Goal: Information Seeking & Learning: Learn about a topic

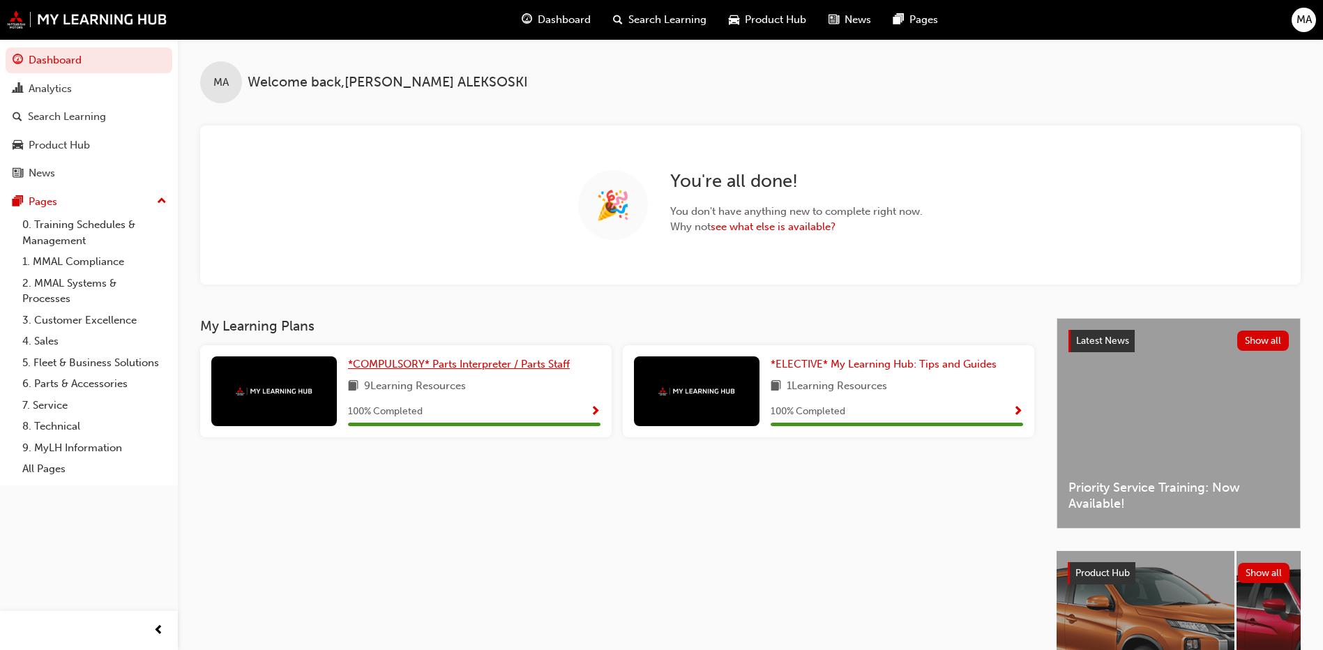
click at [472, 361] on span "*COMPULSORY* Parts Interpreter / Parts Staff" at bounding box center [459, 364] width 222 height 13
click at [817, 361] on span "*ELECTIVE* My Learning Hub: Tips and Guides" at bounding box center [883, 364] width 226 height 13
click at [742, 230] on link "see what else is available?" at bounding box center [772, 226] width 125 height 13
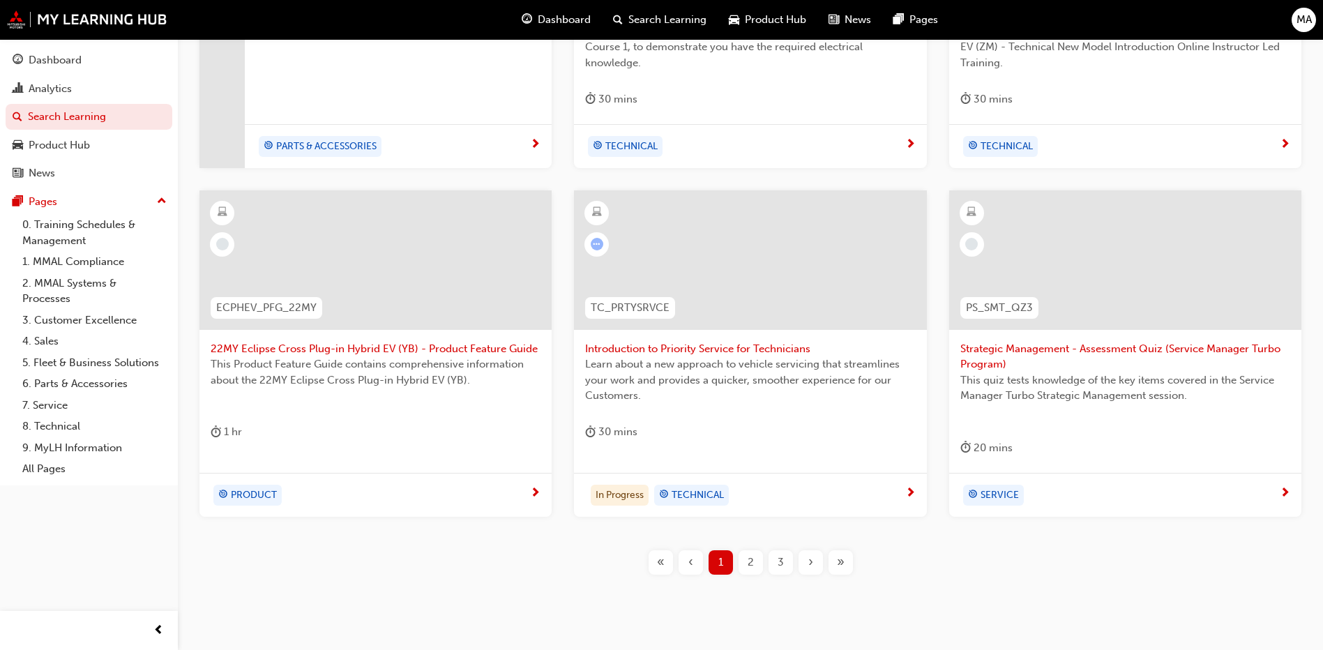
scroll to position [488, 0]
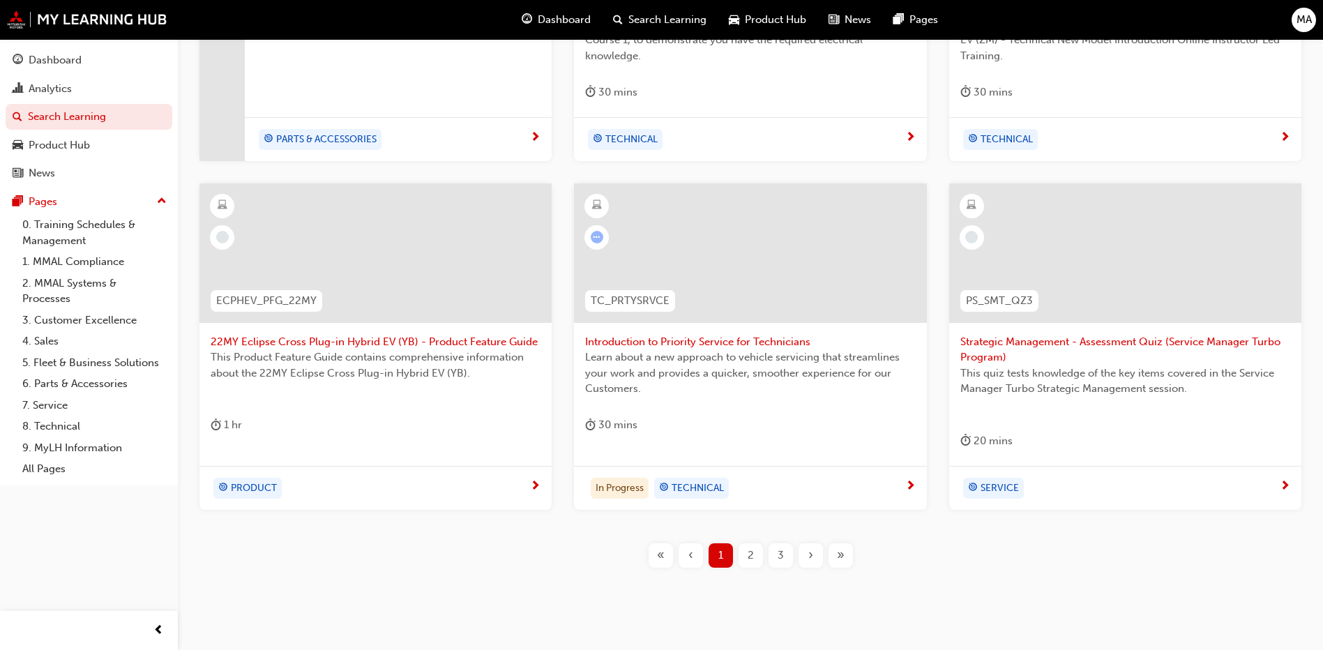
click at [745, 556] on div "2" at bounding box center [750, 555] width 24 height 24
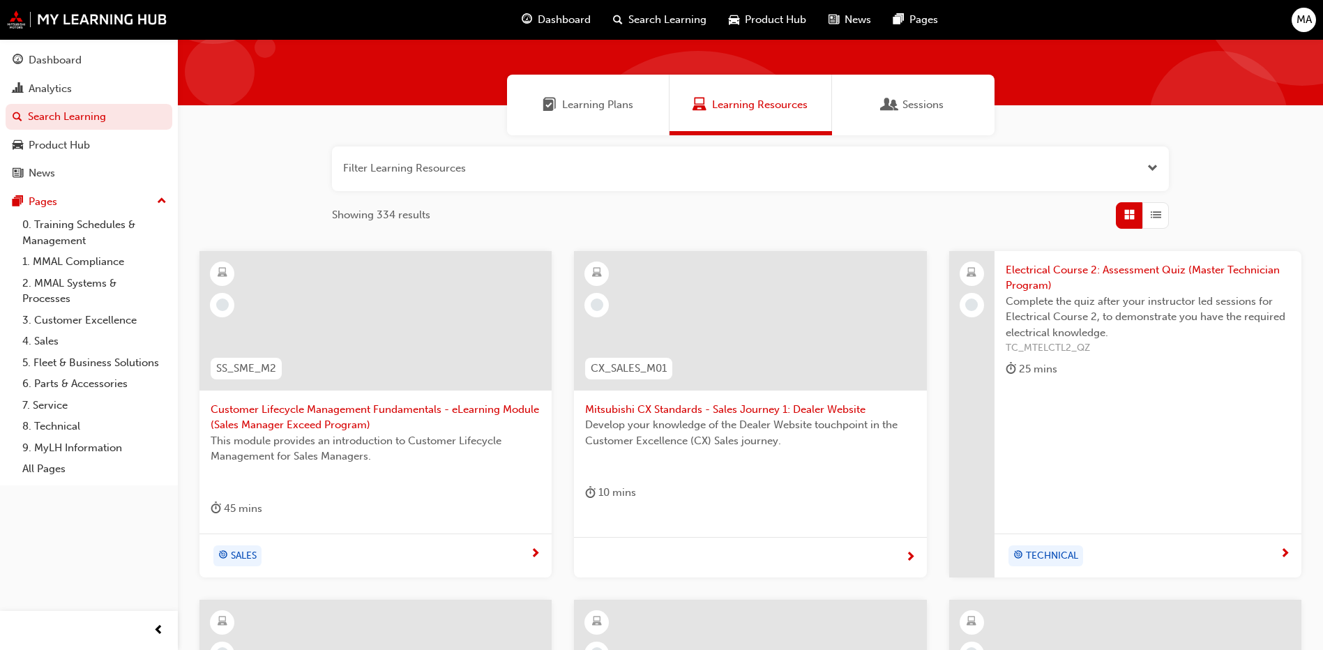
scroll to position [209, 0]
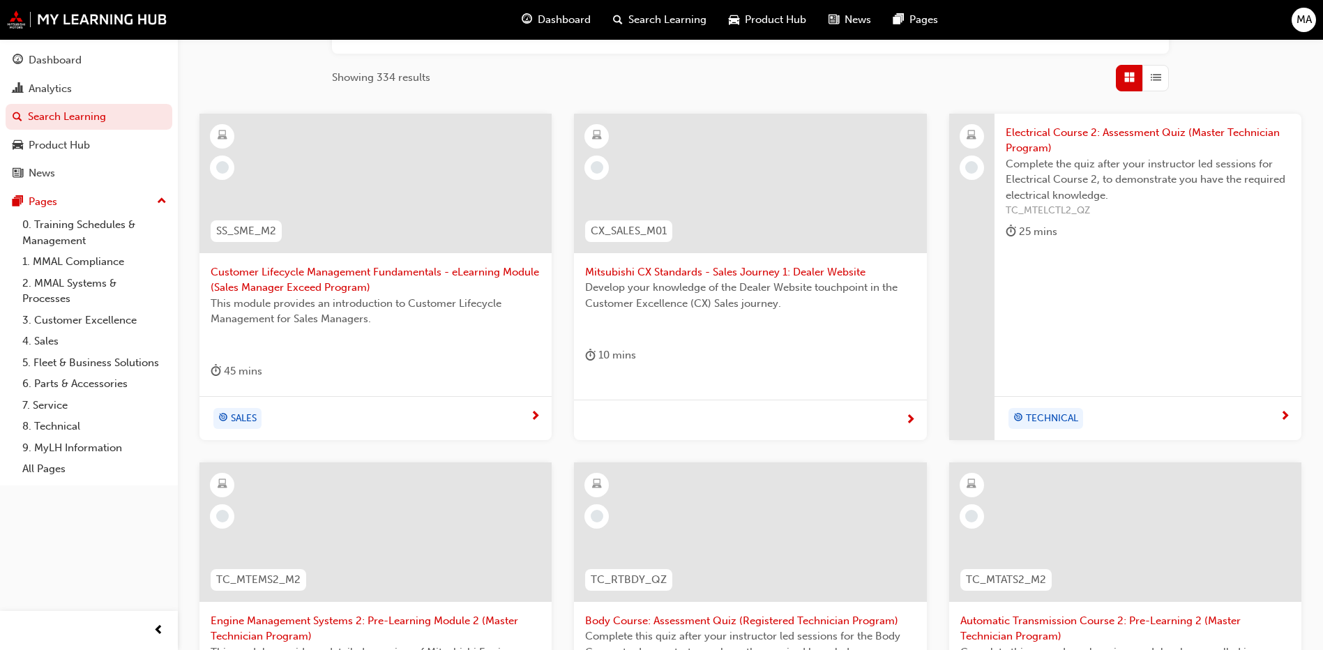
click at [653, 340] on div "Mitsubishi CX Standards - Sales Journey 1: Dealer Website Develop your knowledg…" at bounding box center [750, 247] width 352 height 267
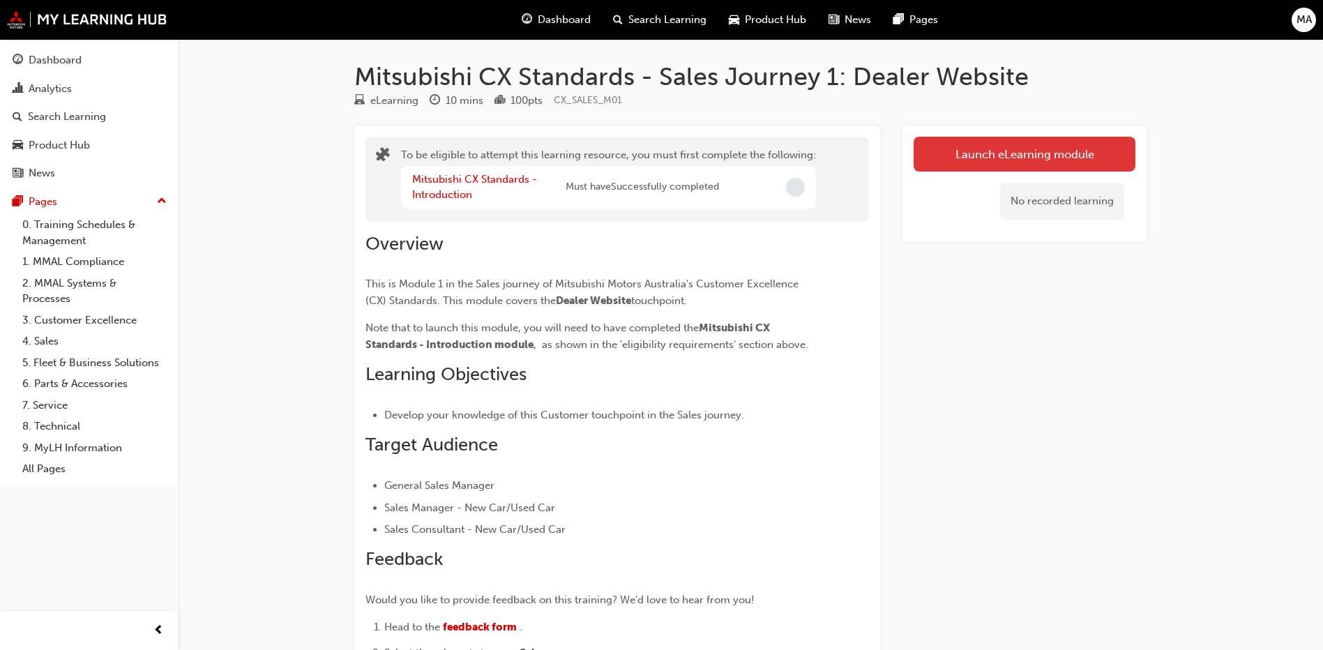
click at [1024, 158] on button "Launch eLearning module" at bounding box center [1024, 154] width 222 height 35
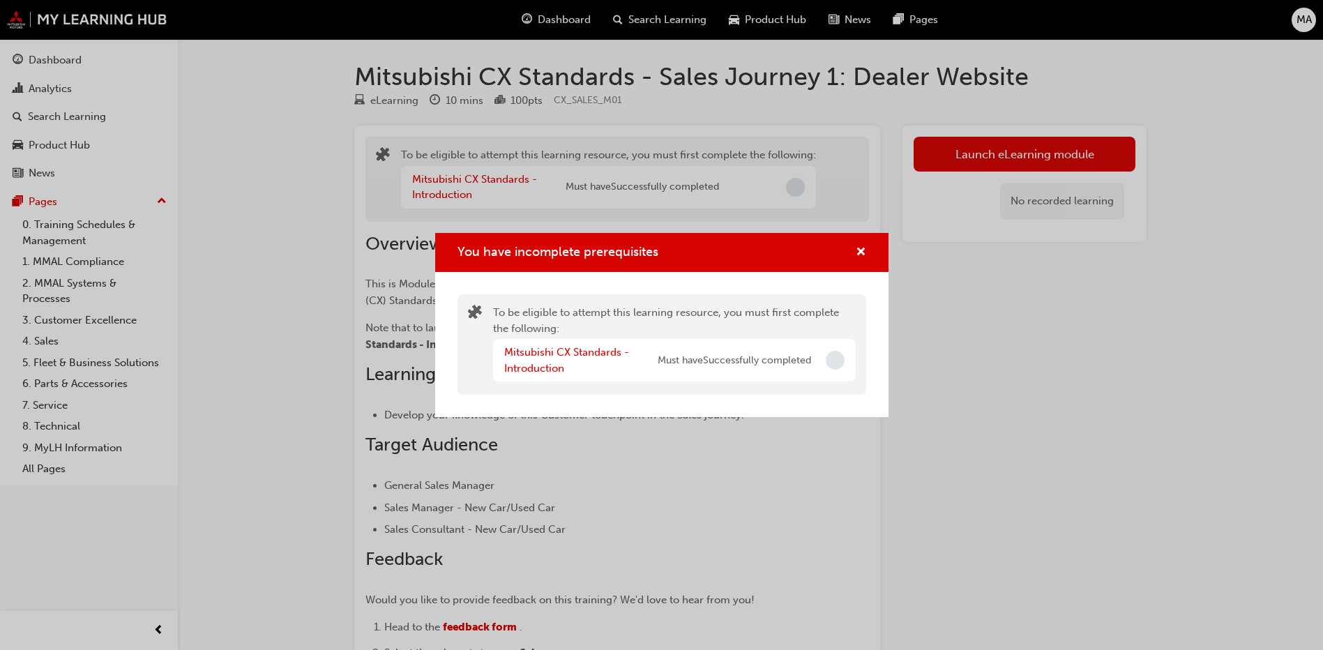
click at [841, 363] on span "Incomplete" at bounding box center [834, 360] width 19 height 19
click at [831, 362] on span "Incomplete" at bounding box center [834, 360] width 19 height 19
click at [833, 360] on span "Incomplete" at bounding box center [834, 360] width 19 height 19
click at [561, 364] on link "Mitsubishi CX Standards - Introduction" at bounding box center [566, 360] width 125 height 29
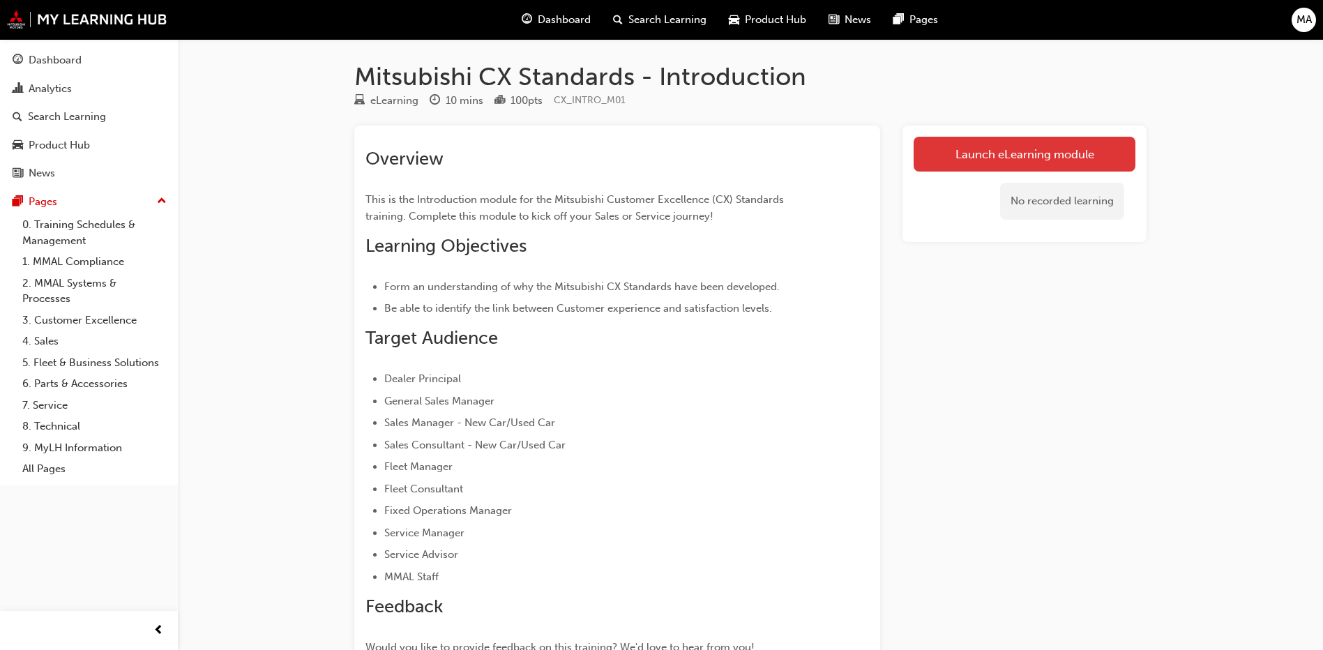
click at [987, 159] on link "Launch eLearning module" at bounding box center [1024, 154] width 222 height 35
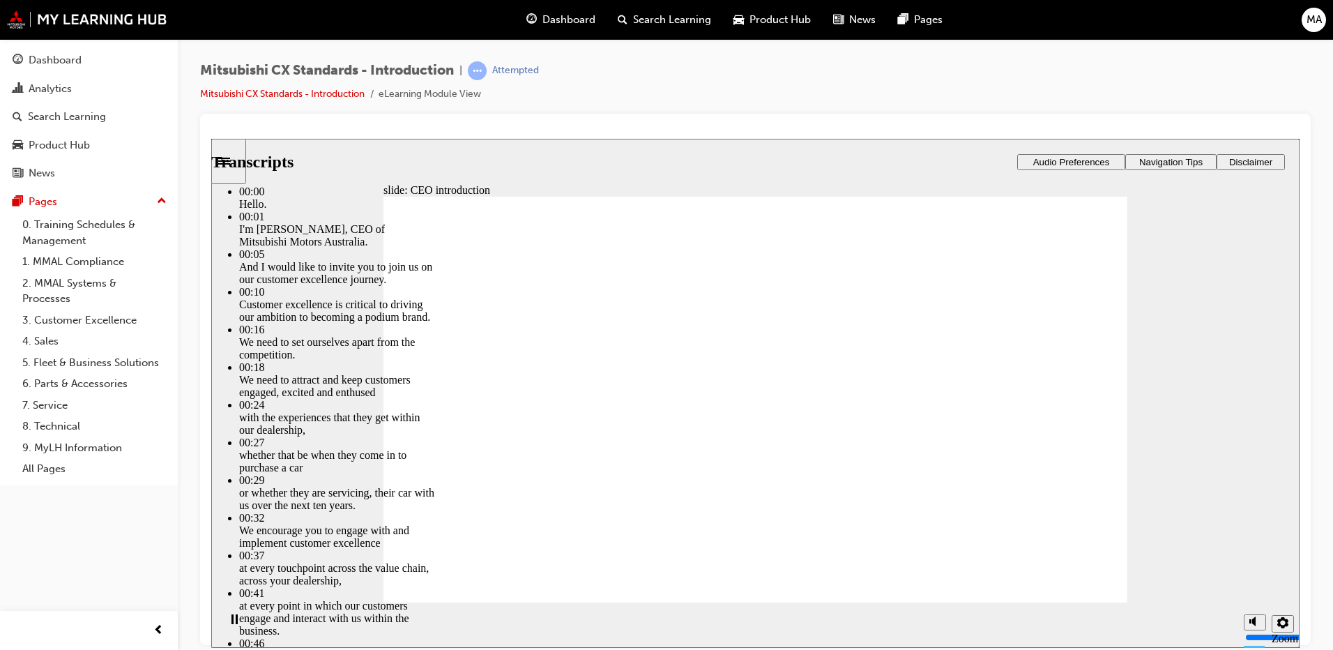
drag, startPoint x: 1082, startPoint y: 571, endPoint x: 1106, endPoint y: 571, distance: 23.7
type input "155"
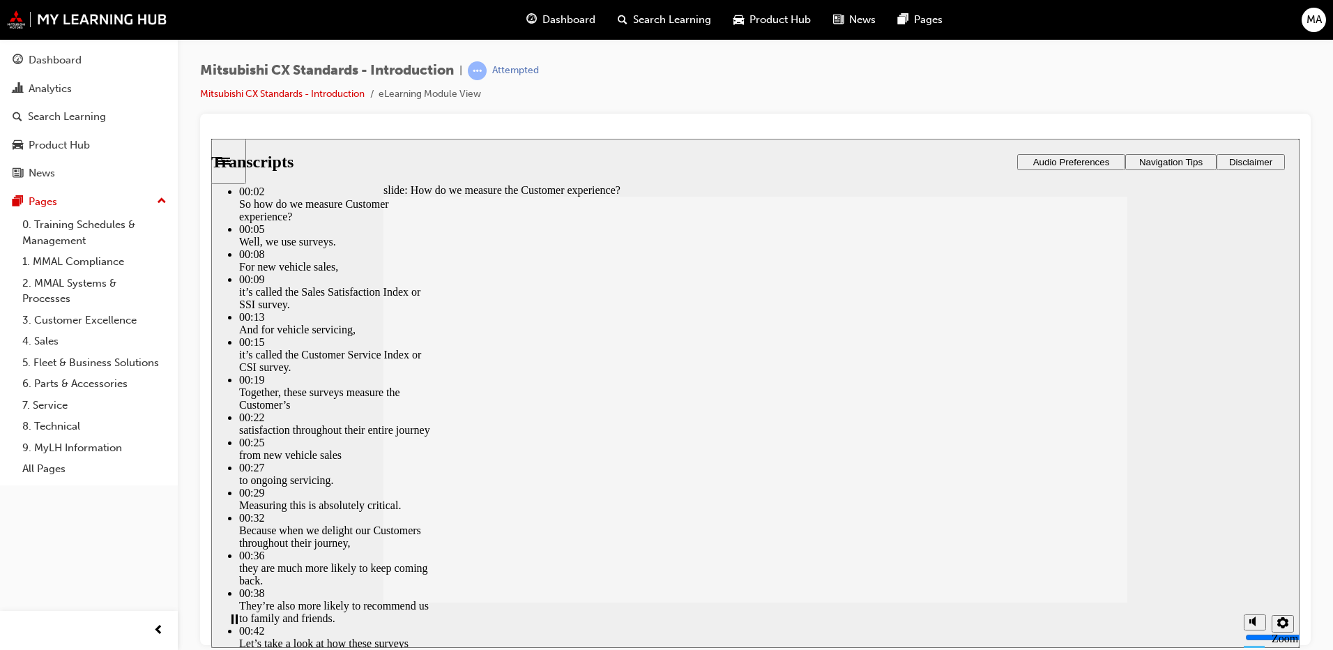
drag, startPoint x: 1075, startPoint y: 568, endPoint x: 1099, endPoint y: 570, distance: 23.8
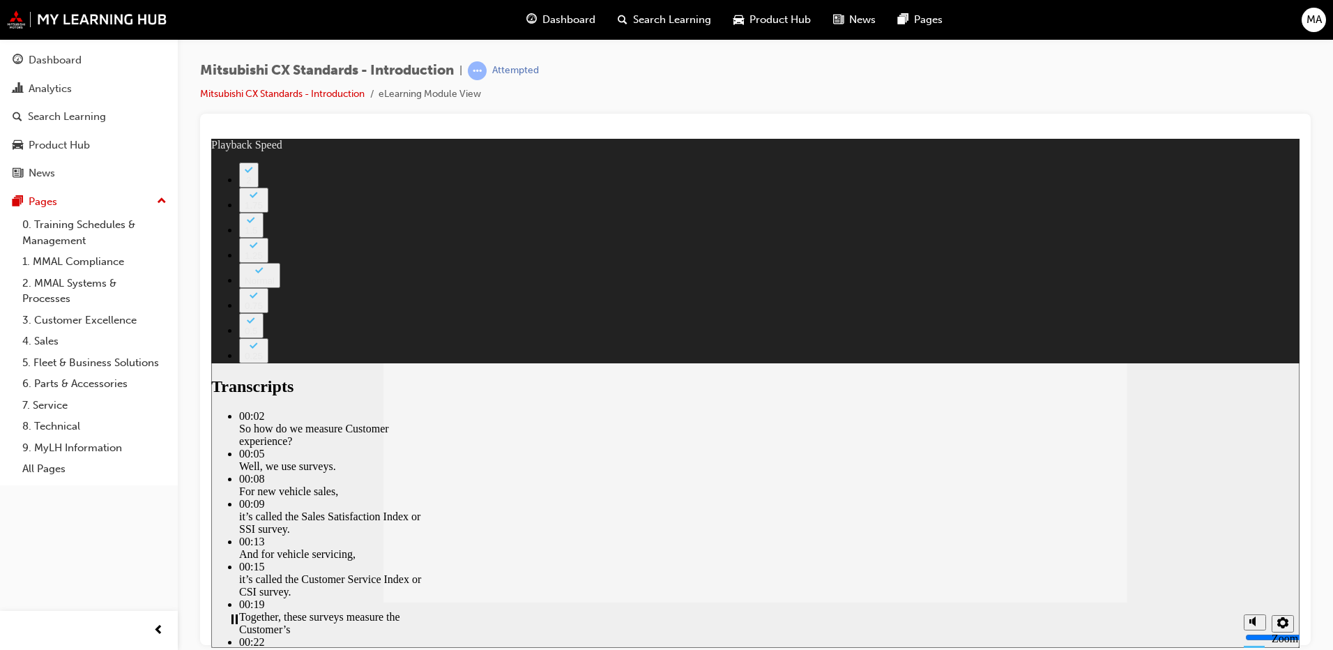
type input "187"
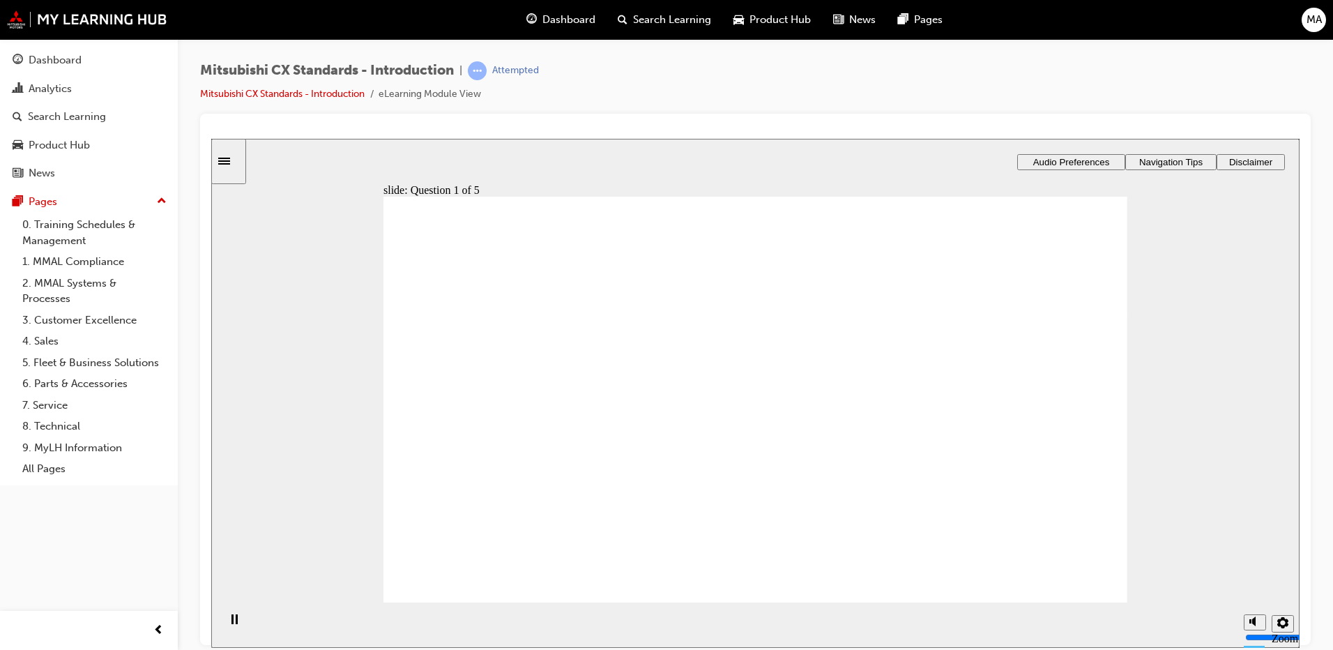
radio input "true"
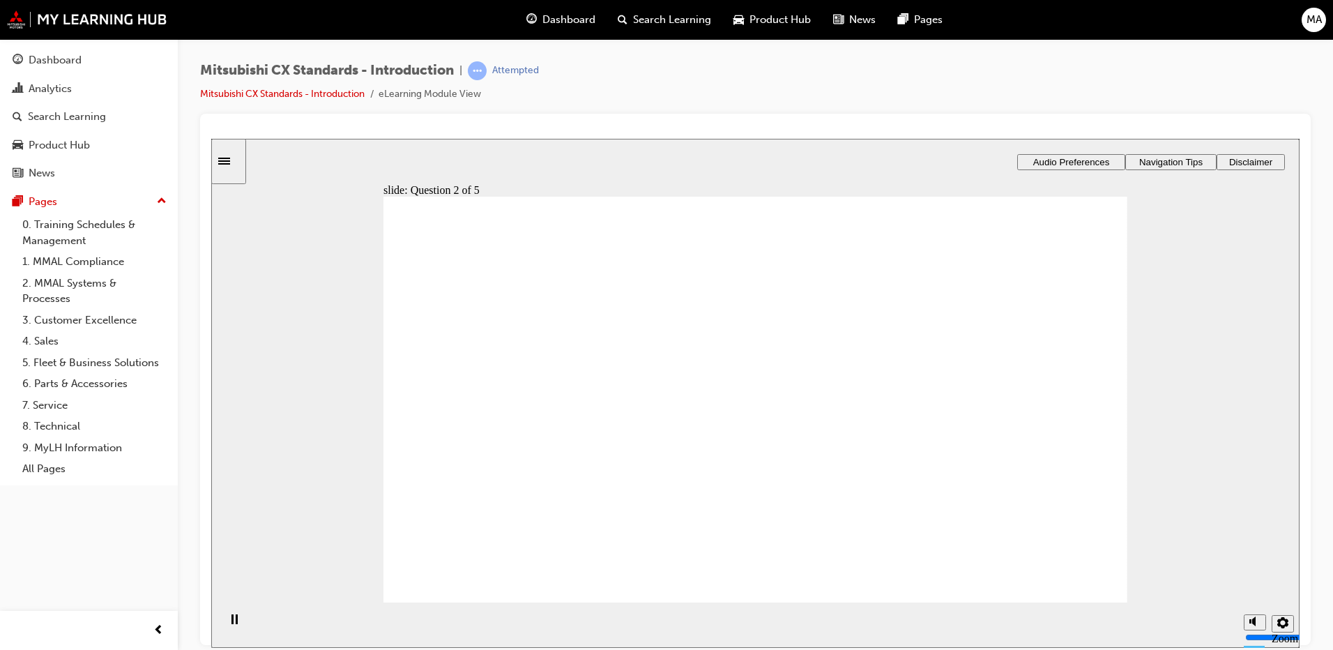
radio input "true"
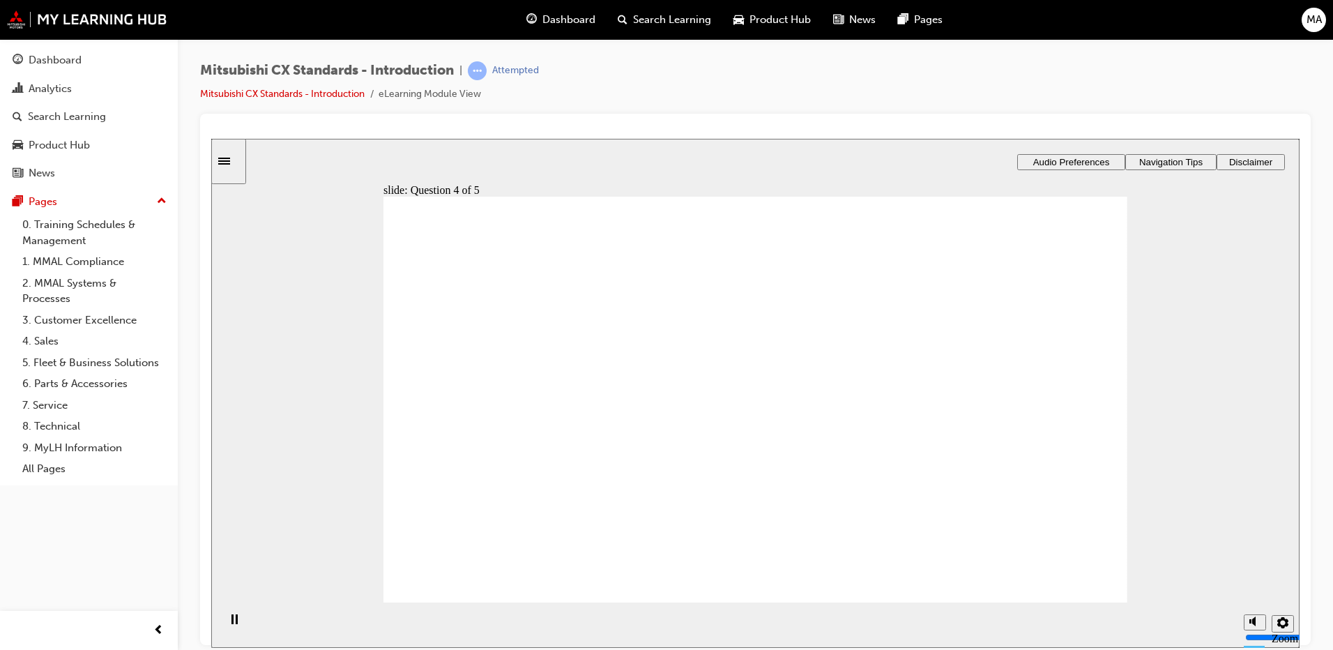
radio input "true"
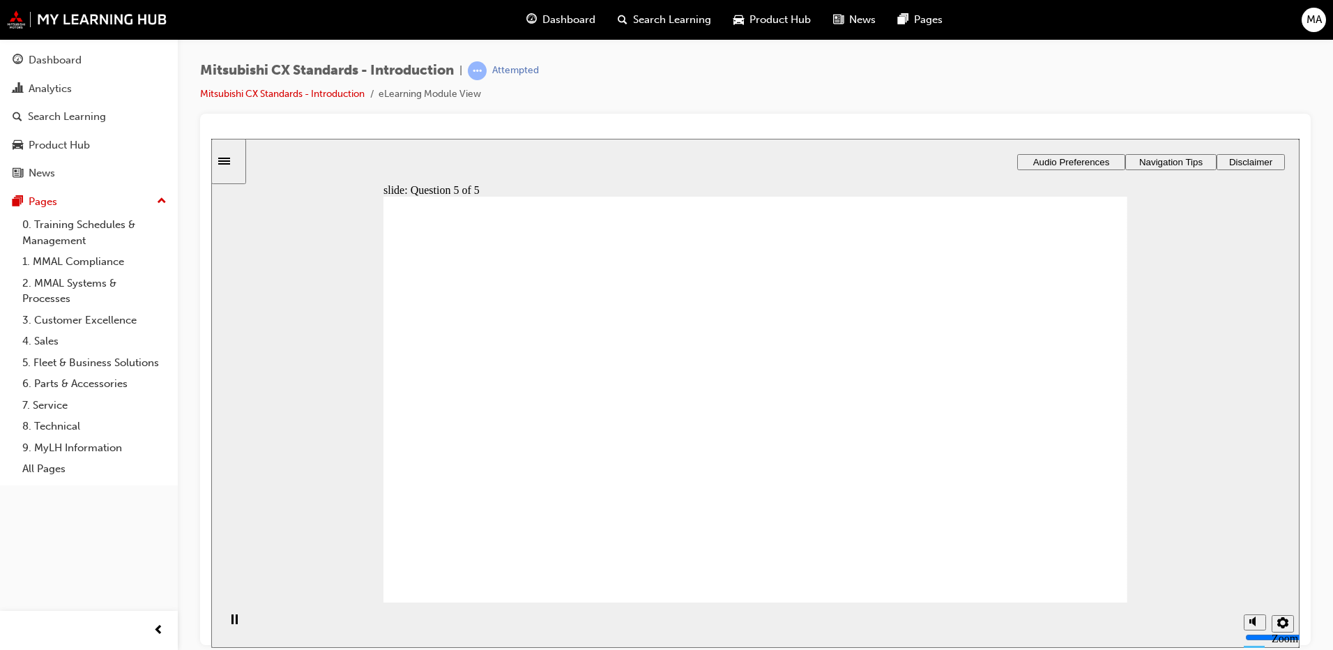
radio input "true"
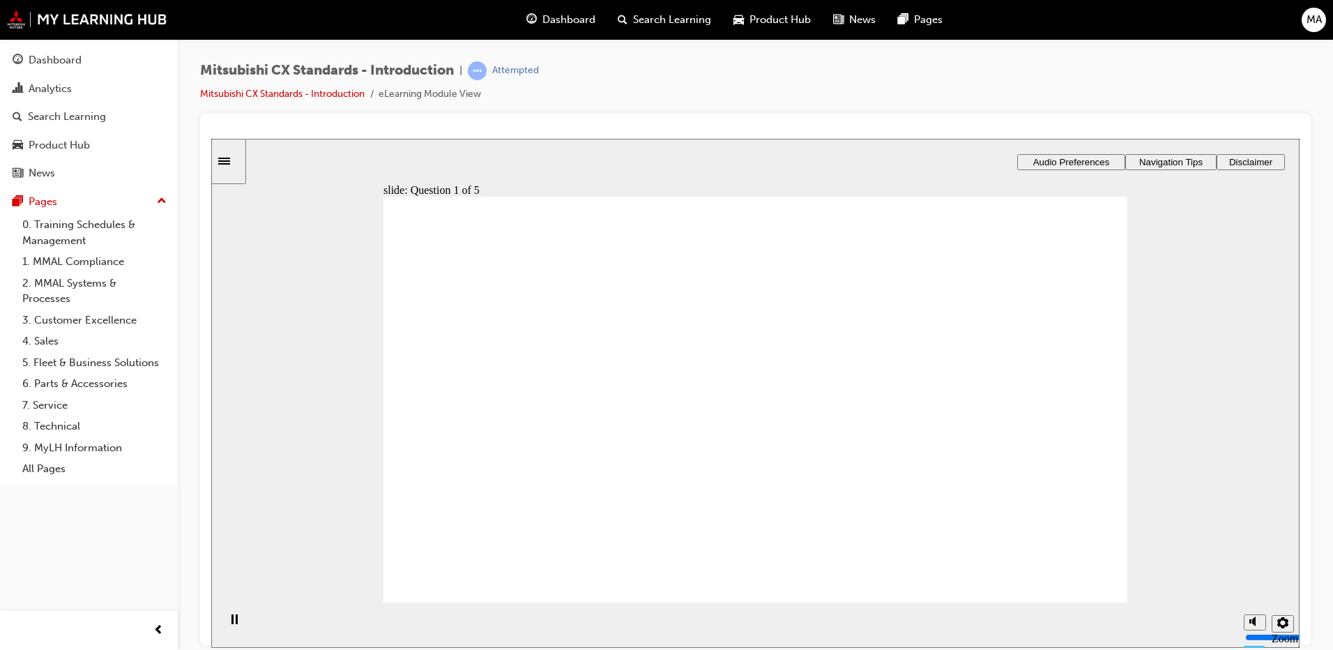
radio input "true"
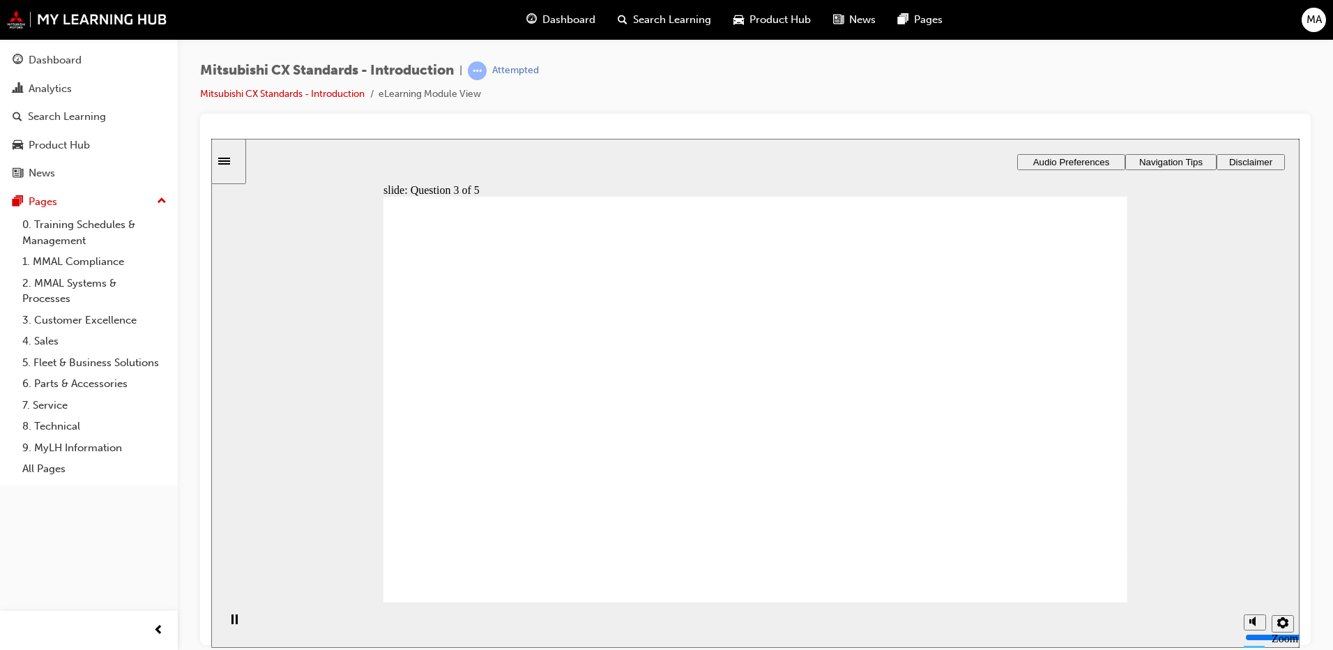
radio input "true"
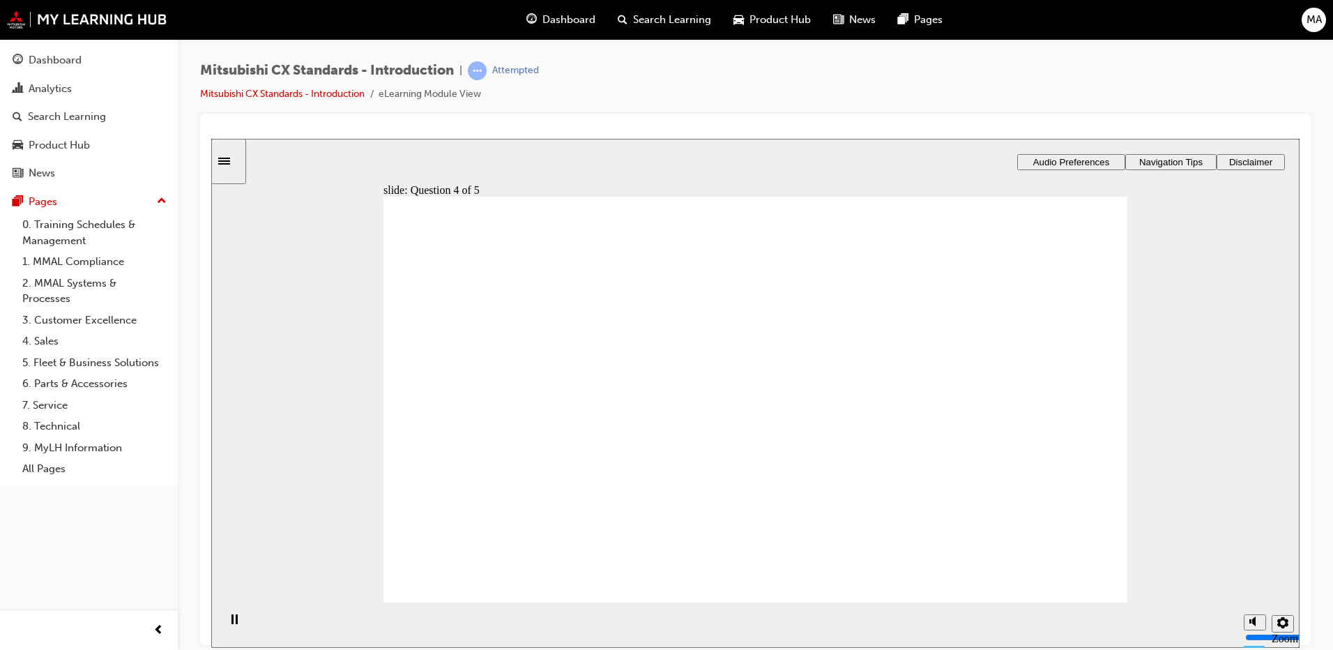
radio input "true"
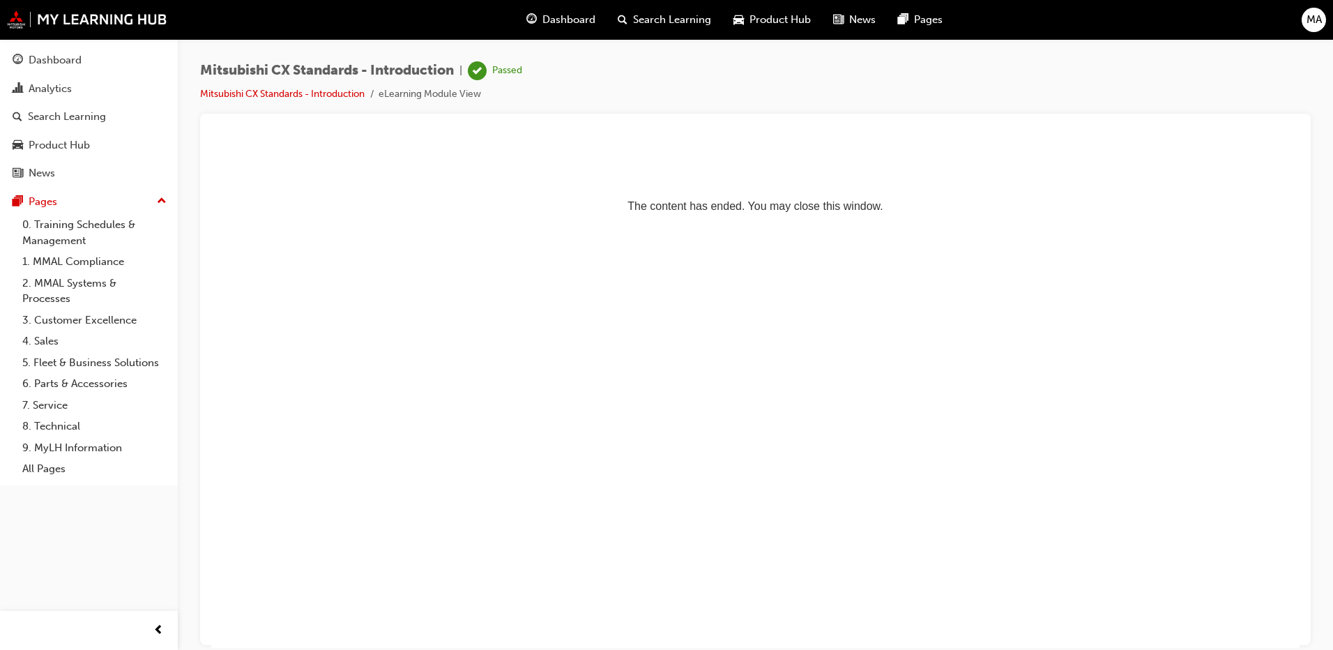
click at [785, 215] on html "The content has ended. You may close this window." at bounding box center [755, 180] width 1088 height 85
click at [817, 217] on html "The content has ended. You may close this window." at bounding box center [755, 180] width 1088 height 85
click at [860, 211] on p "The content has ended. You may close this window." at bounding box center [755, 180] width 1077 height 63
click at [350, 95] on link "Mitsubishi CX Standards - Introduction" at bounding box center [282, 94] width 165 height 12
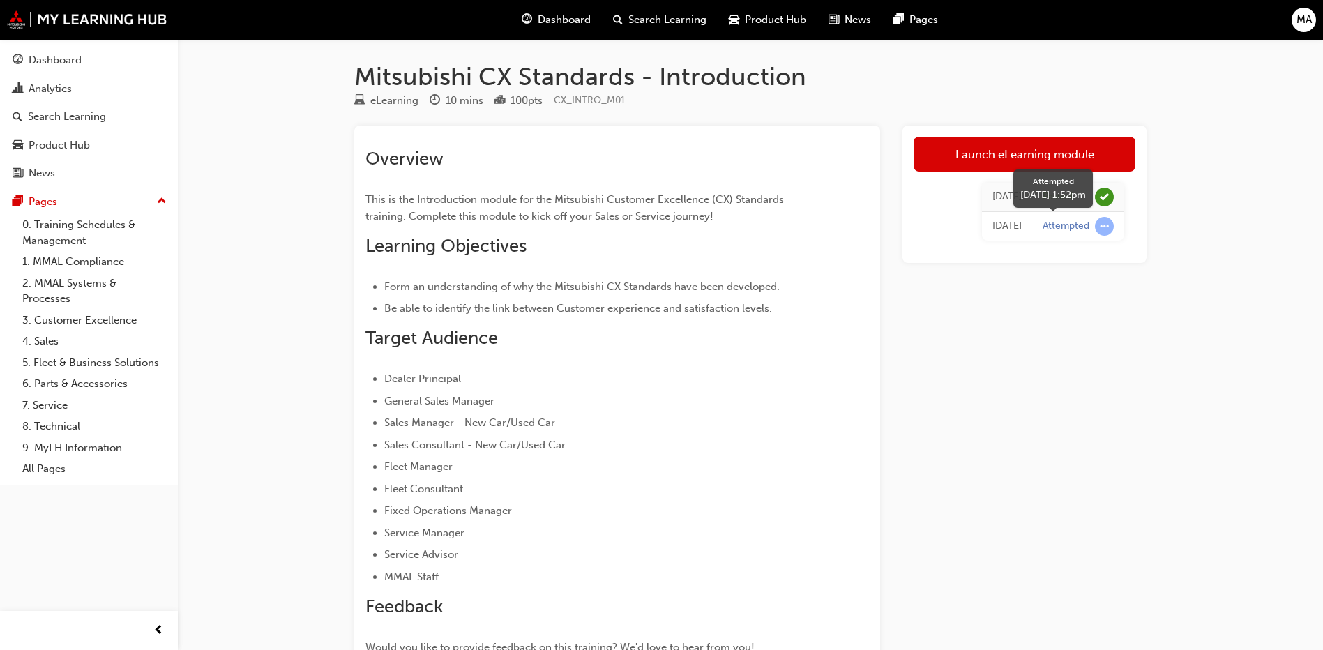
click at [1094, 226] on div "Attempted" at bounding box center [1077, 226] width 71 height 19
click at [1059, 218] on div "Attempted" at bounding box center [1077, 226] width 71 height 19
click at [1104, 222] on span "learningRecordVerb_ATTEMPT-icon" at bounding box center [1104, 226] width 19 height 19
click at [1023, 231] on td "[DATE]" at bounding box center [1007, 226] width 50 height 29
click at [1053, 231] on div "Attempted" at bounding box center [1065, 226] width 47 height 13
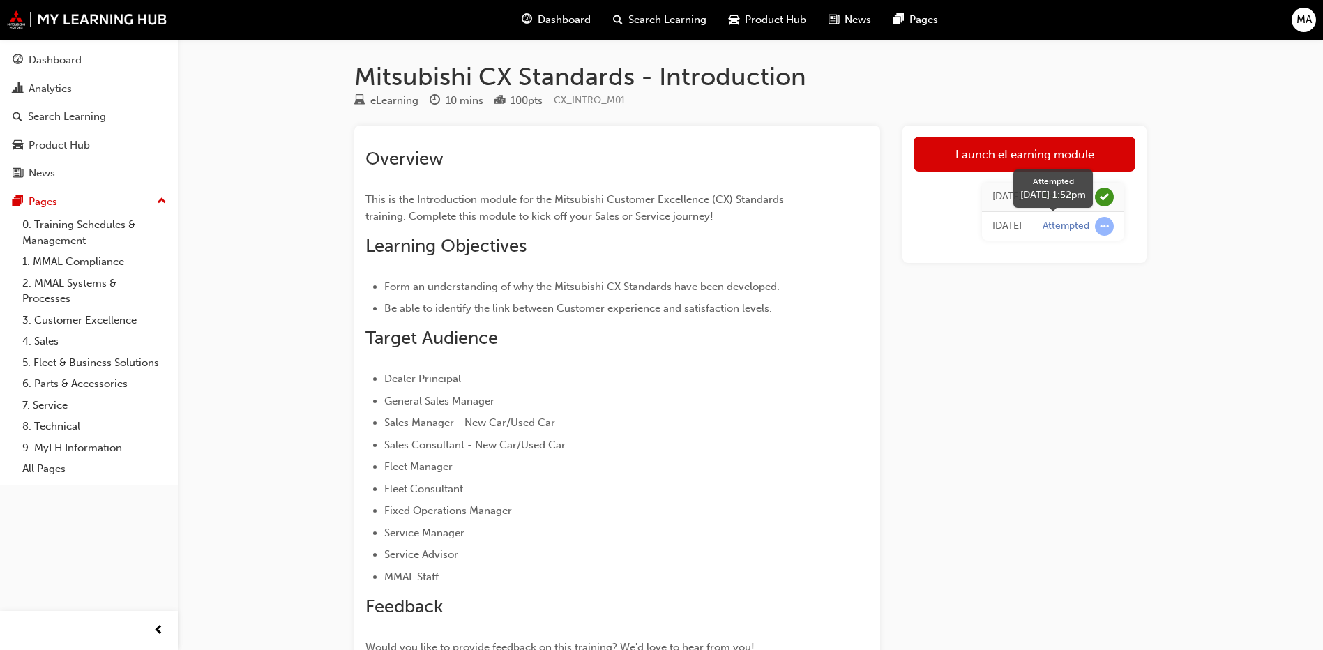
click at [1071, 229] on div "Attempted" at bounding box center [1065, 226] width 47 height 13
drag, startPoint x: 1071, startPoint y: 229, endPoint x: 1102, endPoint y: 224, distance: 31.1
click at [1102, 224] on span "learningRecordVerb_ATTEMPT-icon" at bounding box center [1104, 226] width 19 height 19
click at [1044, 227] on div "Attempted" at bounding box center [1065, 226] width 47 height 13
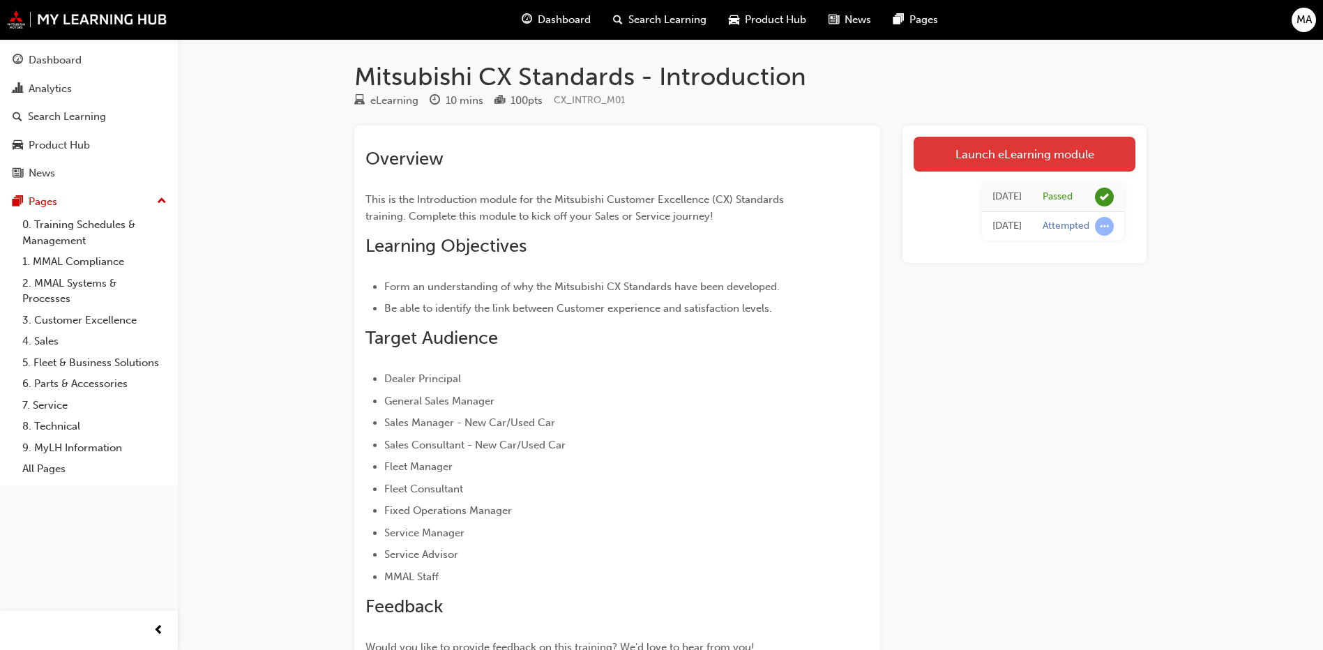
click at [1011, 162] on link "Launch eLearning module" at bounding box center [1024, 154] width 222 height 35
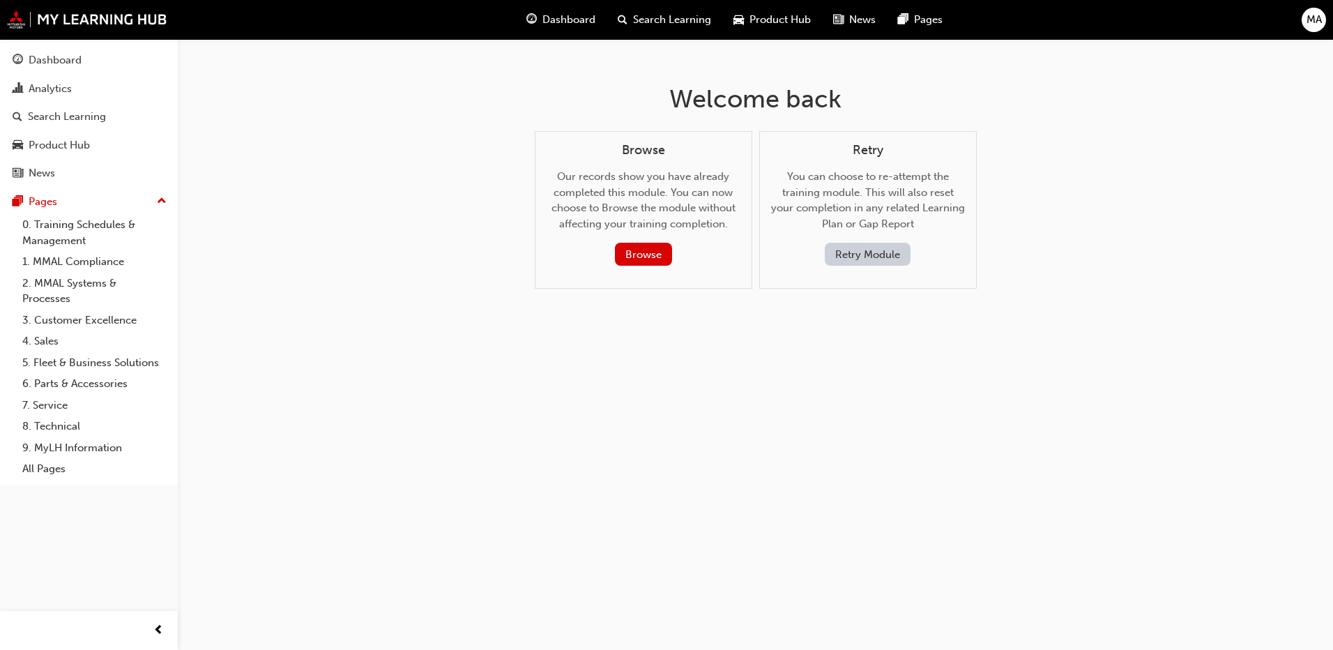
click at [862, 252] on button "Retry Module" at bounding box center [868, 254] width 86 height 23
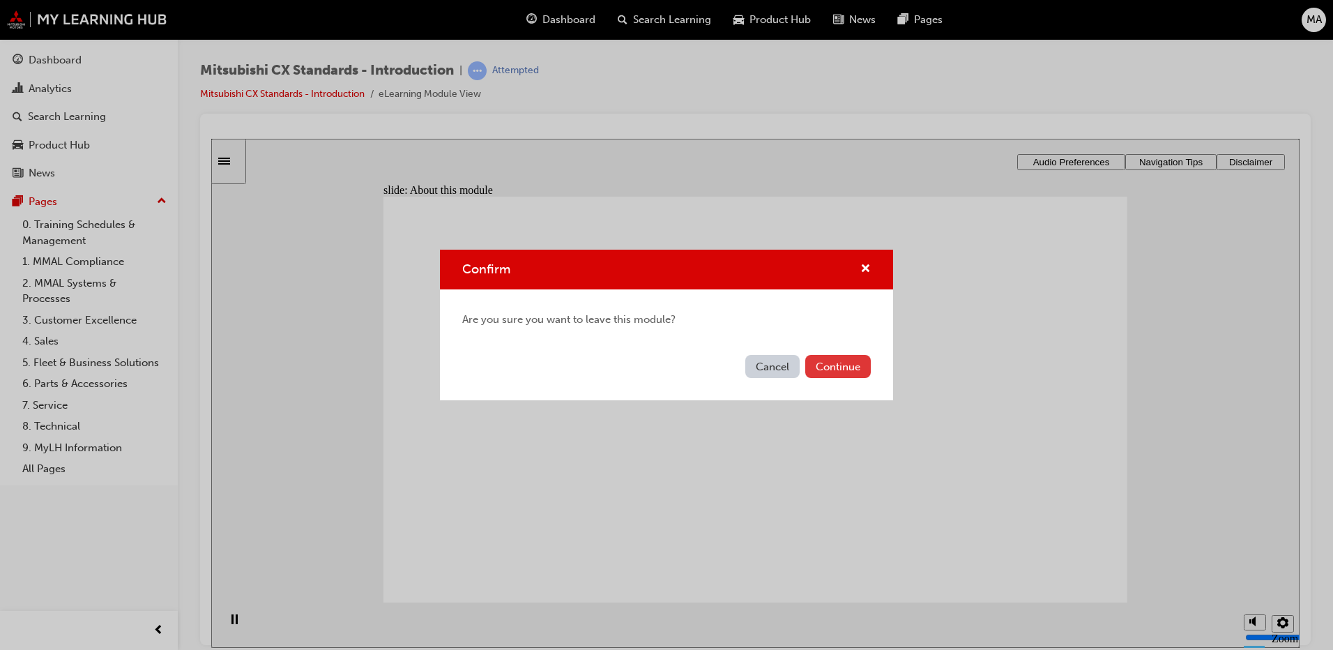
click at [832, 367] on button "Continue" at bounding box center [838, 366] width 66 height 23
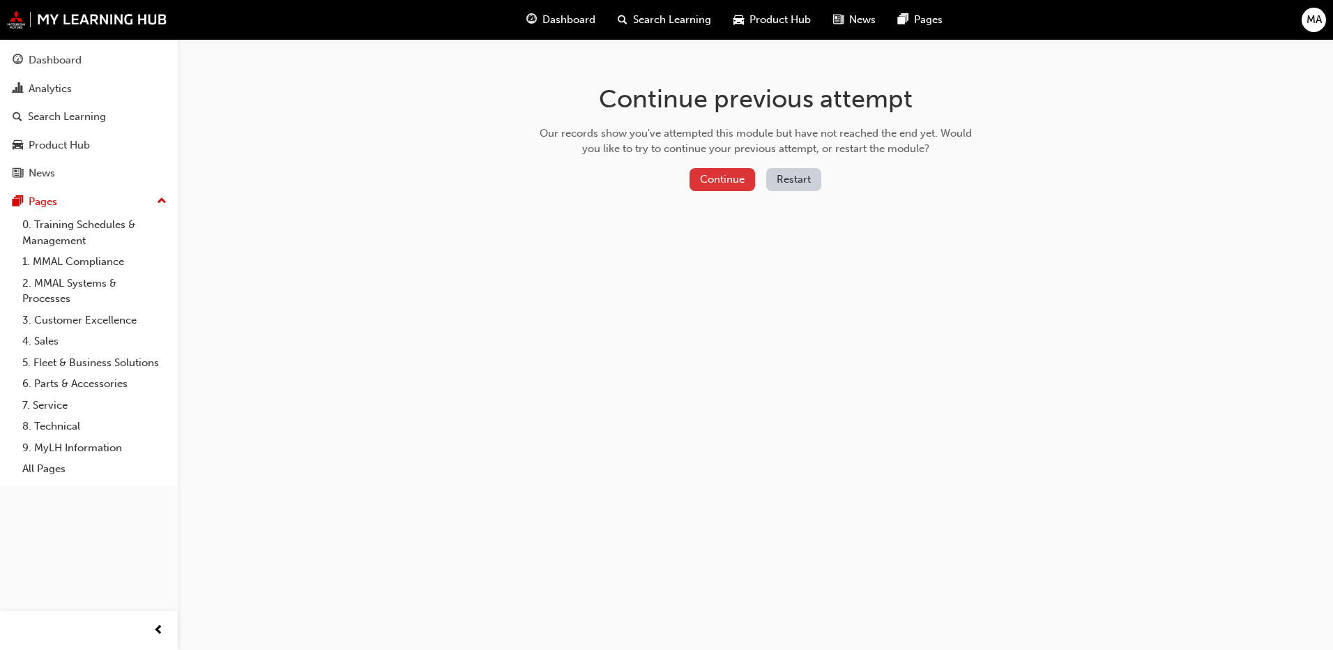
click at [715, 180] on button "Continue" at bounding box center [723, 179] width 66 height 23
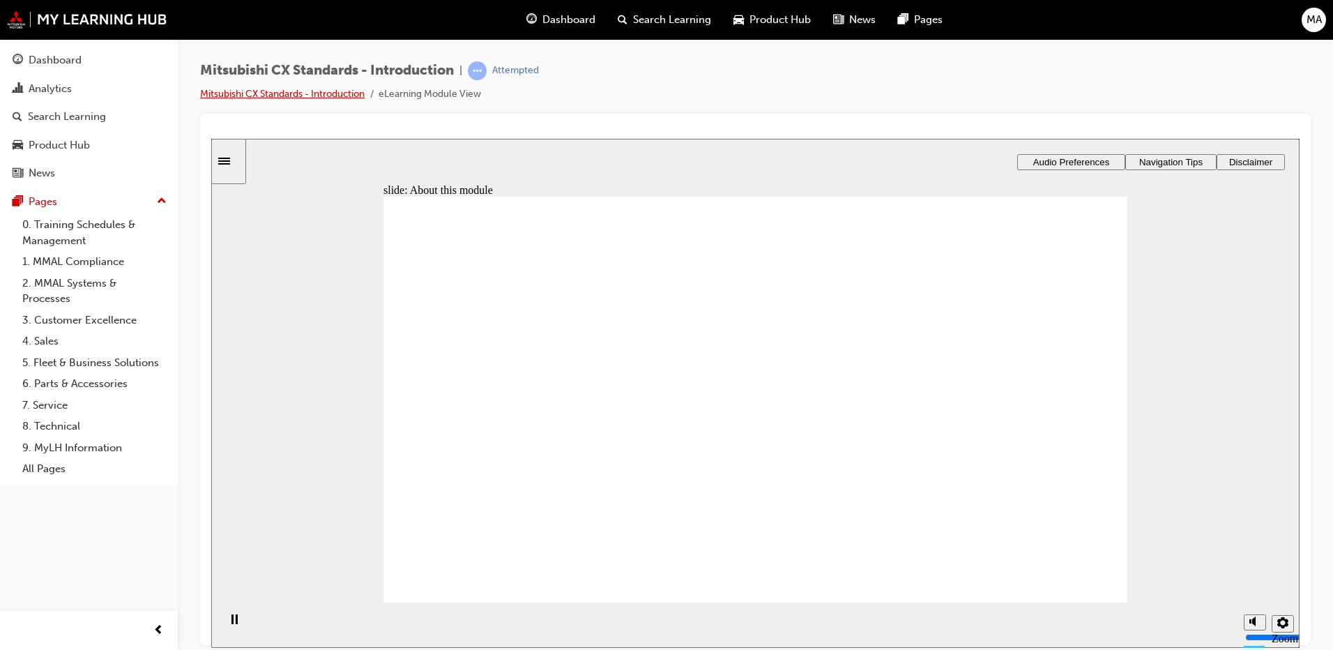
click at [325, 96] on link "Mitsubishi CX Standards - Introduction" at bounding box center [282, 94] width 165 height 12
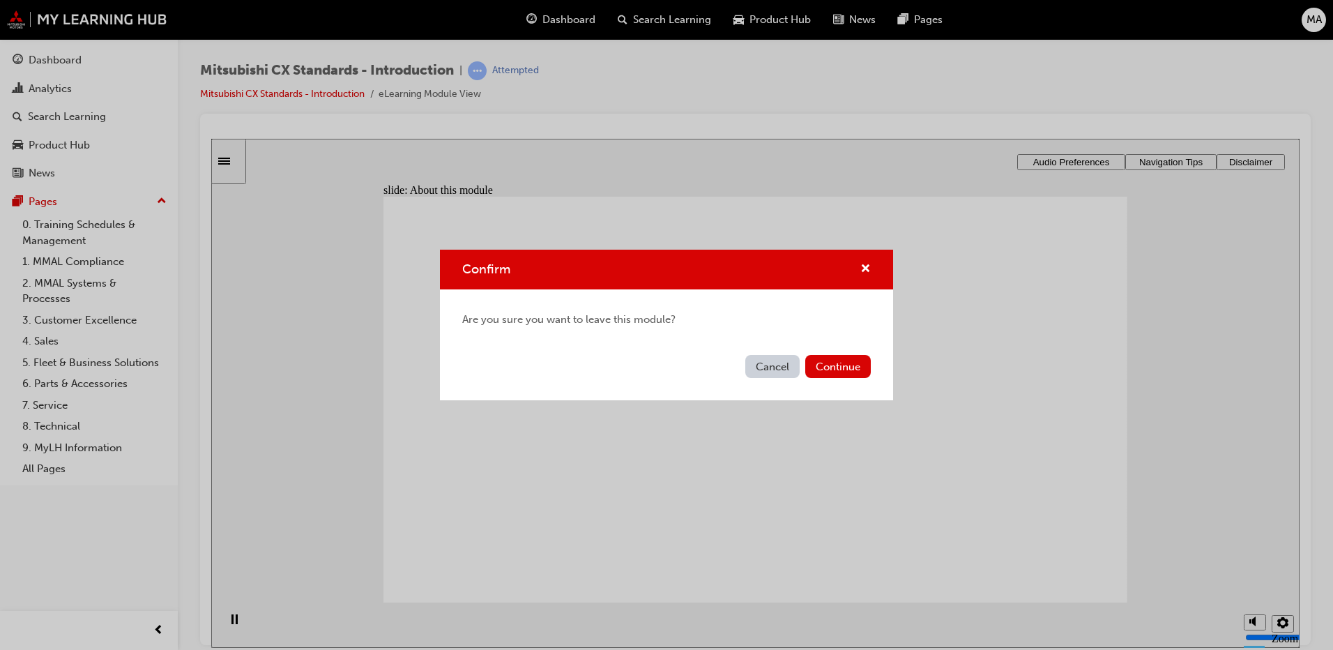
click at [780, 372] on button "Cancel" at bounding box center [772, 366] width 54 height 23
click at [856, 373] on button "Continue" at bounding box center [838, 366] width 66 height 23
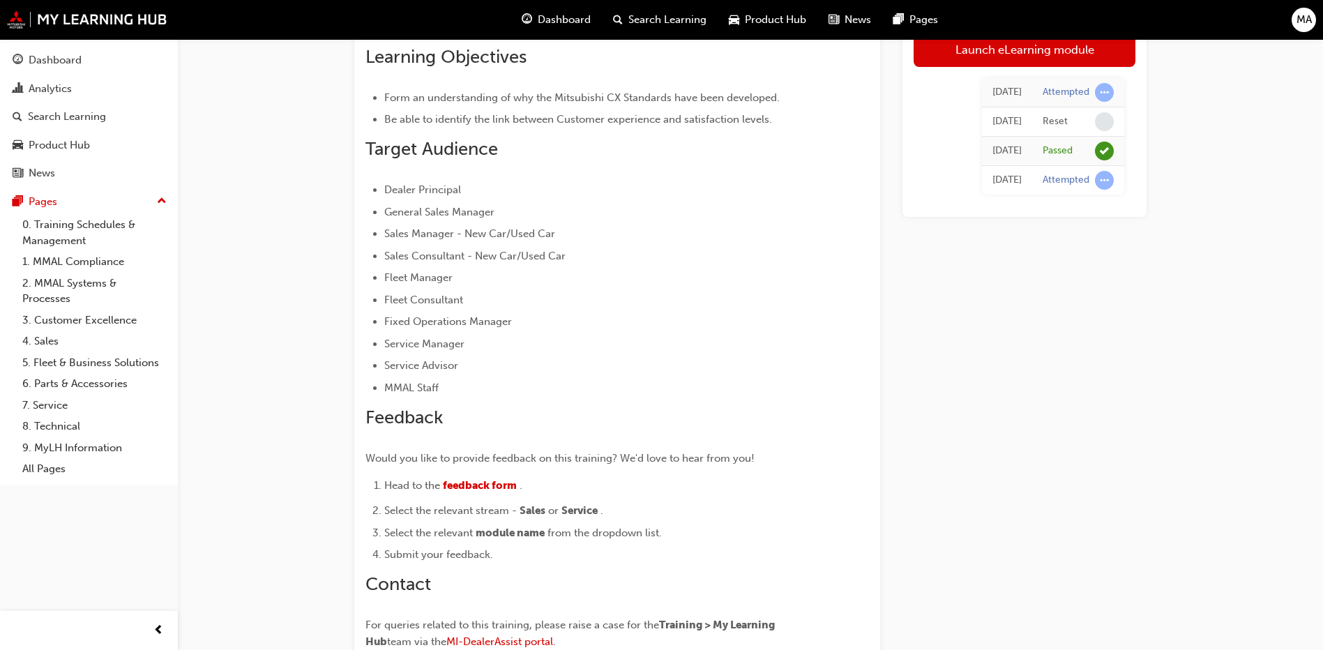
scroll to position [327, 0]
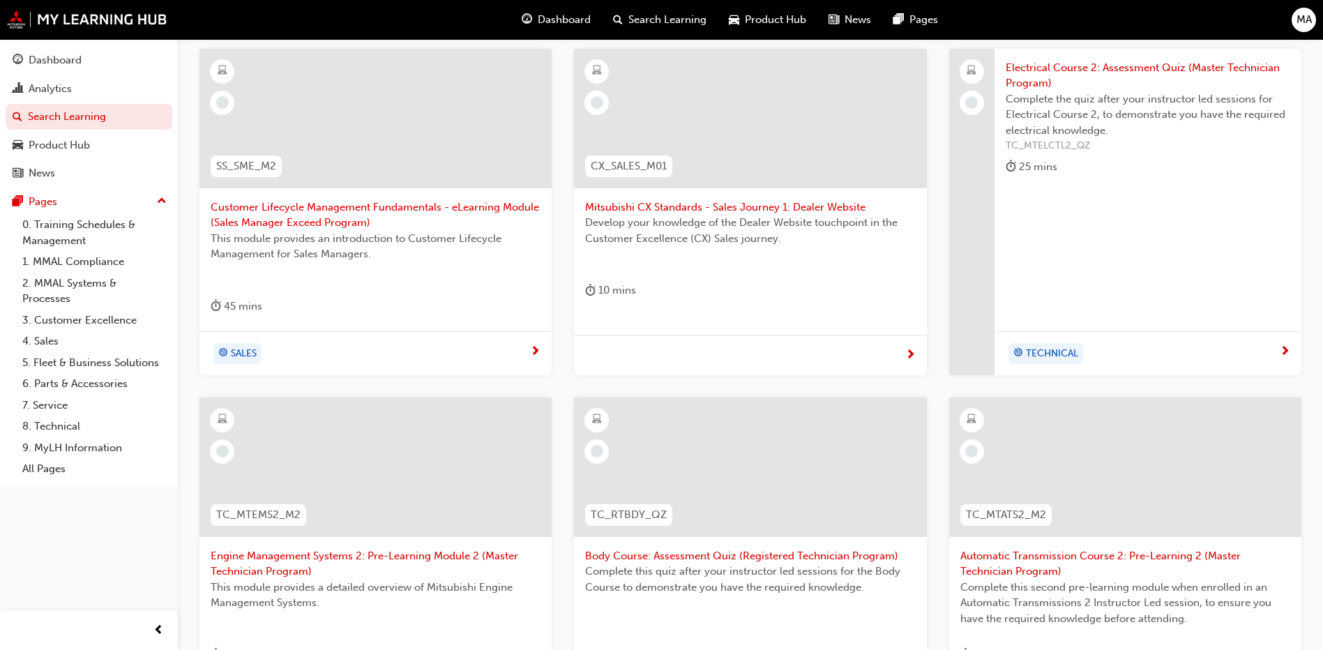
scroll to position [170, 0]
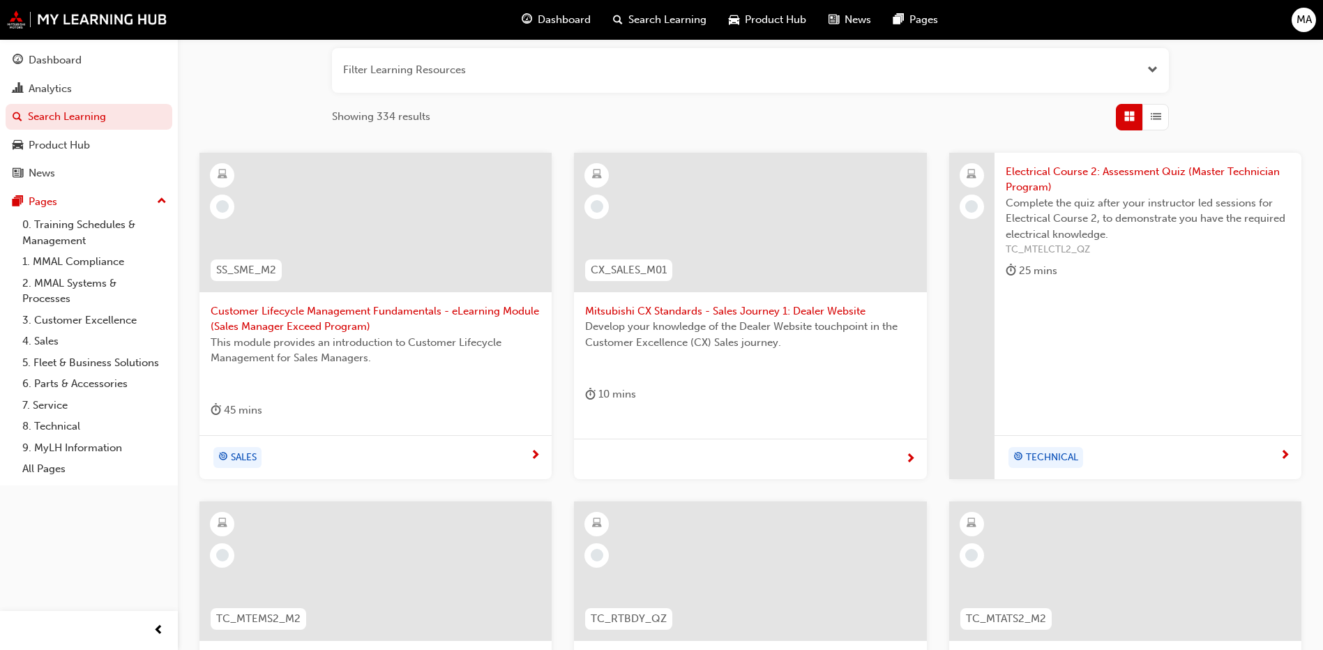
click at [697, 312] on span "Mitsubishi CX Standards - Sales Journey 1: Dealer Website" at bounding box center [750, 311] width 330 height 16
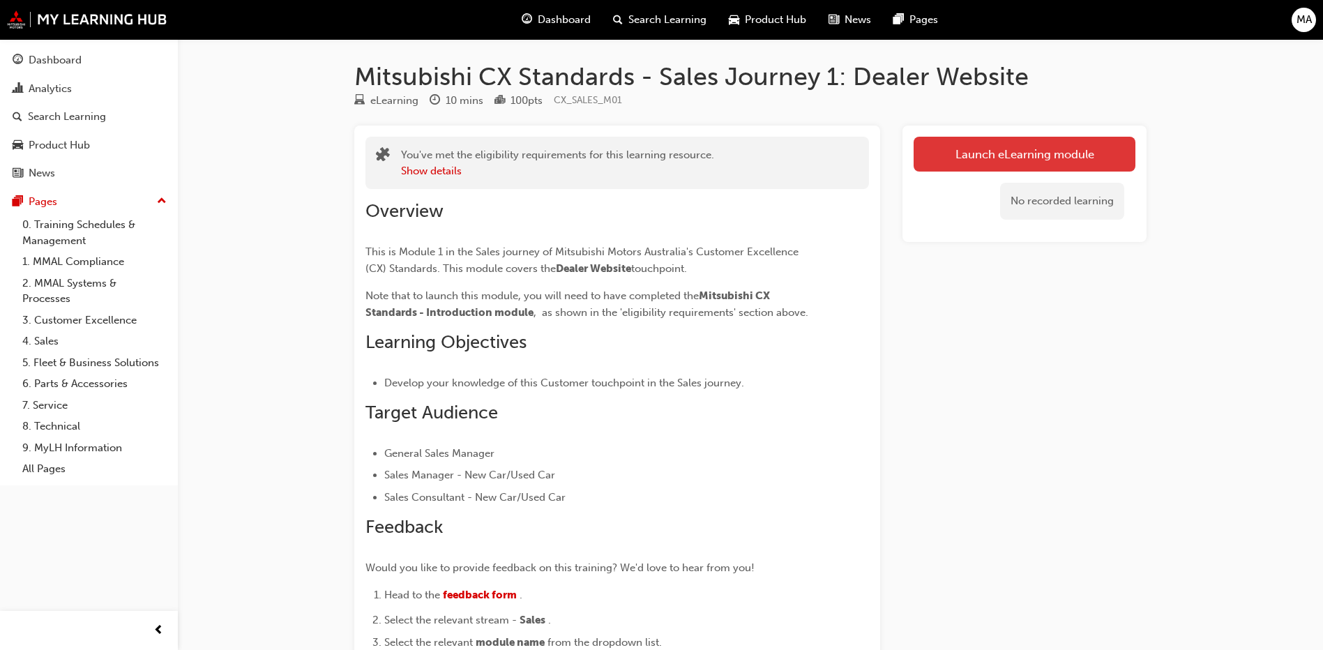
click at [955, 170] on link "Launch eLearning module" at bounding box center [1024, 154] width 222 height 35
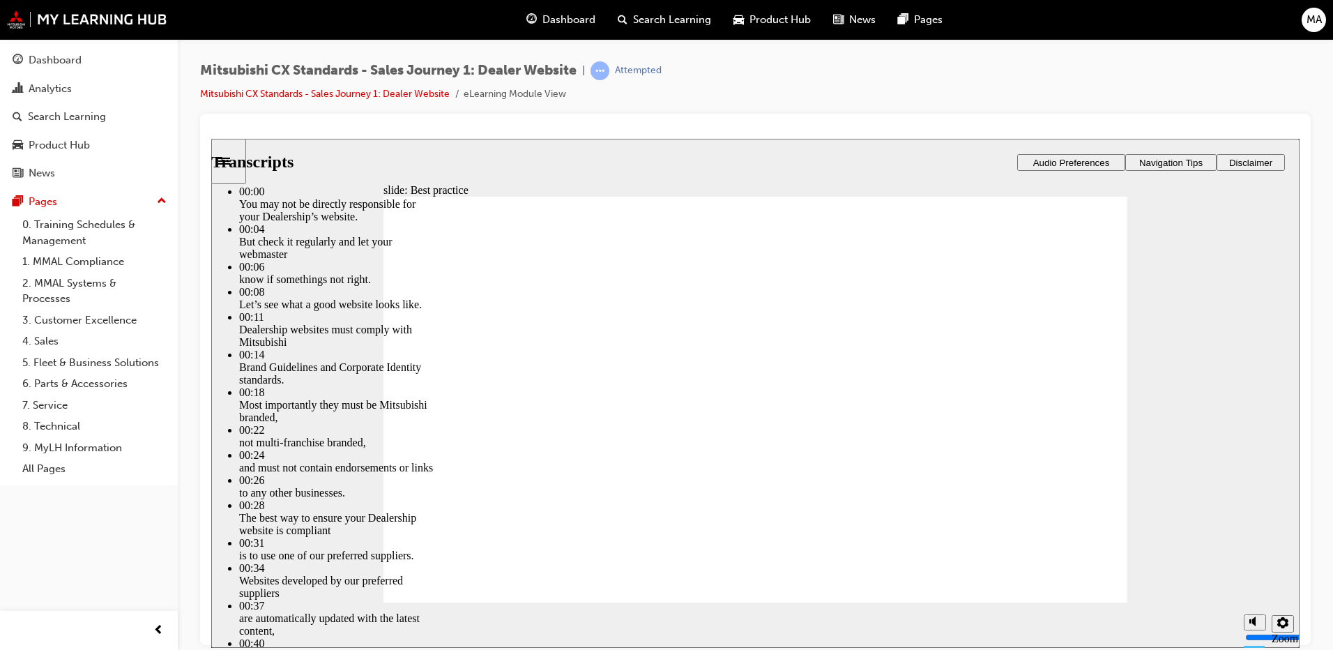
type input "111"
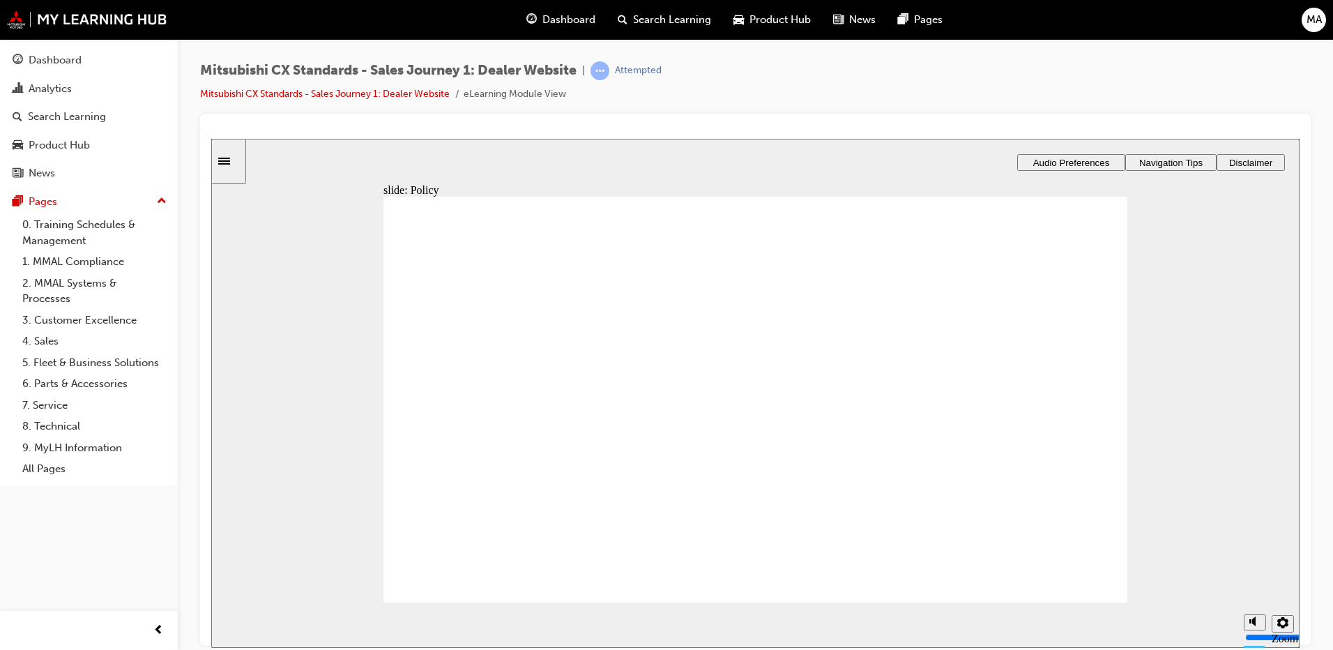
drag, startPoint x: 502, startPoint y: 415, endPoint x: 781, endPoint y: 411, distance: 278.9
drag, startPoint x: 756, startPoint y: 361, endPoint x: 943, endPoint y: 393, distance: 190.3
drag, startPoint x: 510, startPoint y: 425, endPoint x: 731, endPoint y: 361, distance: 229.9
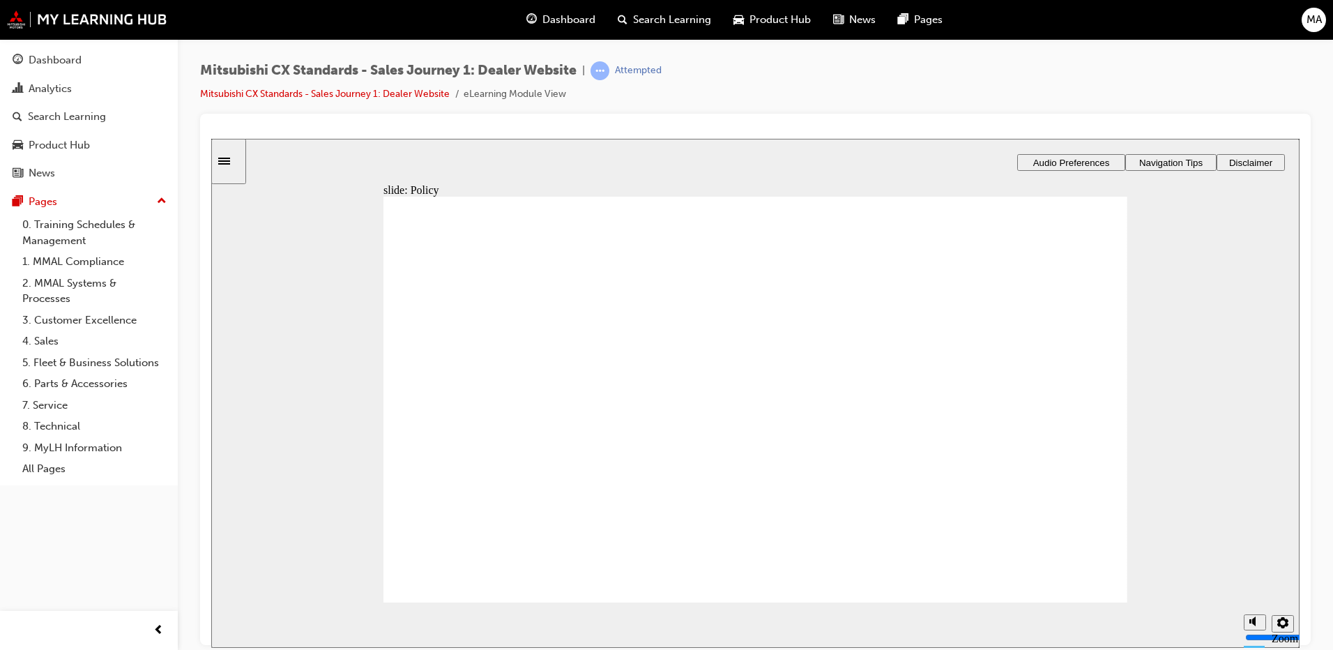
drag, startPoint x: 547, startPoint y: 432, endPoint x: 737, endPoint y: 420, distance: 190.7
drag, startPoint x: 519, startPoint y: 428, endPoint x: 962, endPoint y: 411, distance: 443.1
checkbox input "true"
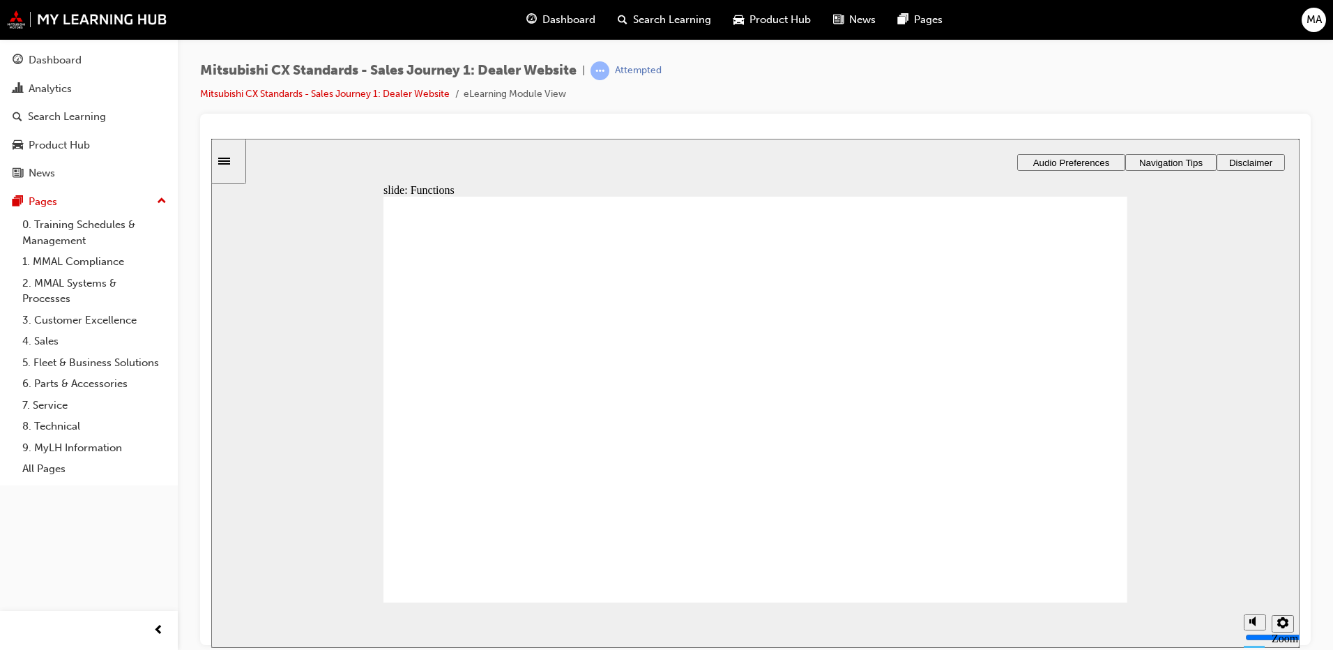
checkbox input "true"
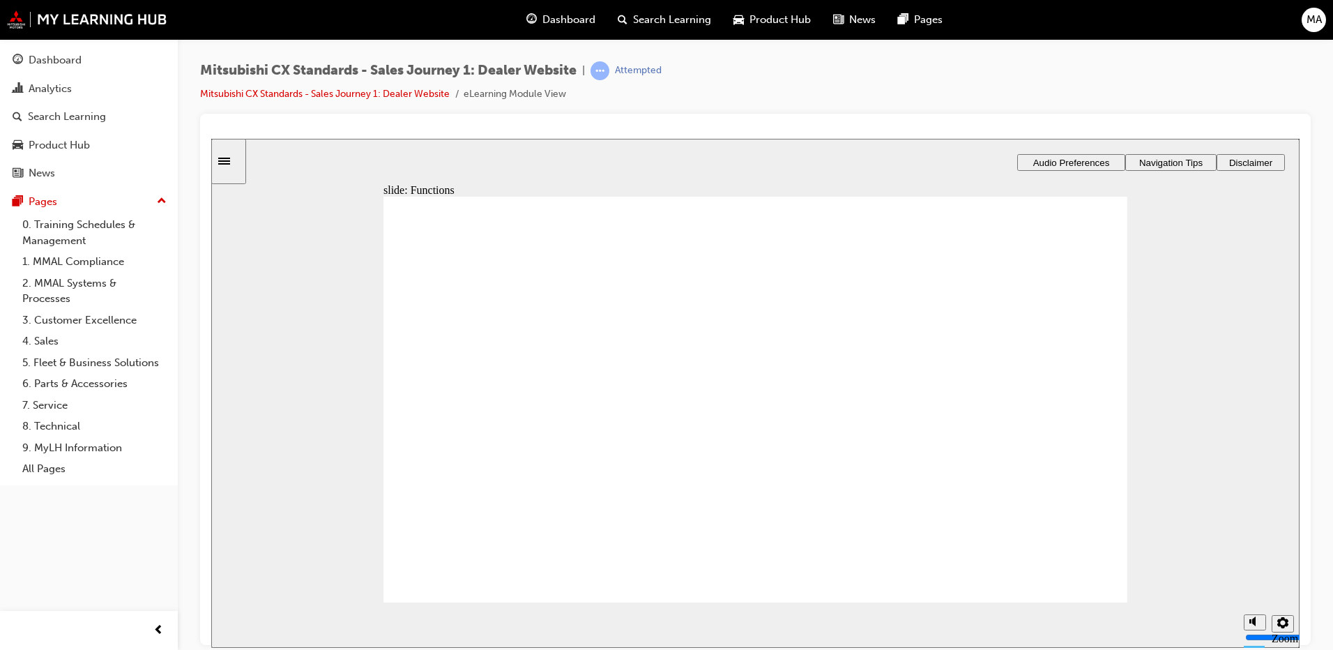
checkbox input "true"
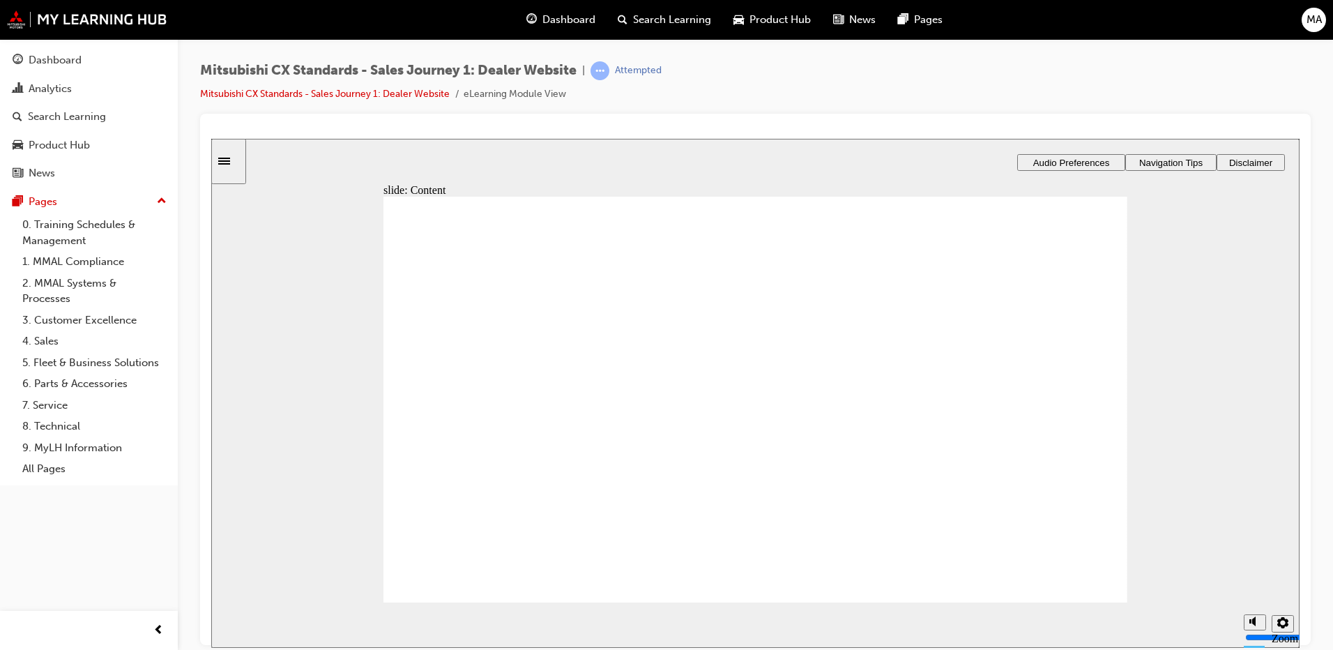
checkbox input "true"
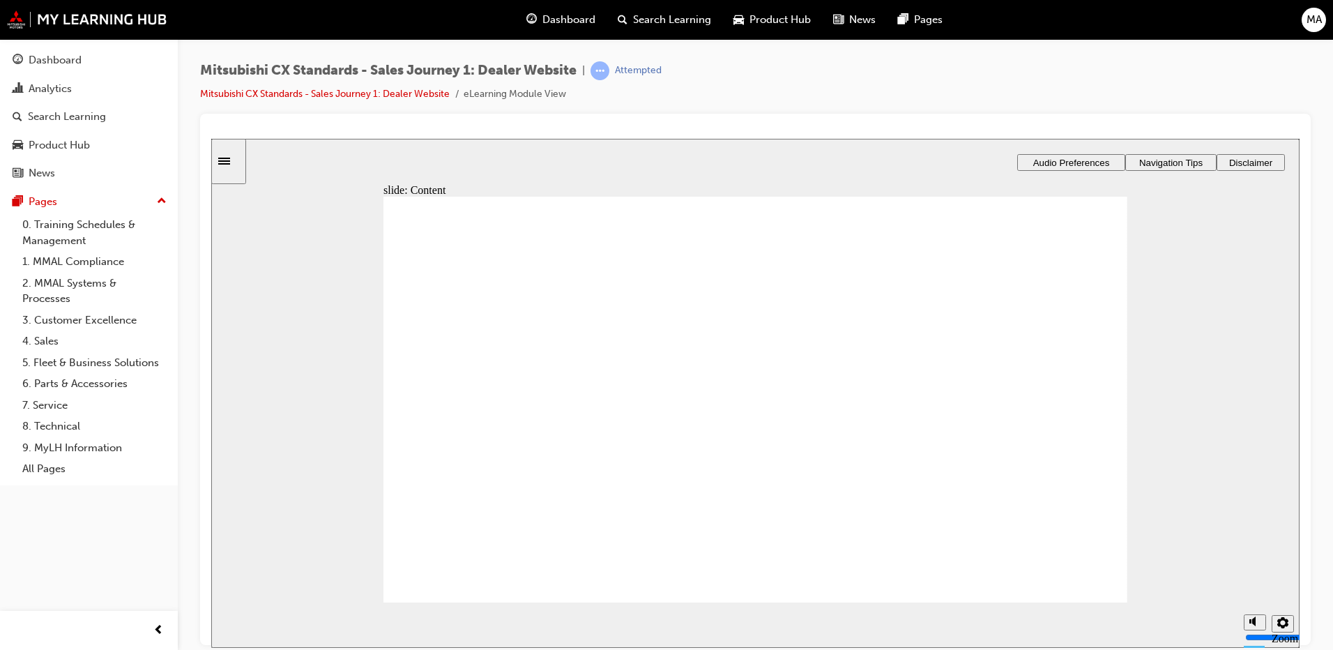
checkbox input "true"
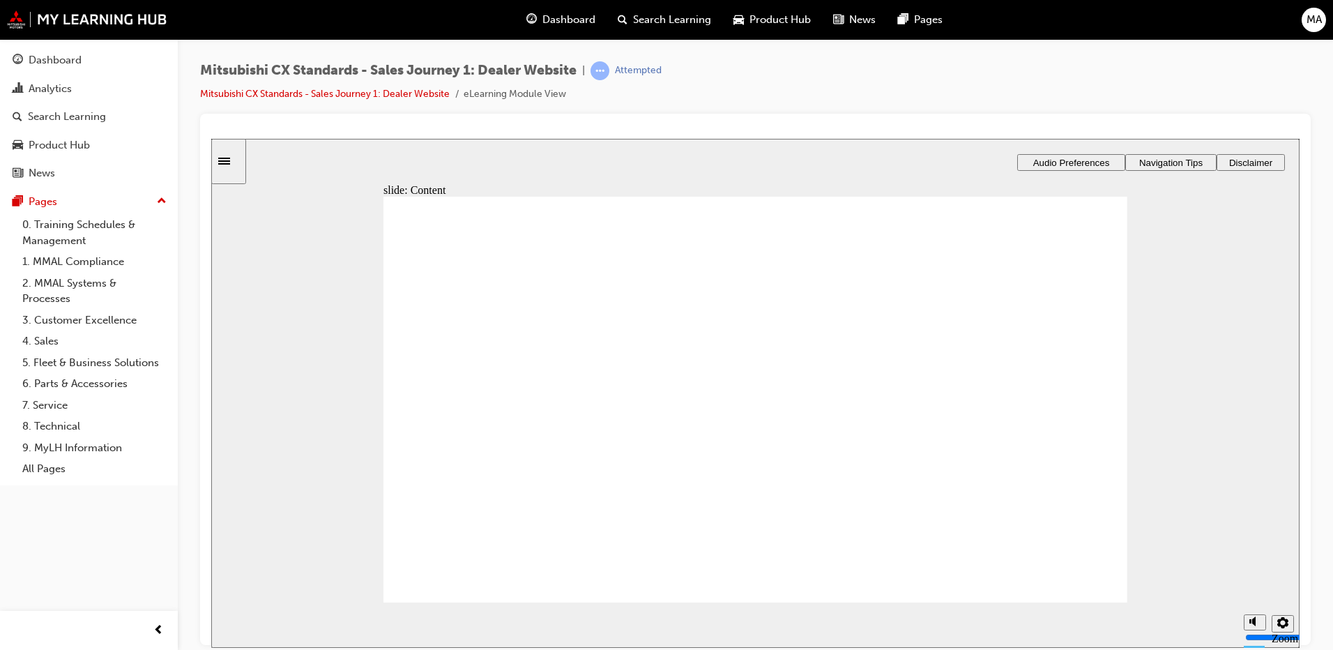
drag, startPoint x: 475, startPoint y: 419, endPoint x: 696, endPoint y: 379, distance: 224.6
drag, startPoint x: 481, startPoint y: 425, endPoint x: 704, endPoint y: 429, distance: 223.1
drag, startPoint x: 539, startPoint y: 420, endPoint x: 730, endPoint y: 457, distance: 194.4
drag, startPoint x: 498, startPoint y: 424, endPoint x: 736, endPoint y: 502, distance: 249.6
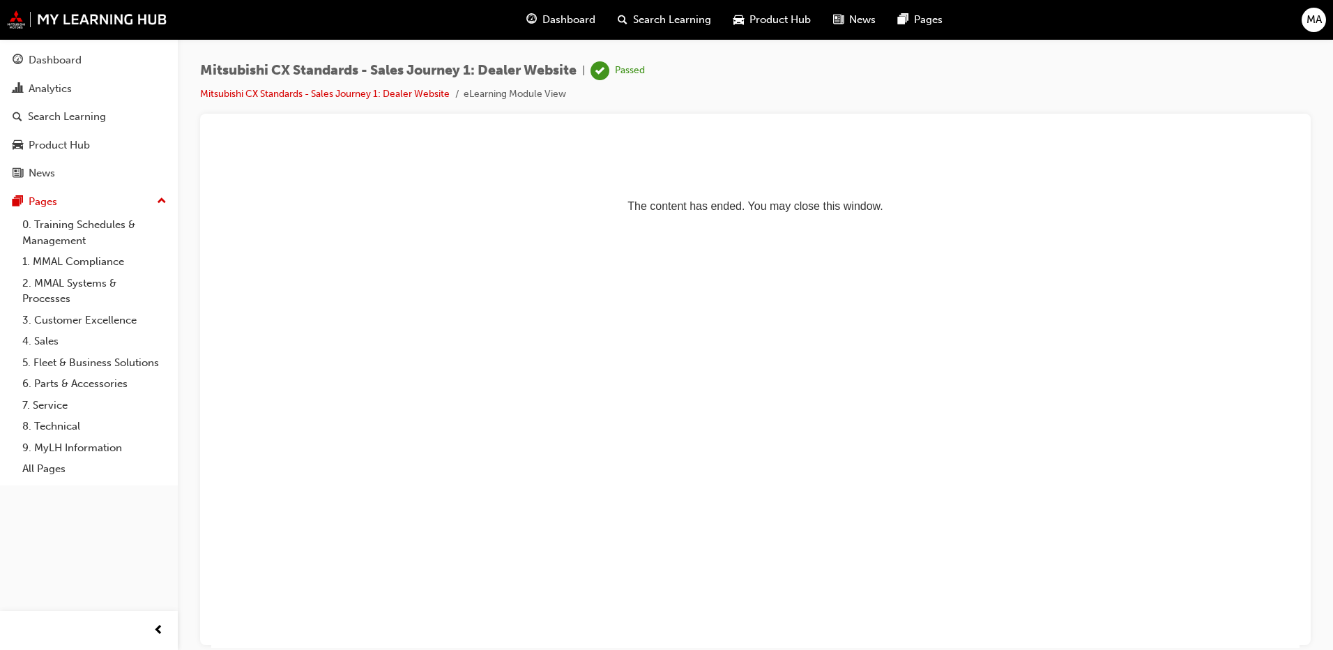
click at [639, 68] on div "Passed" at bounding box center [630, 70] width 30 height 13
click at [409, 94] on link "Mitsubishi CX Standards - Sales Journey 1: Dealer Website" at bounding box center [325, 94] width 250 height 12
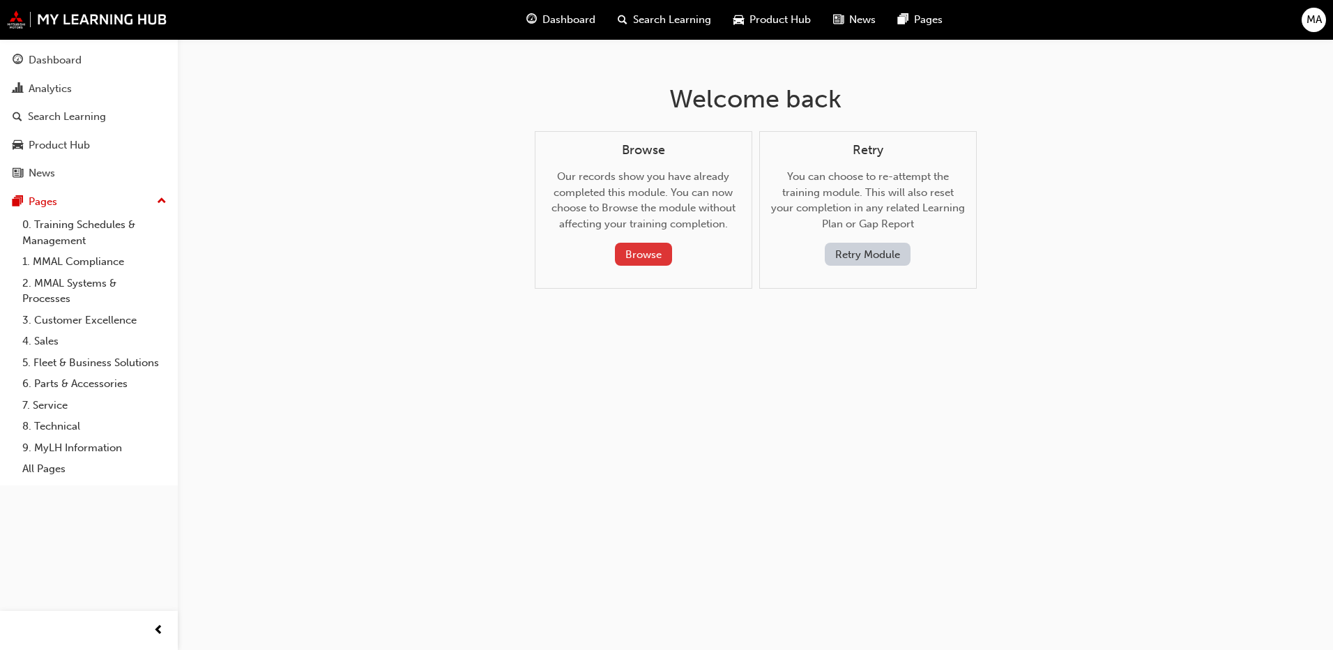
click at [647, 257] on button "Browse" at bounding box center [643, 254] width 57 height 23
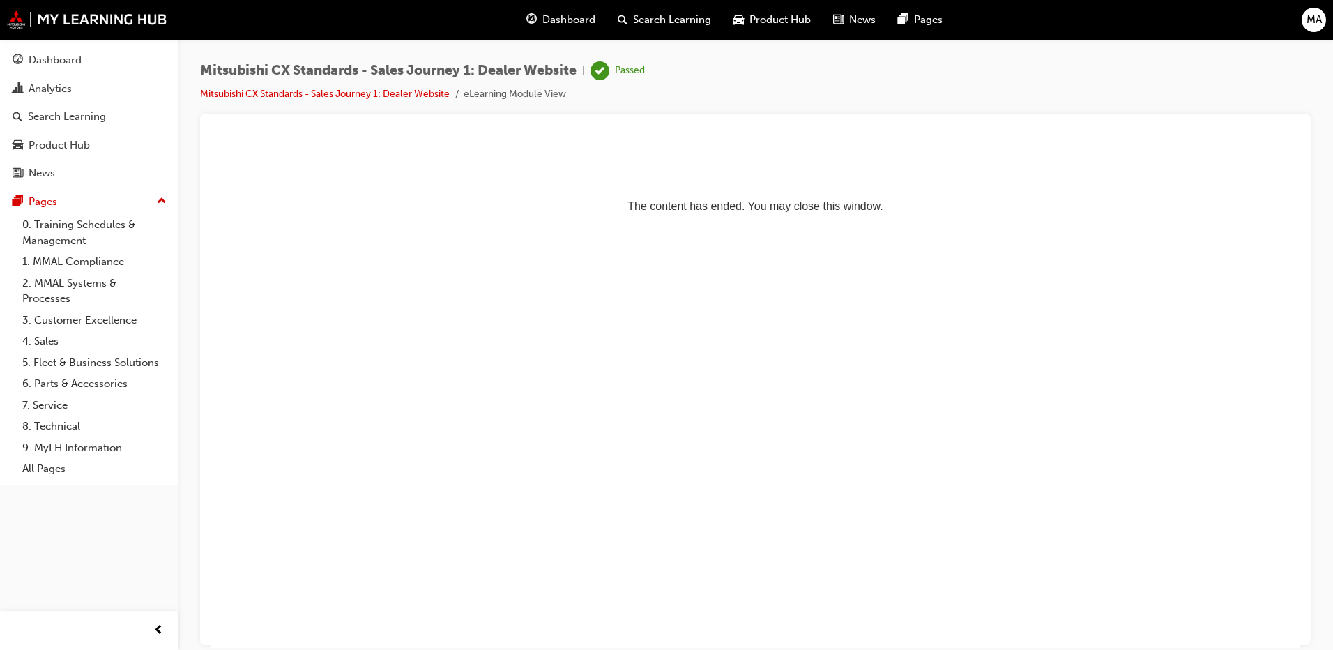
click at [309, 93] on link "Mitsubishi CX Standards - Sales Journey 1: Dealer Website" at bounding box center [325, 94] width 250 height 12
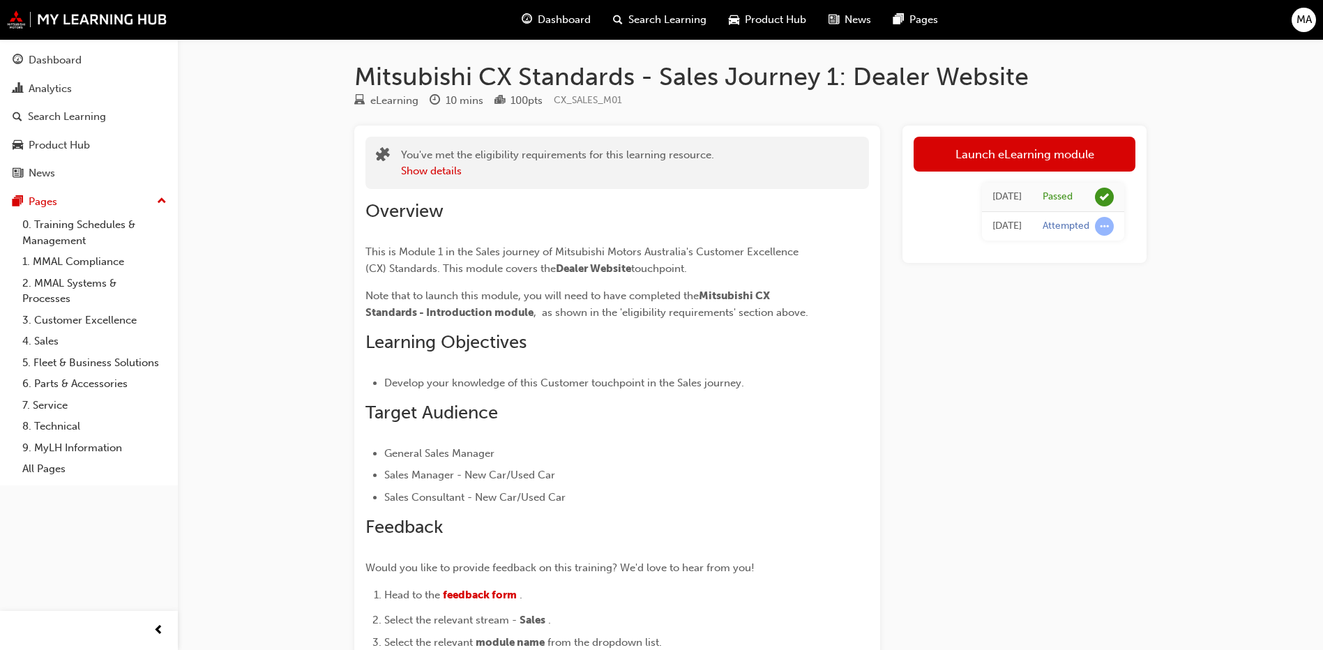
click at [436, 73] on h1 "Mitsubishi CX Standards - Sales Journey 1: Dealer Website" at bounding box center [750, 76] width 792 height 31
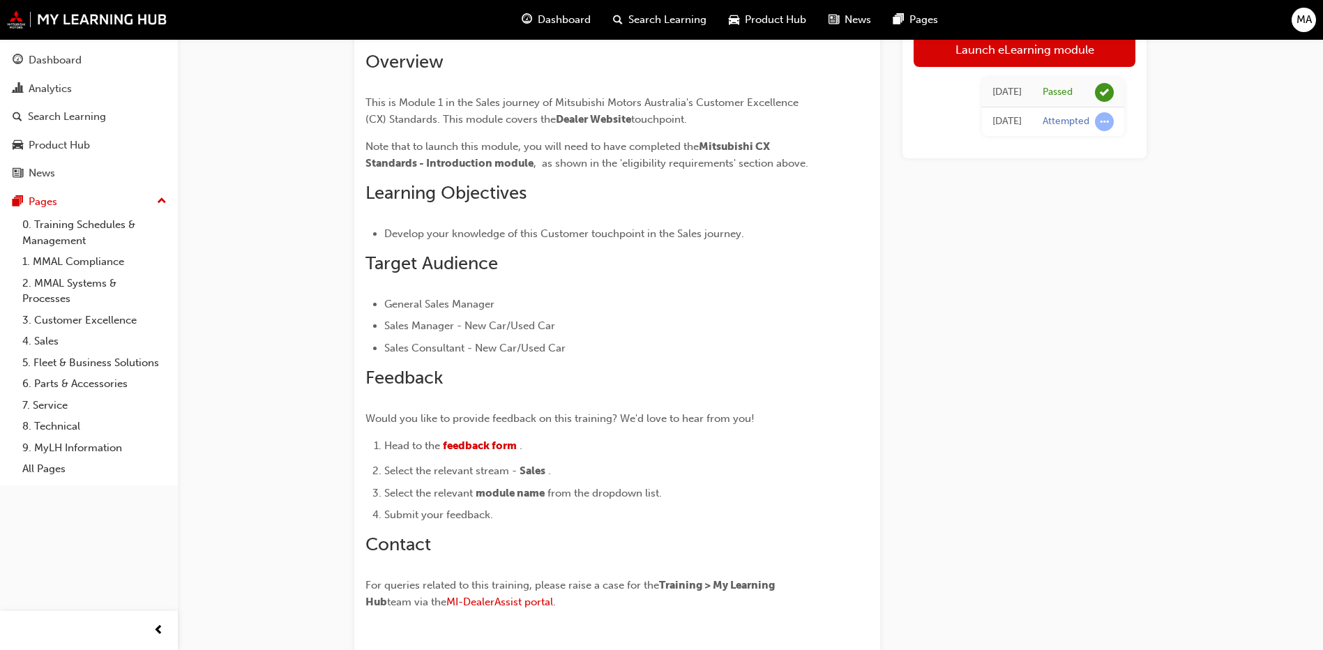
scroll to position [248, 0]
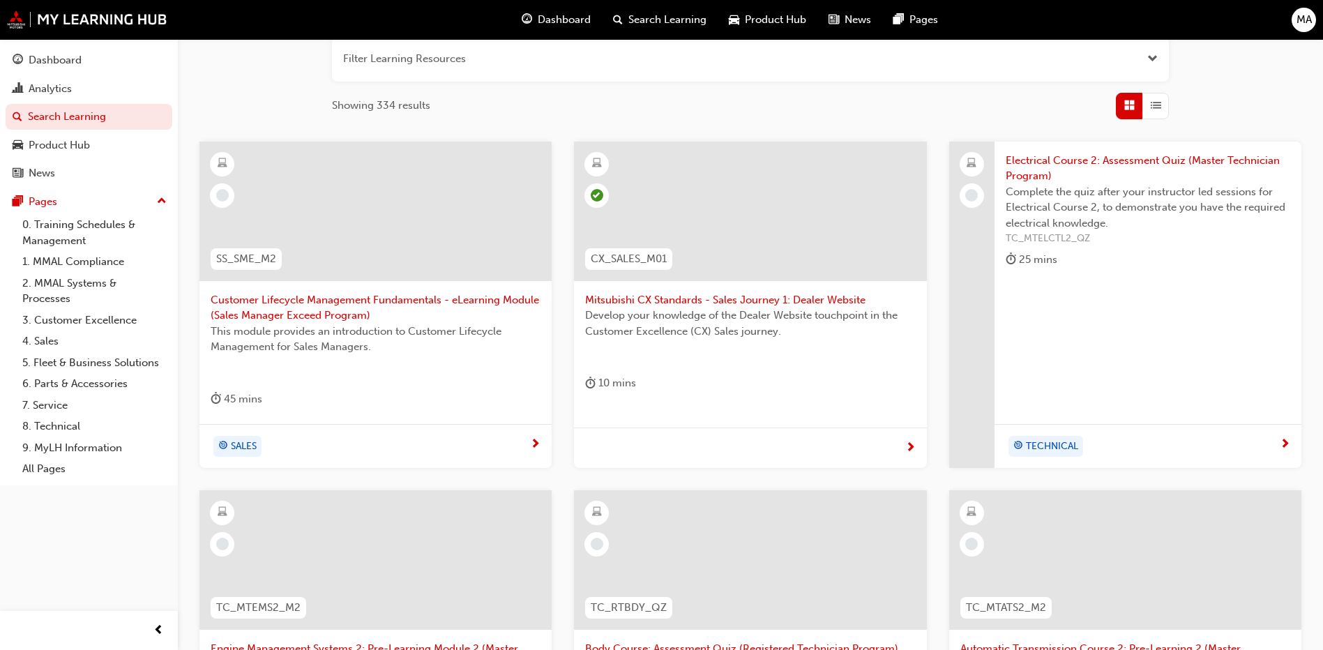
scroll to position [449, 0]
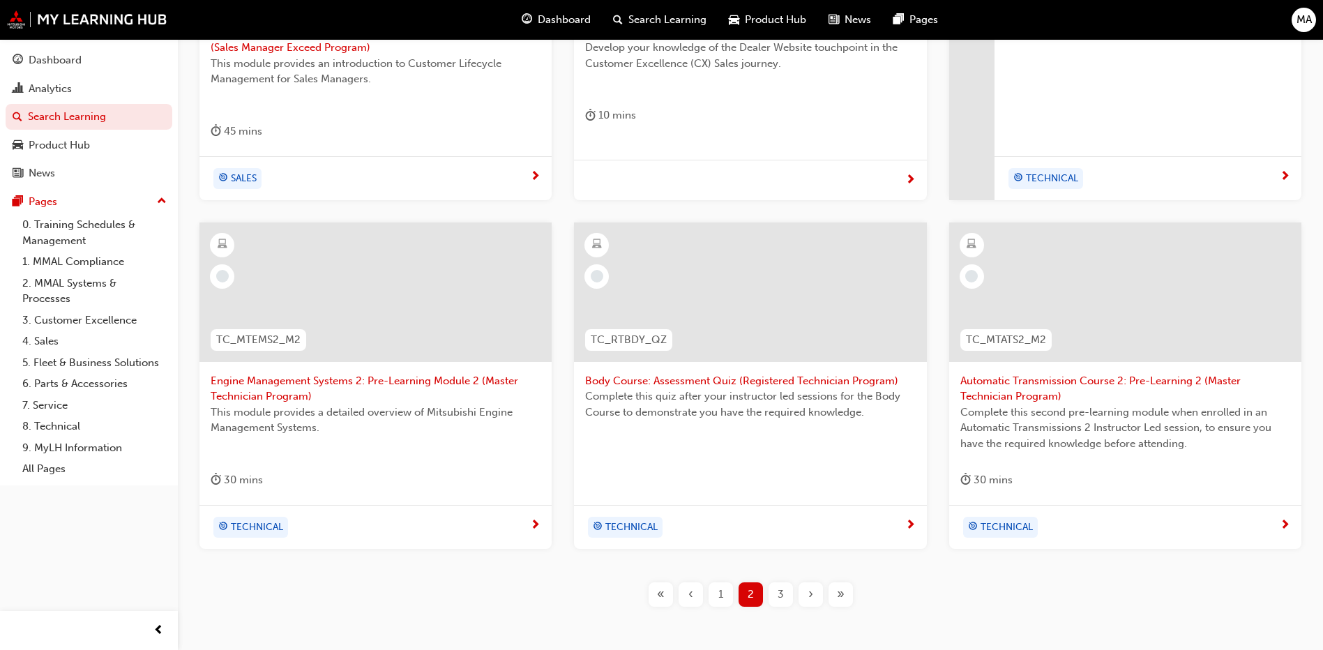
click at [777, 591] on span "3" at bounding box center [780, 594] width 6 height 16
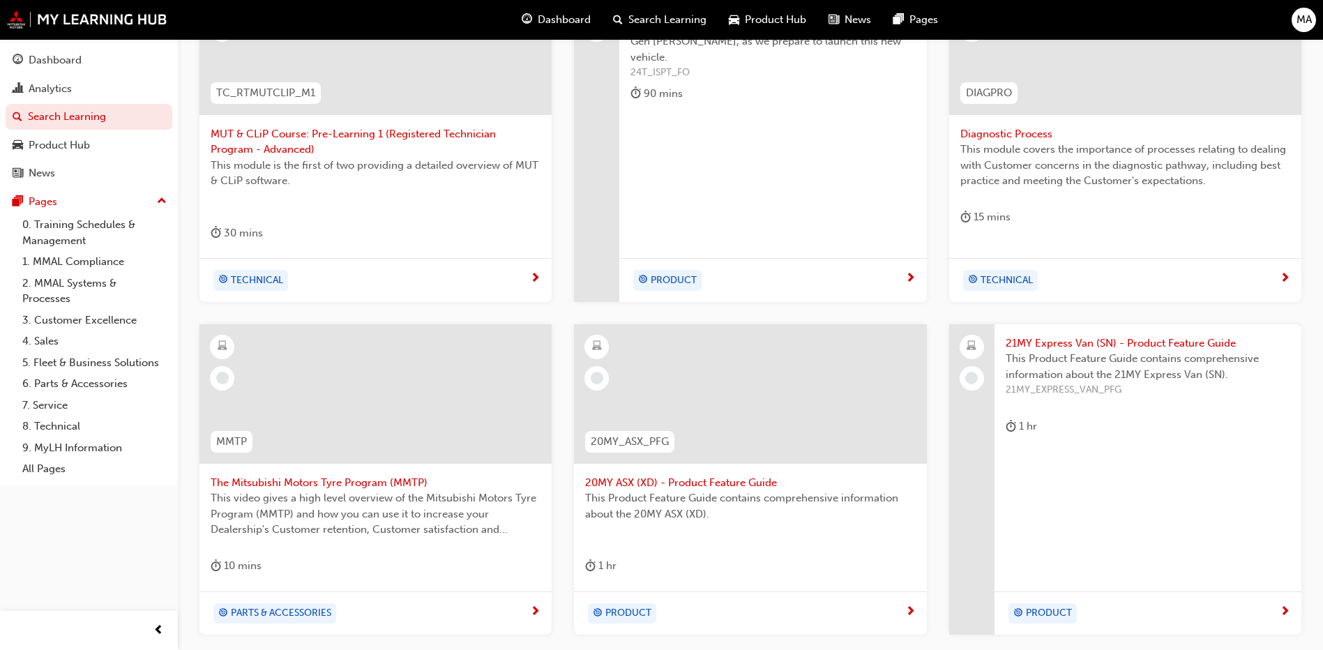
scroll to position [503, 0]
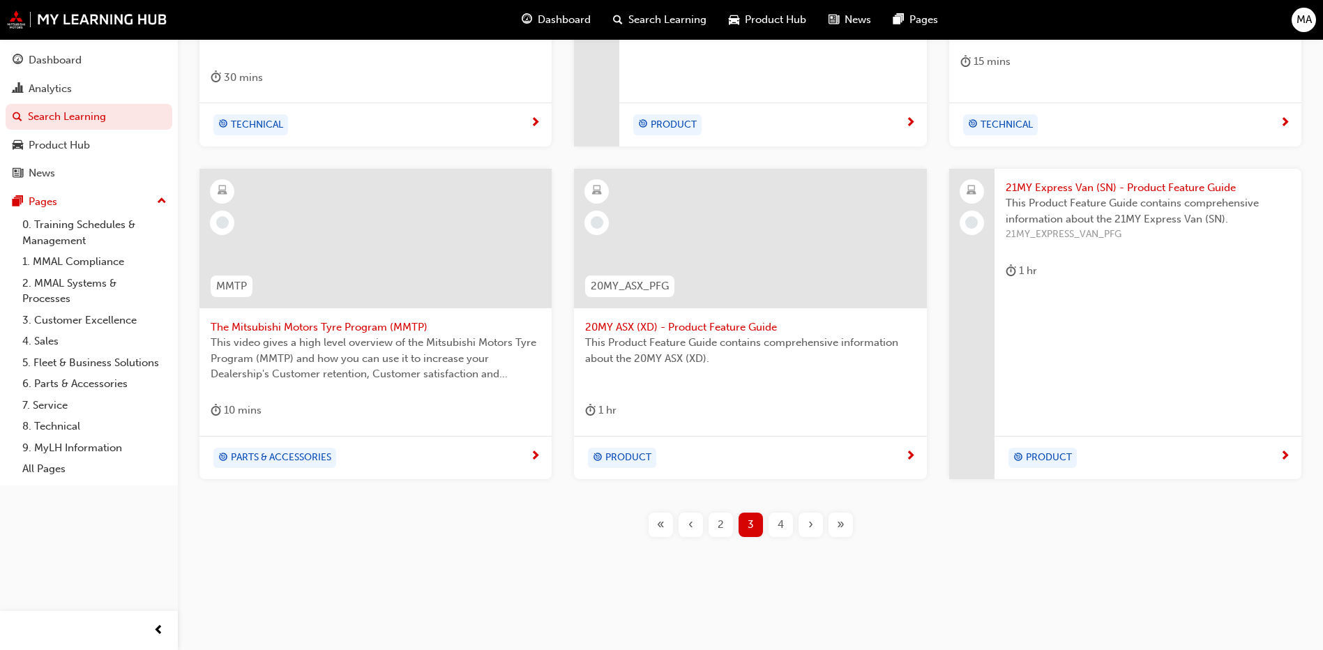
click at [793, 535] on button "4" at bounding box center [781, 524] width 30 height 24
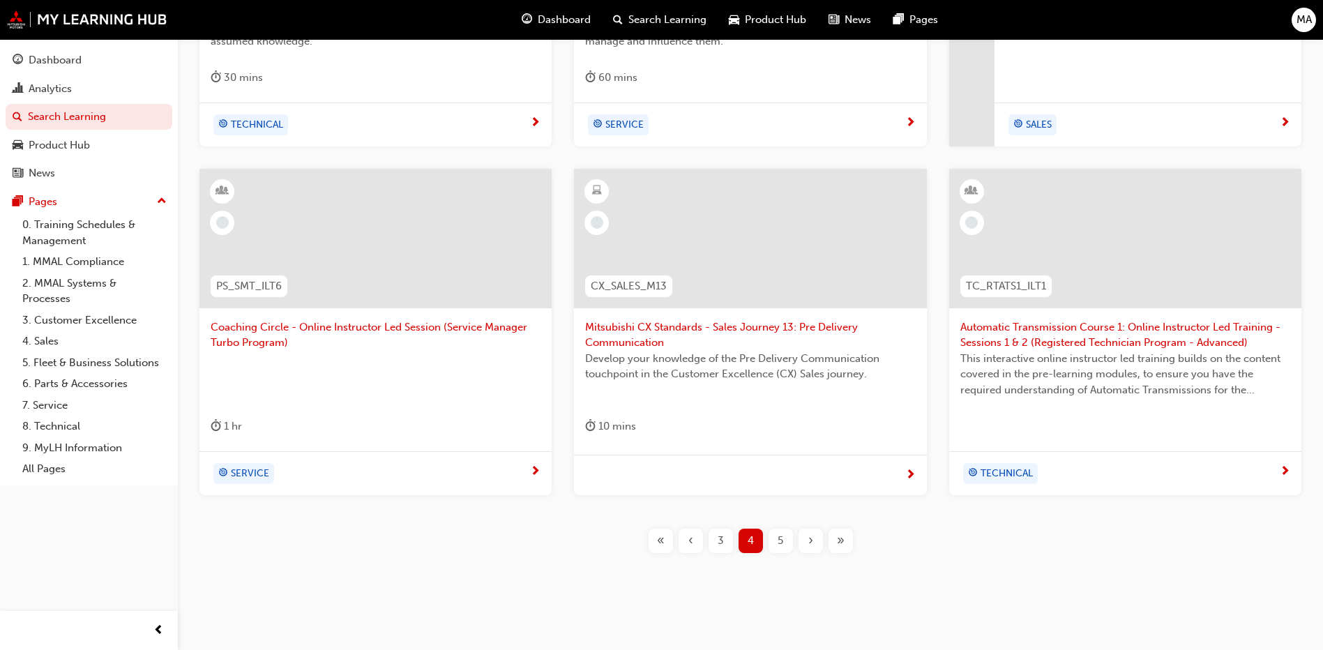
click at [781, 538] on span "5" at bounding box center [780, 541] width 6 height 16
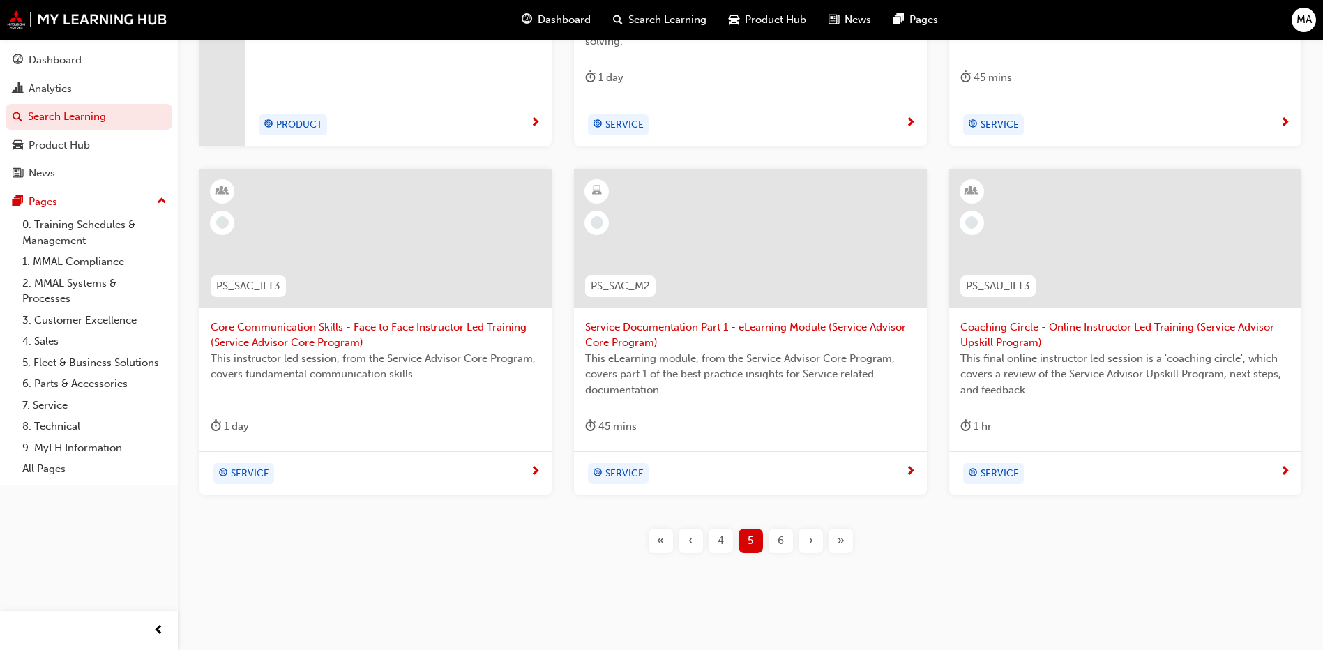
click at [784, 542] on div "6" at bounding box center [780, 540] width 24 height 24
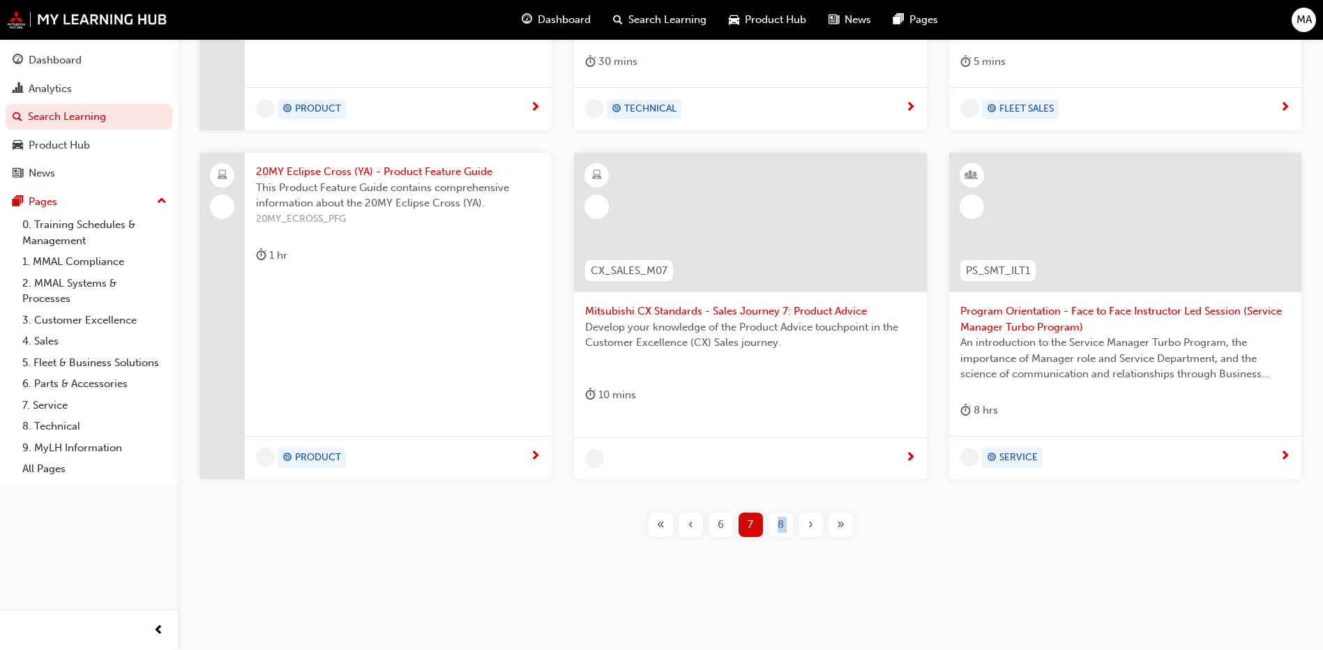
click at [784, 542] on div "20MY Outlander (ZL) - Product Feature Map This Product Feature Map is designed …" at bounding box center [750, 190] width 1100 height 740
drag, startPoint x: 784, startPoint y: 542, endPoint x: 806, endPoint y: 553, distance: 24.0
click at [806, 553] on div "20MY Outlander (ZL) - Product Feature Map This Product Feature Map is designed …" at bounding box center [750, 190] width 1100 height 740
click at [814, 532] on div "›" at bounding box center [810, 524] width 24 height 24
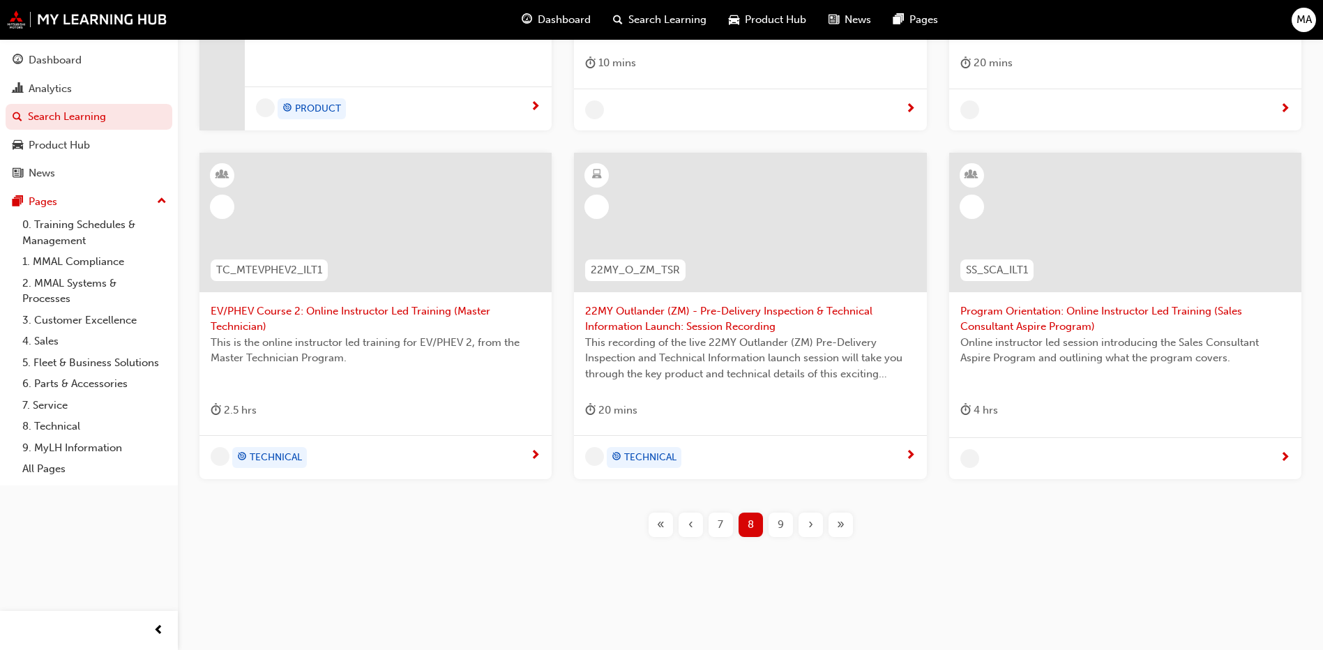
click at [814, 532] on div "›" at bounding box center [810, 524] width 24 height 24
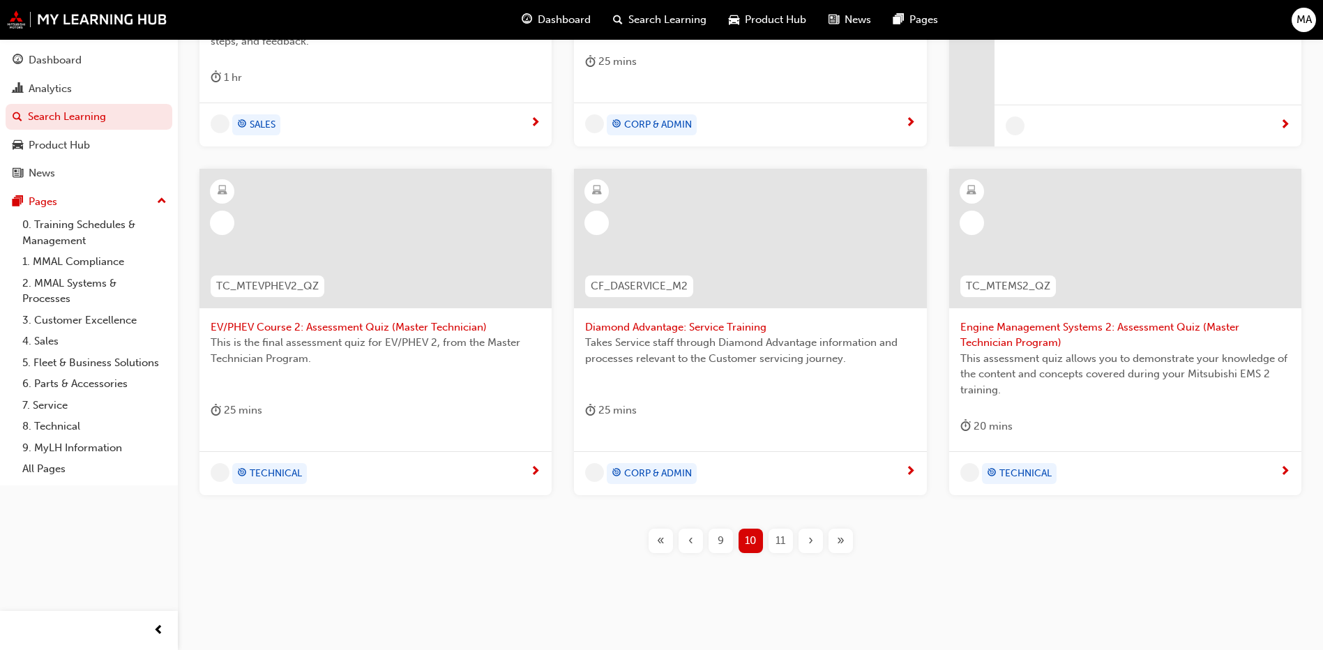
click at [814, 532] on div "›" at bounding box center [810, 540] width 24 height 24
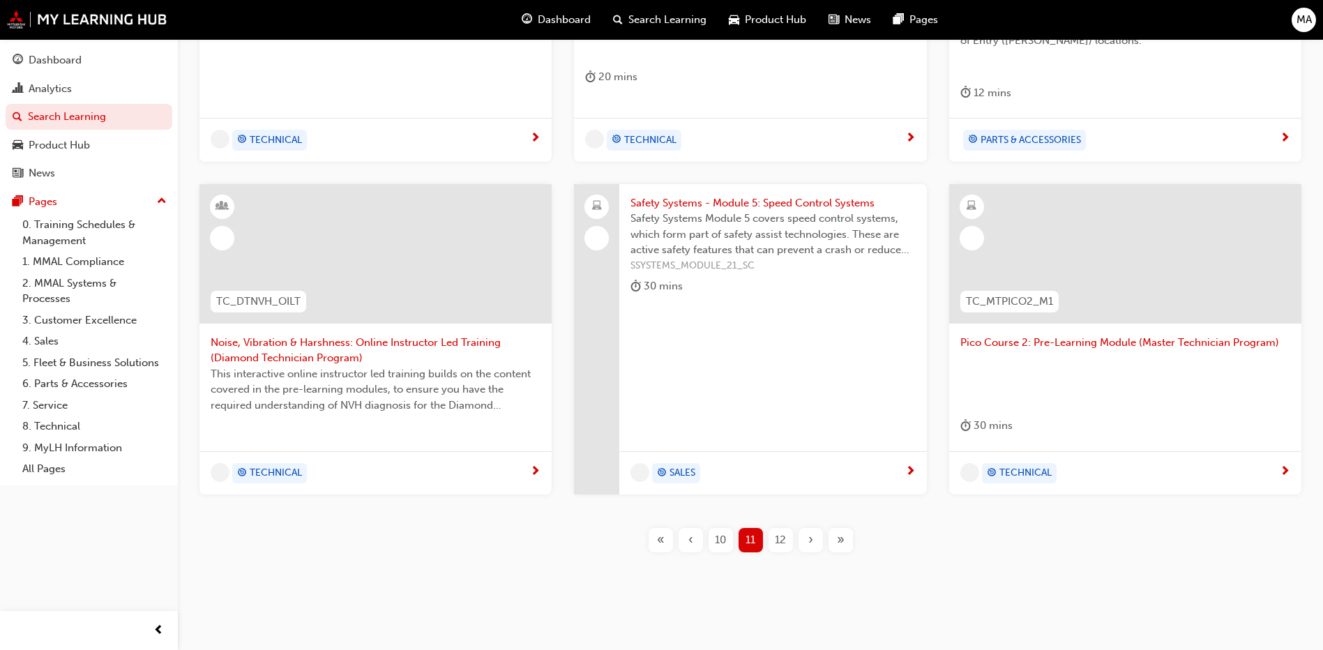
click at [814, 532] on div "›" at bounding box center [810, 540] width 24 height 24
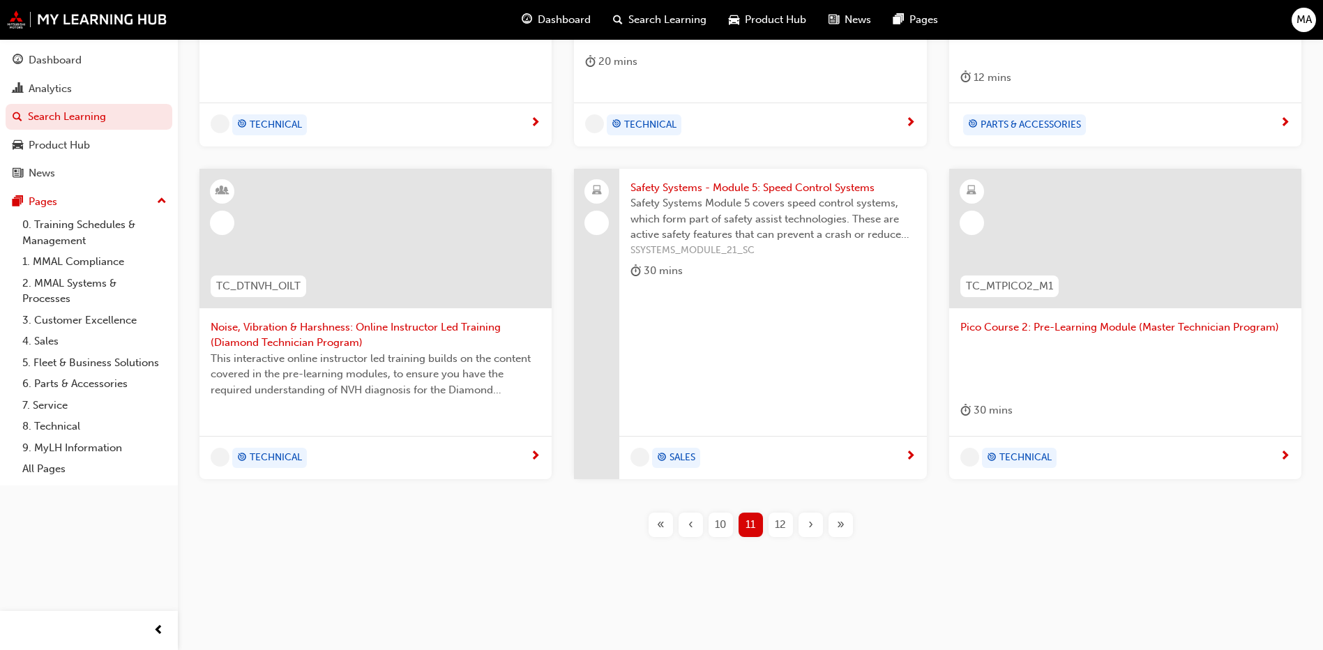
click at [814, 532] on div "›" at bounding box center [810, 524] width 24 height 24
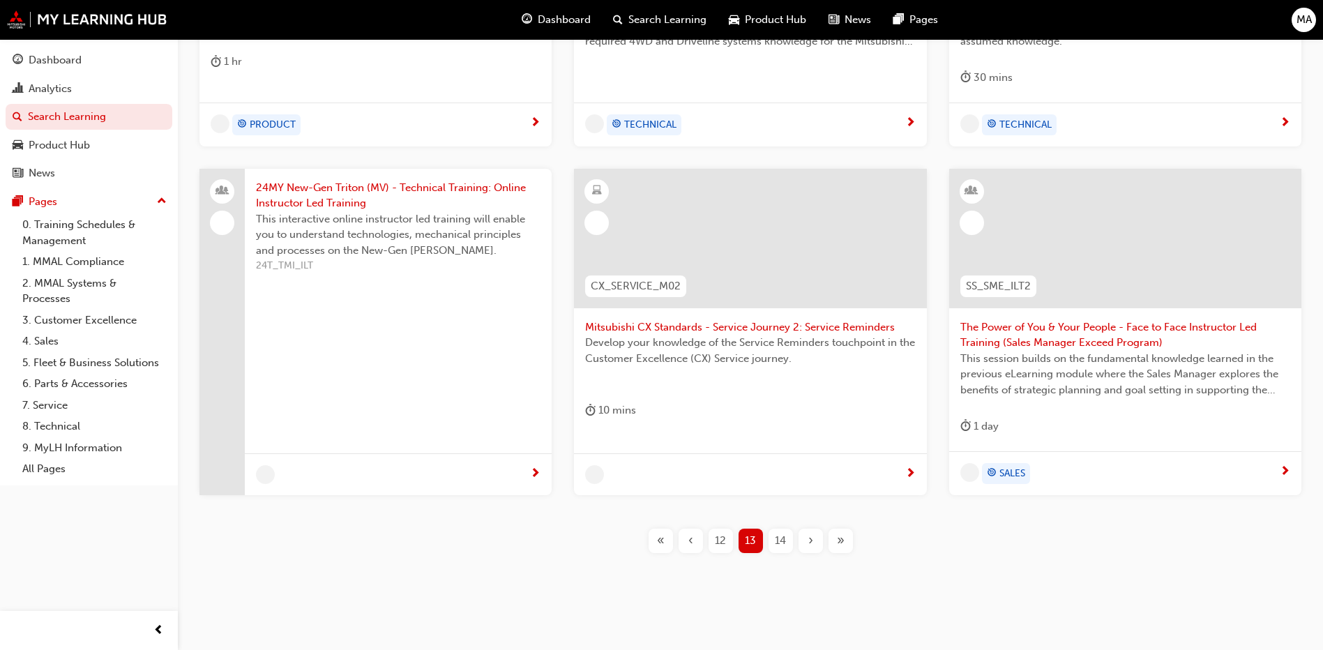
click at [814, 532] on div "›" at bounding box center [810, 540] width 24 height 24
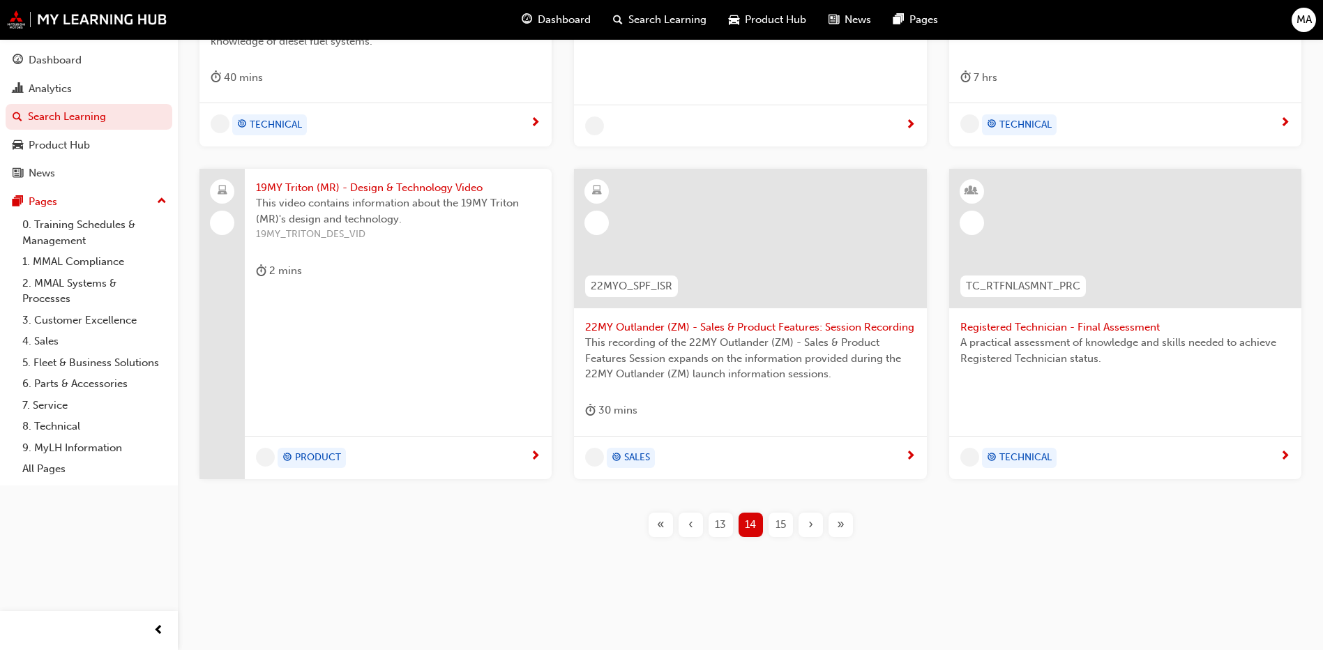
click at [814, 532] on div "›" at bounding box center [810, 524] width 24 height 24
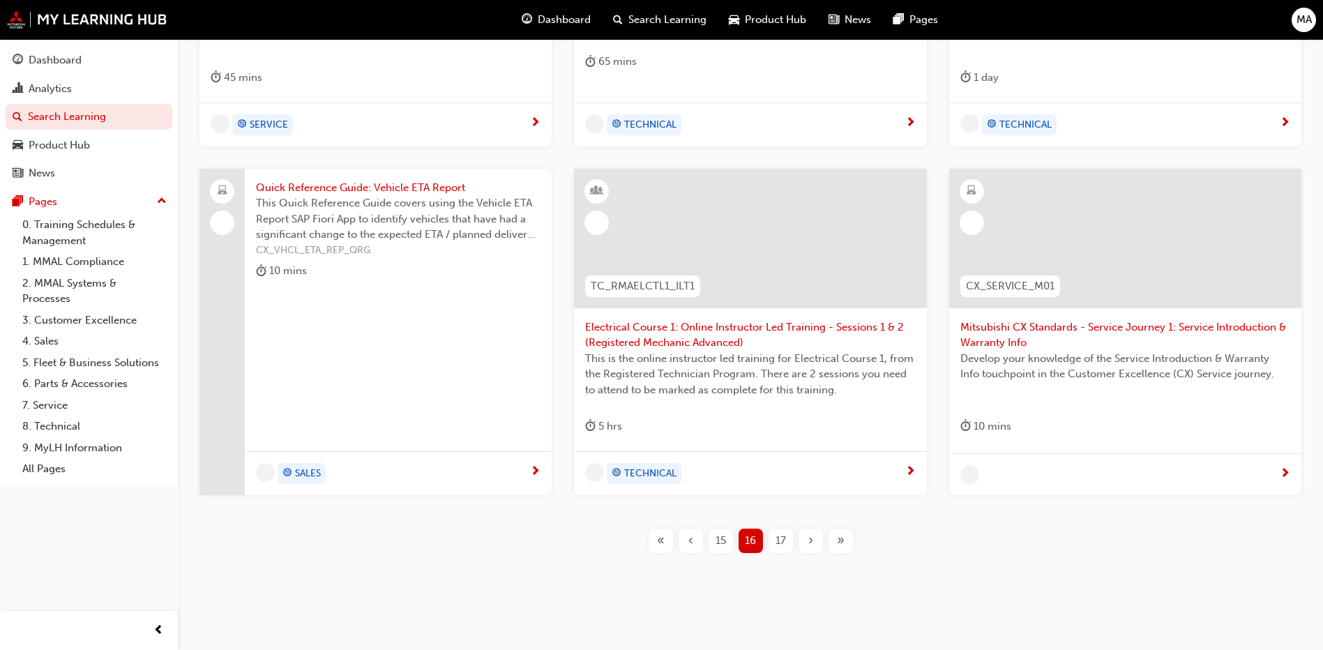
click at [814, 532] on div "›" at bounding box center [810, 540] width 24 height 24
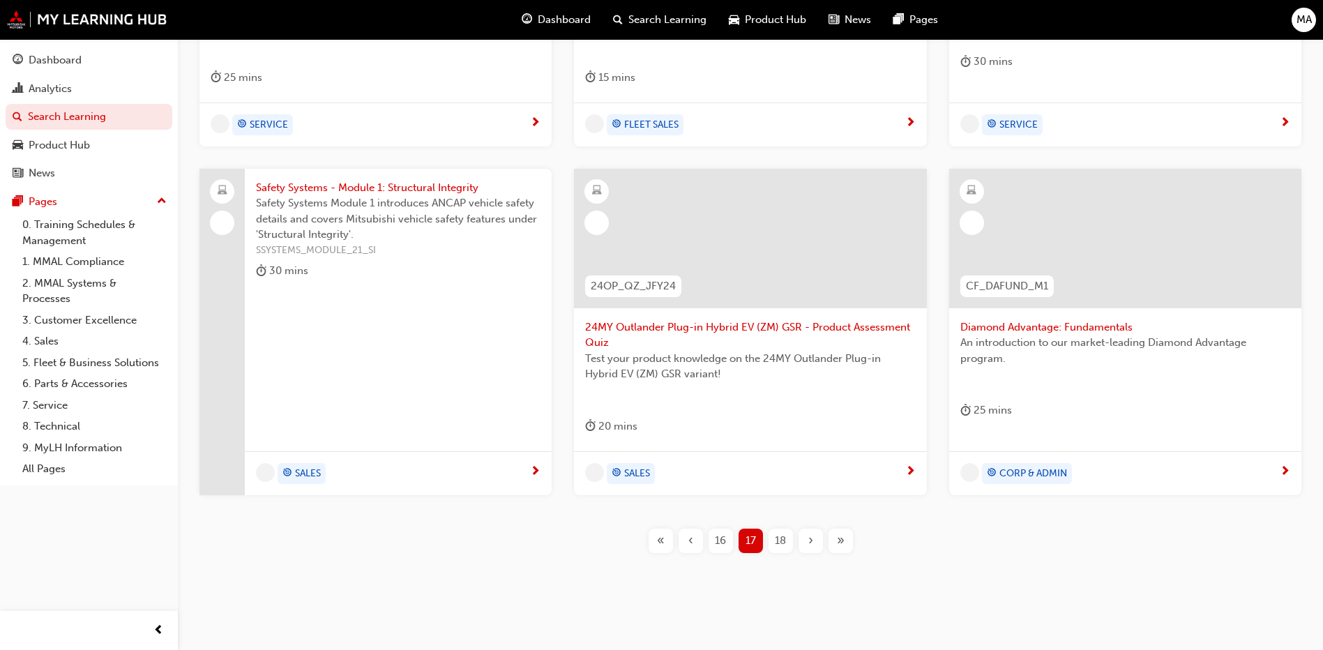
click at [814, 532] on div "›" at bounding box center [810, 540] width 24 height 24
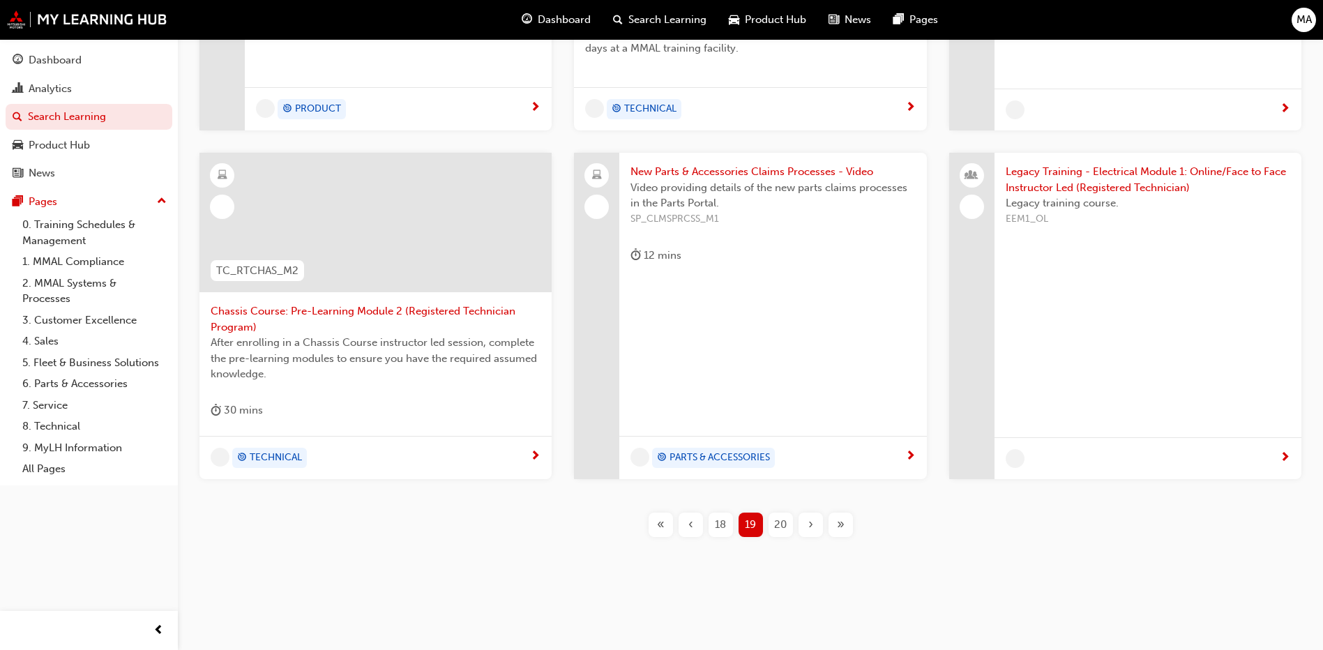
click at [814, 532] on div "›" at bounding box center [810, 524] width 24 height 24
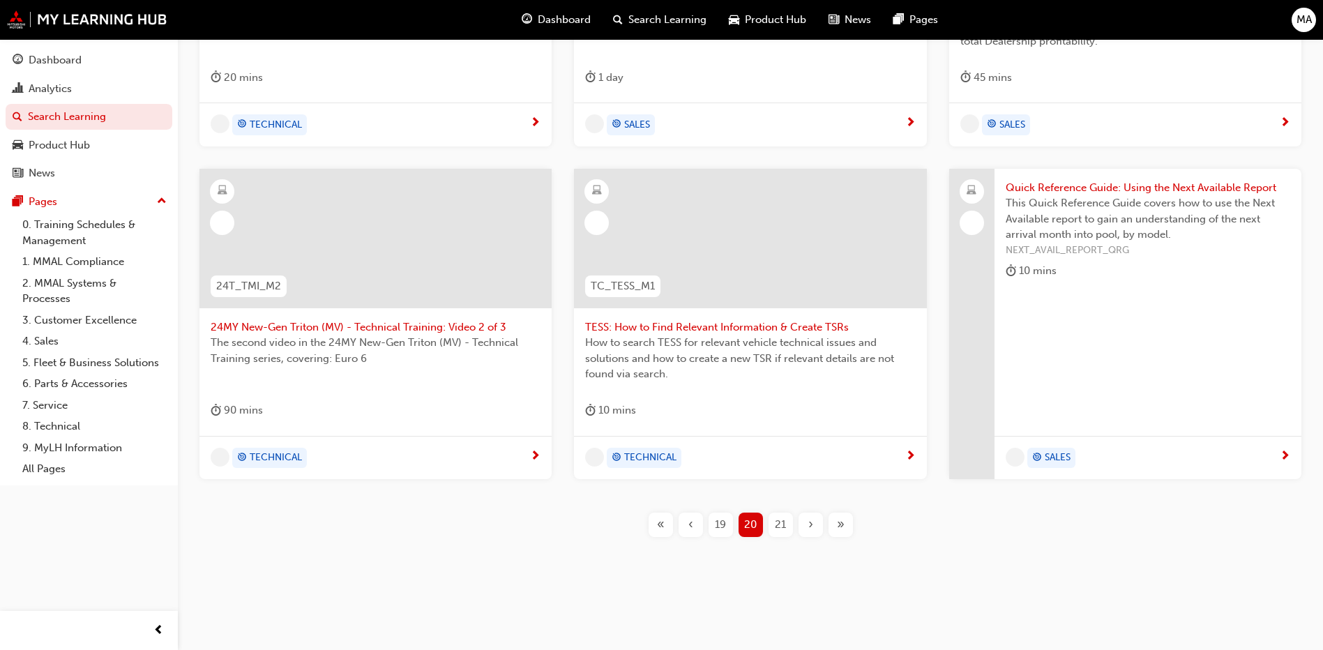
click at [814, 532] on div "›" at bounding box center [810, 524] width 24 height 24
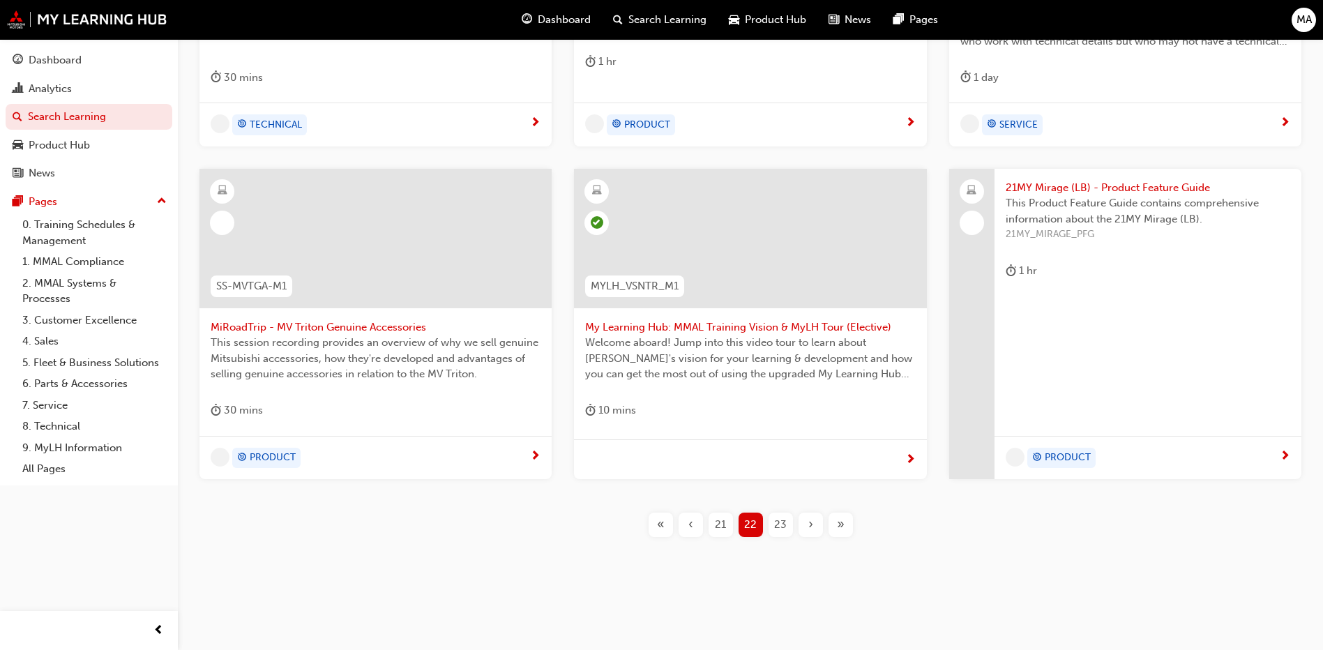
click at [814, 532] on div "›" at bounding box center [810, 524] width 24 height 24
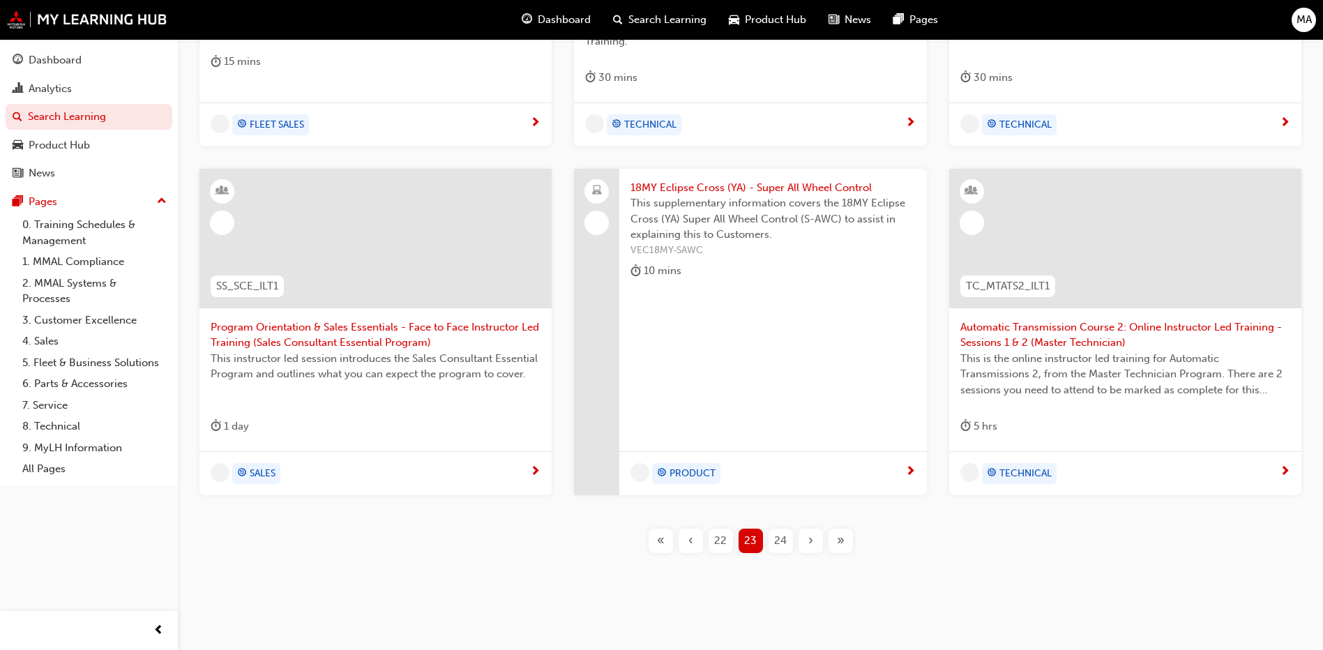
click at [814, 532] on div "›" at bounding box center [810, 540] width 24 height 24
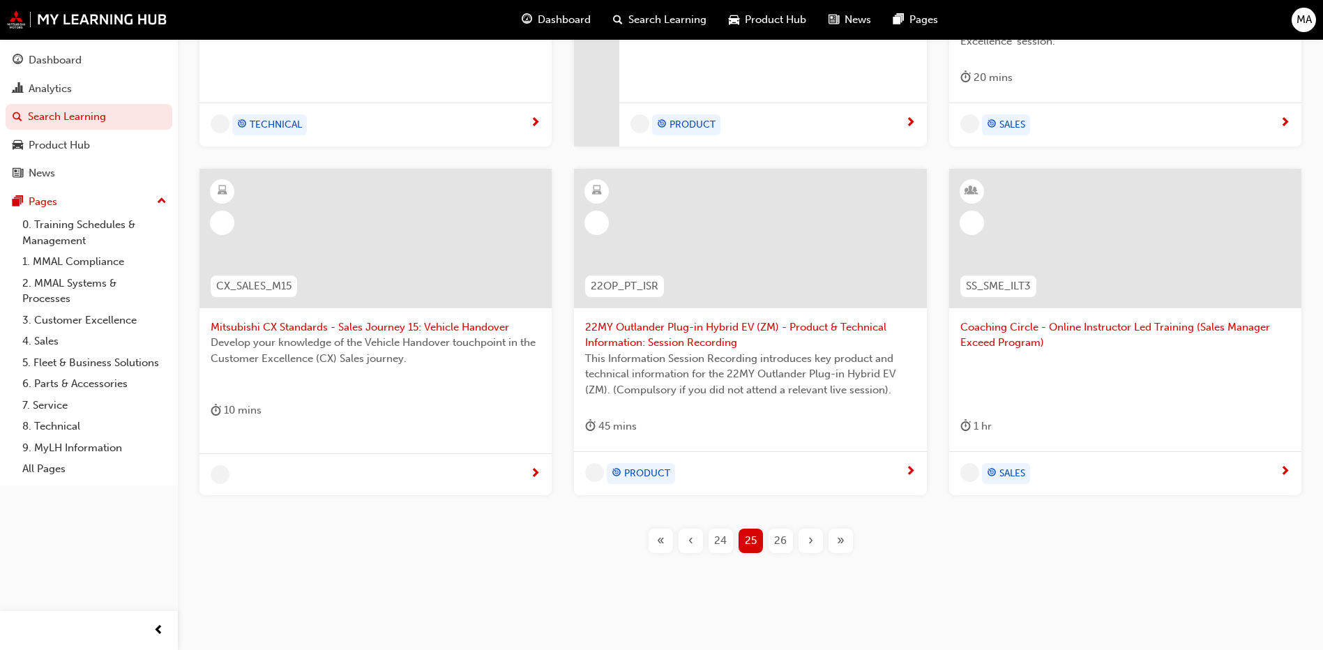
click at [814, 532] on div "›" at bounding box center [810, 540] width 24 height 24
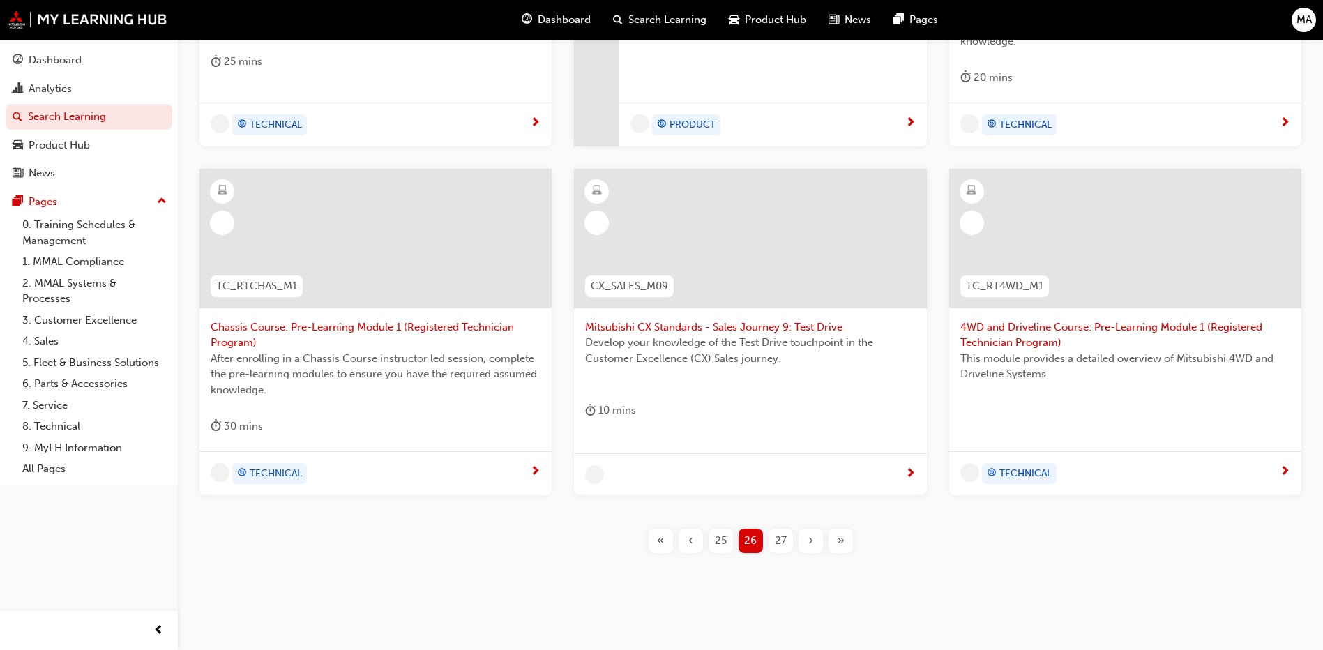
click at [814, 532] on div "›" at bounding box center [810, 540] width 24 height 24
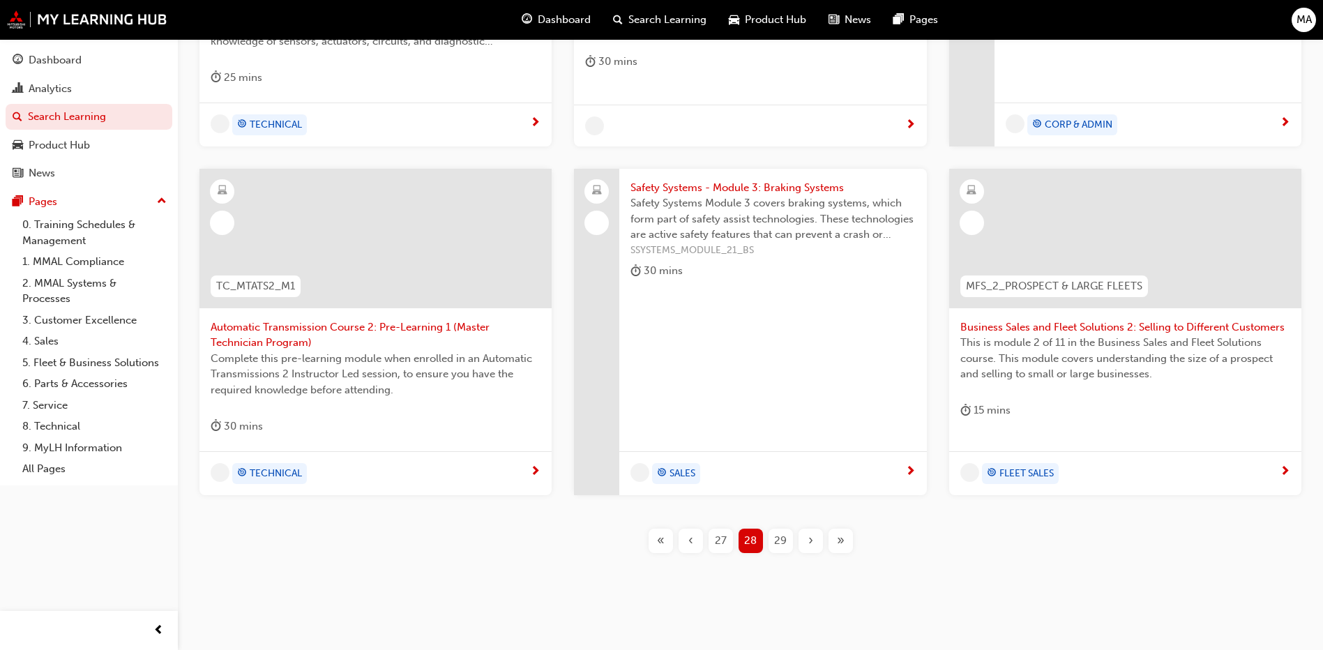
click at [814, 532] on div "›" at bounding box center [810, 540] width 24 height 24
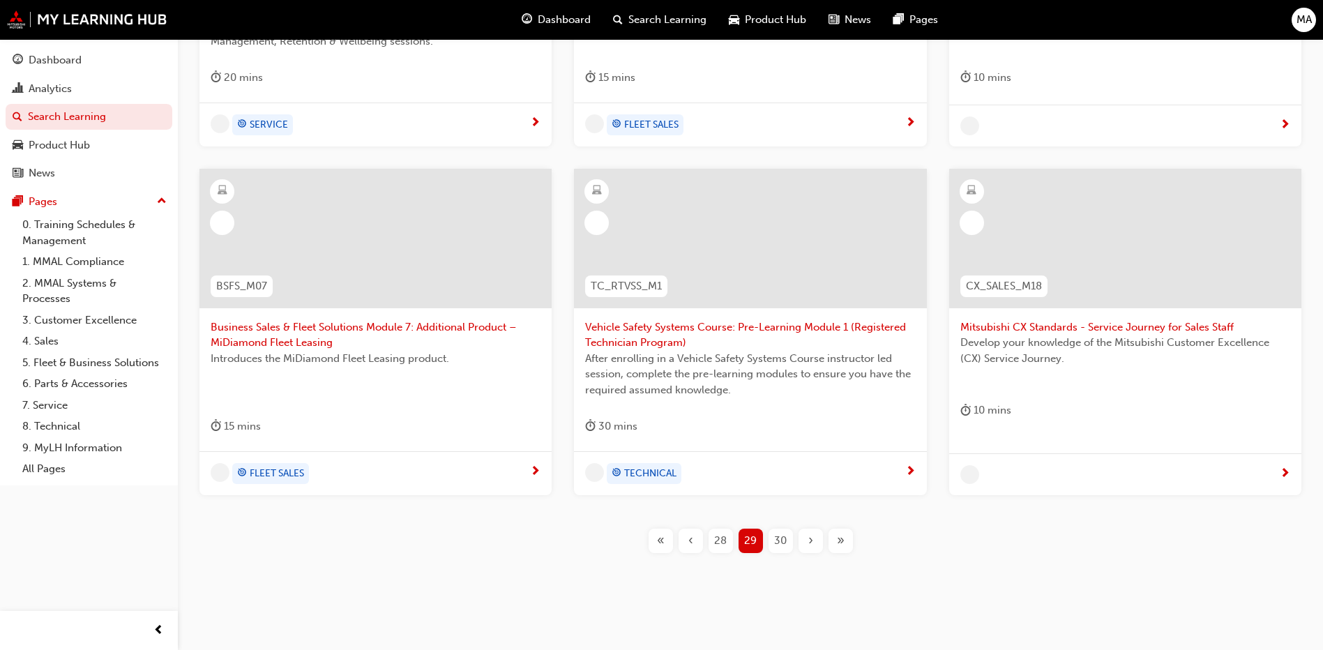
click at [814, 532] on div "›" at bounding box center [810, 540] width 24 height 24
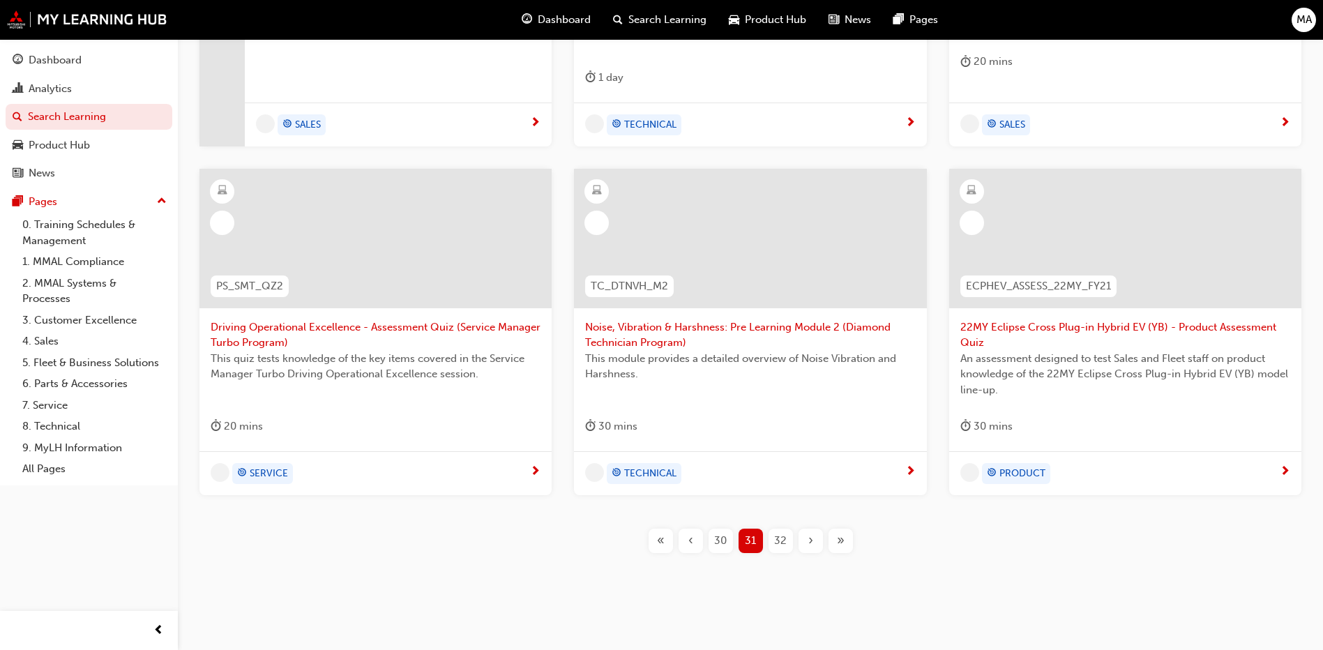
click at [814, 532] on div "›" at bounding box center [810, 540] width 24 height 24
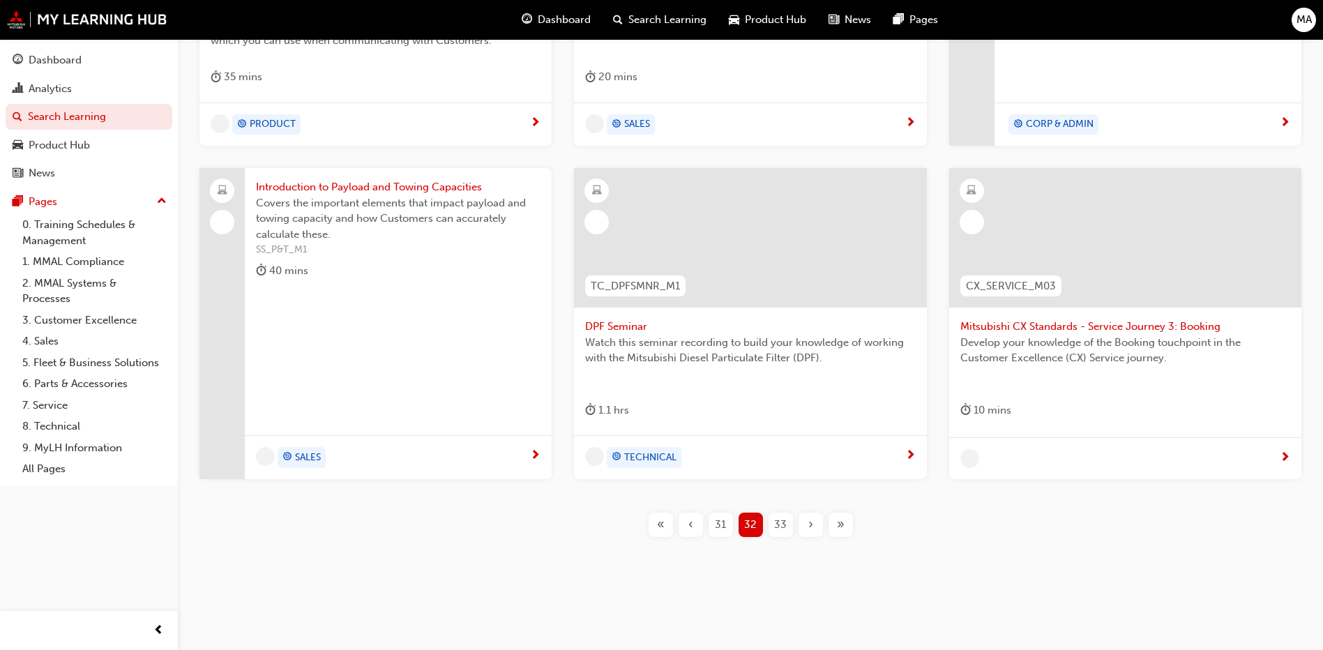
click at [814, 532] on div "›" at bounding box center [810, 524] width 24 height 24
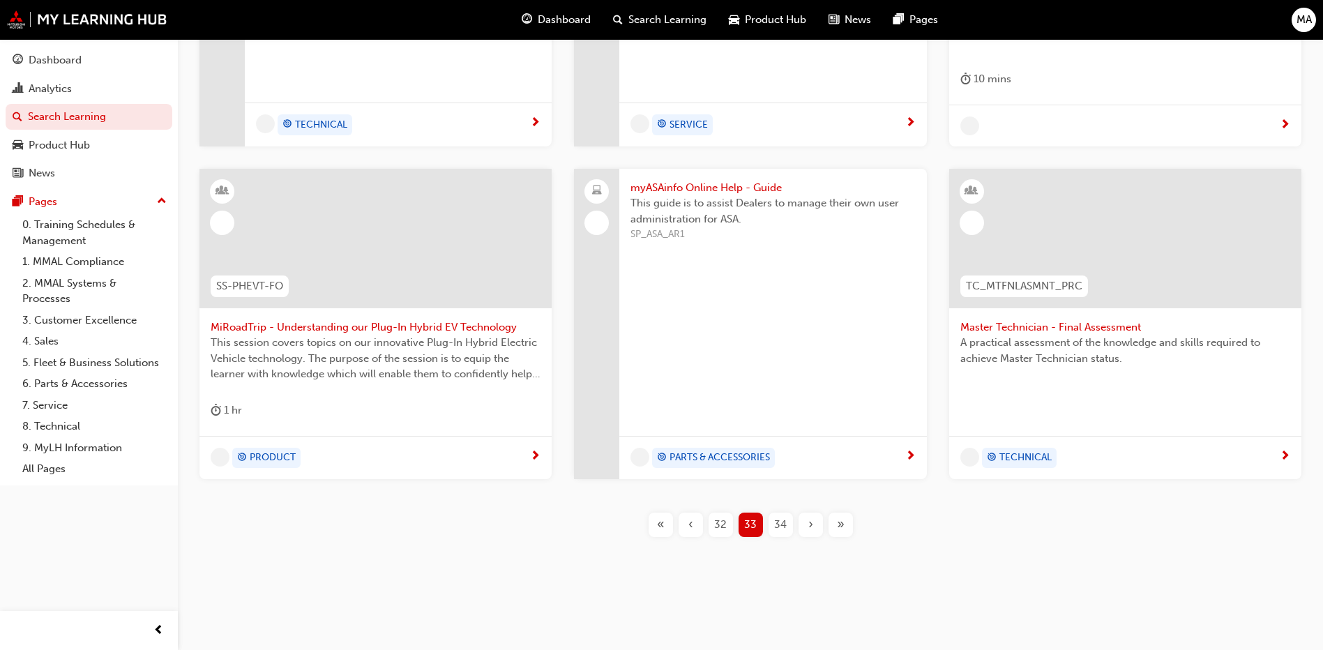
click at [814, 532] on div "›" at bounding box center [810, 524] width 24 height 24
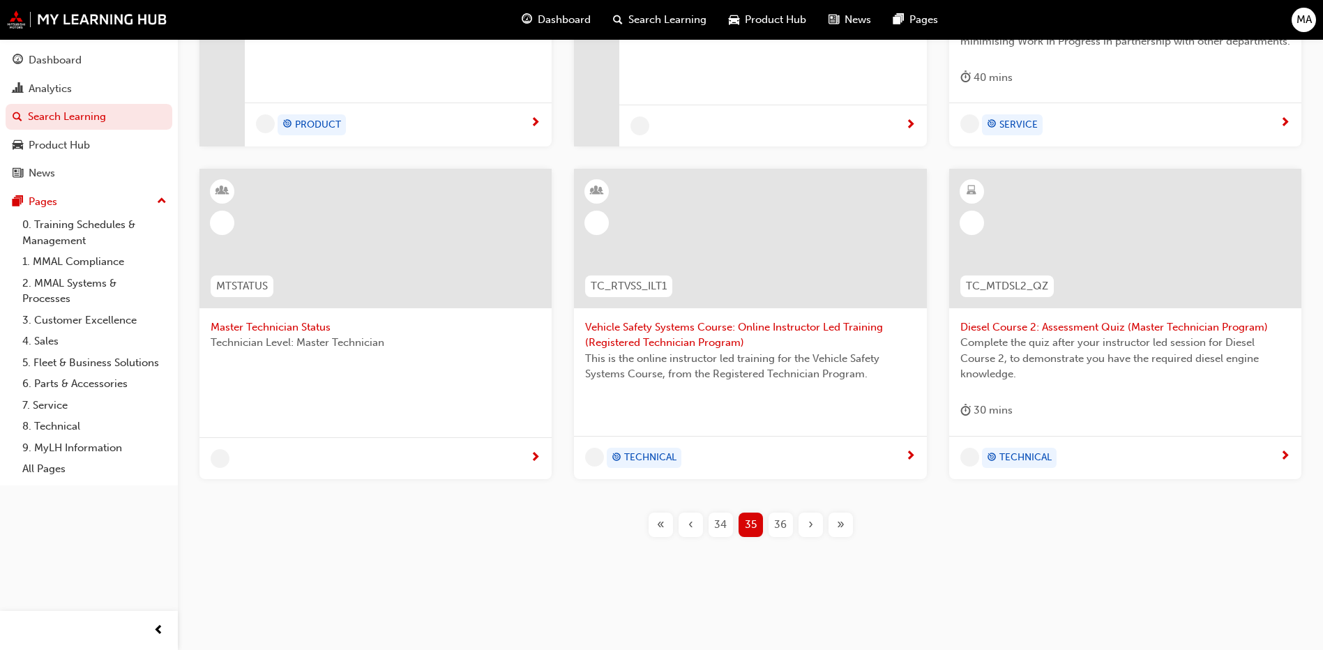
click at [814, 532] on div "›" at bounding box center [810, 524] width 24 height 24
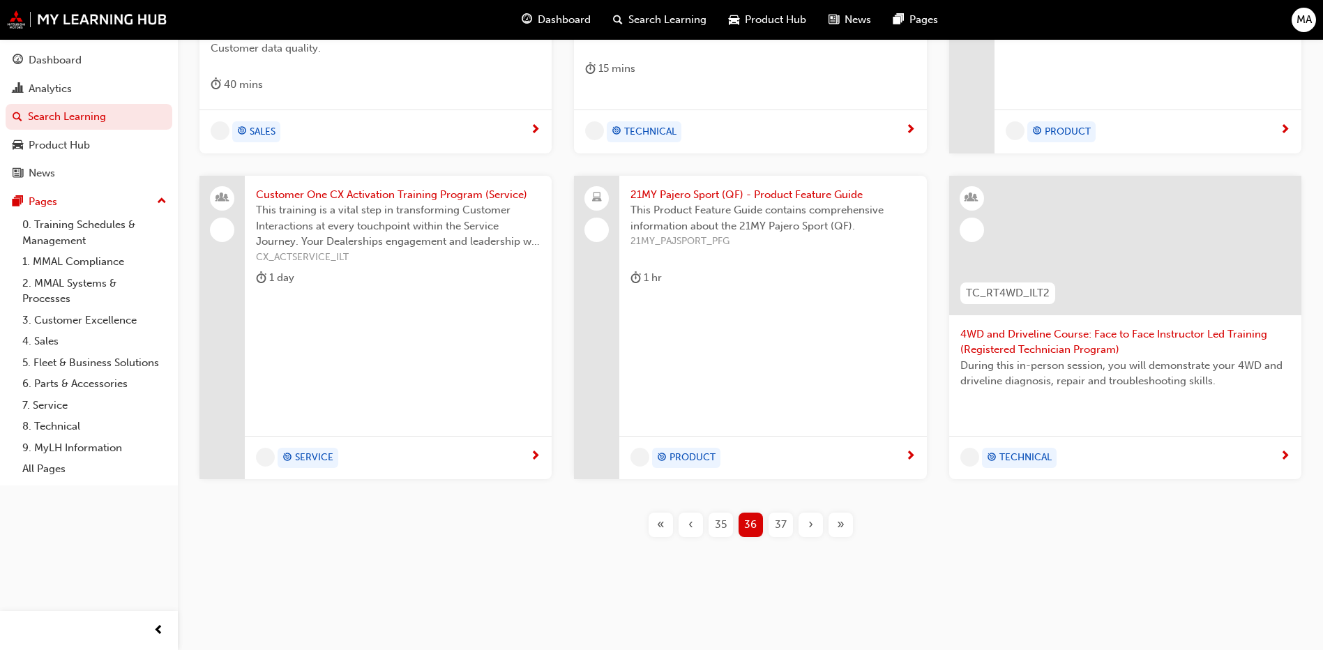
click at [814, 532] on div "›" at bounding box center [810, 524] width 24 height 24
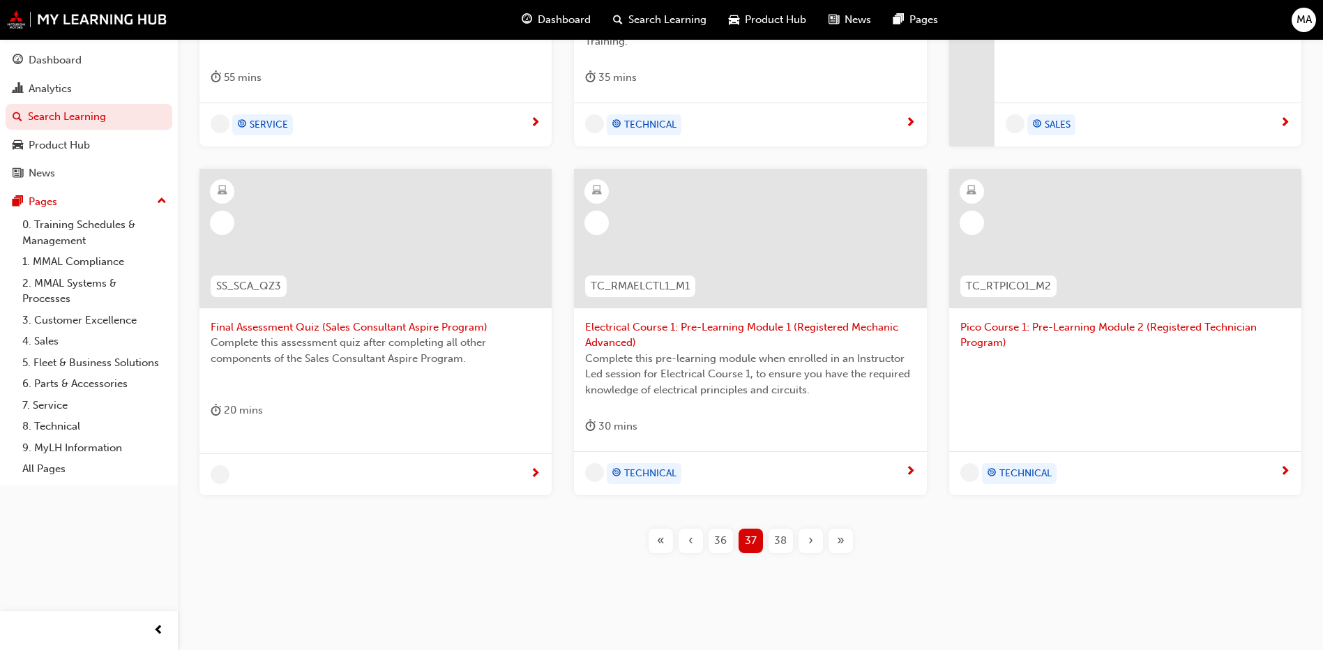
click at [814, 532] on div "›" at bounding box center [810, 540] width 24 height 24
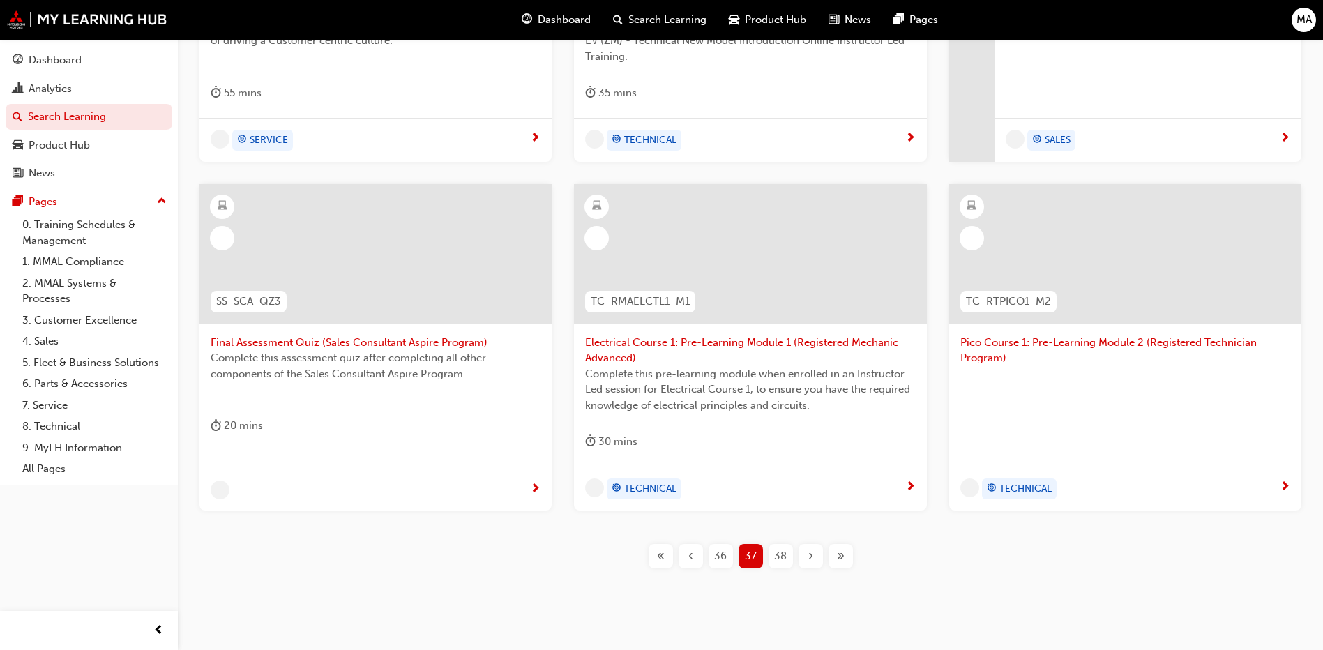
click at [814, 544] on div "›" at bounding box center [810, 556] width 24 height 24
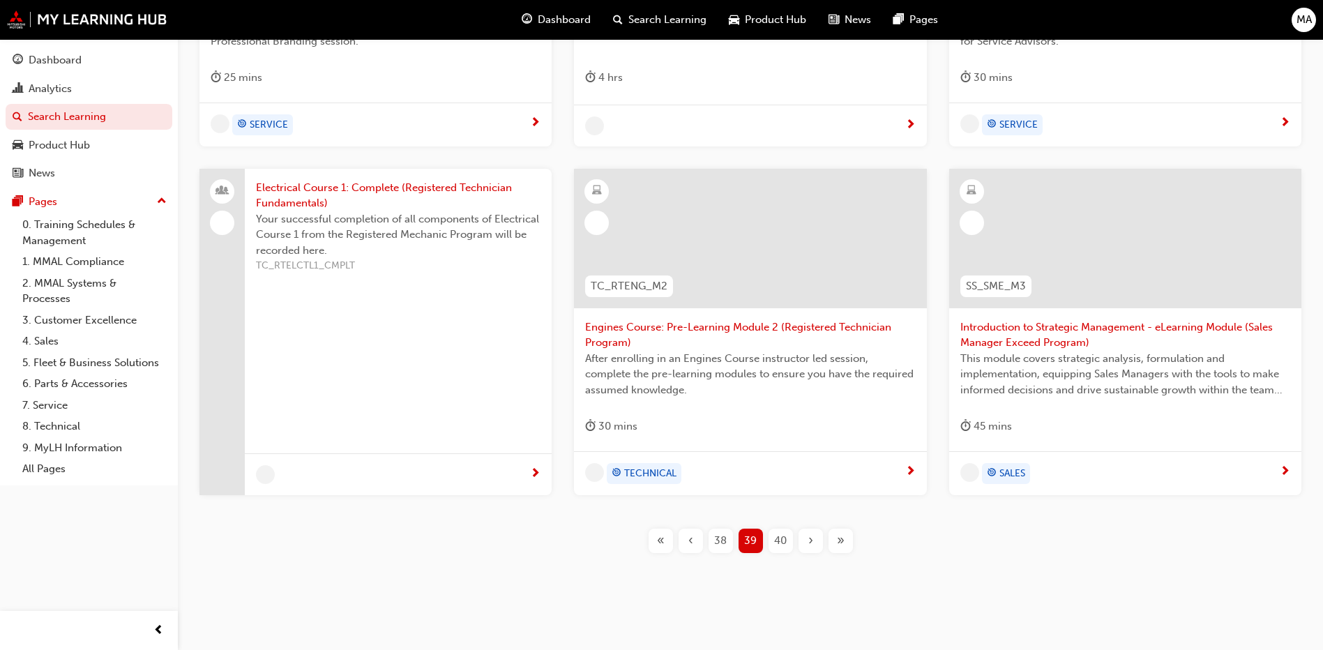
click at [814, 532] on div "›" at bounding box center [810, 540] width 24 height 24
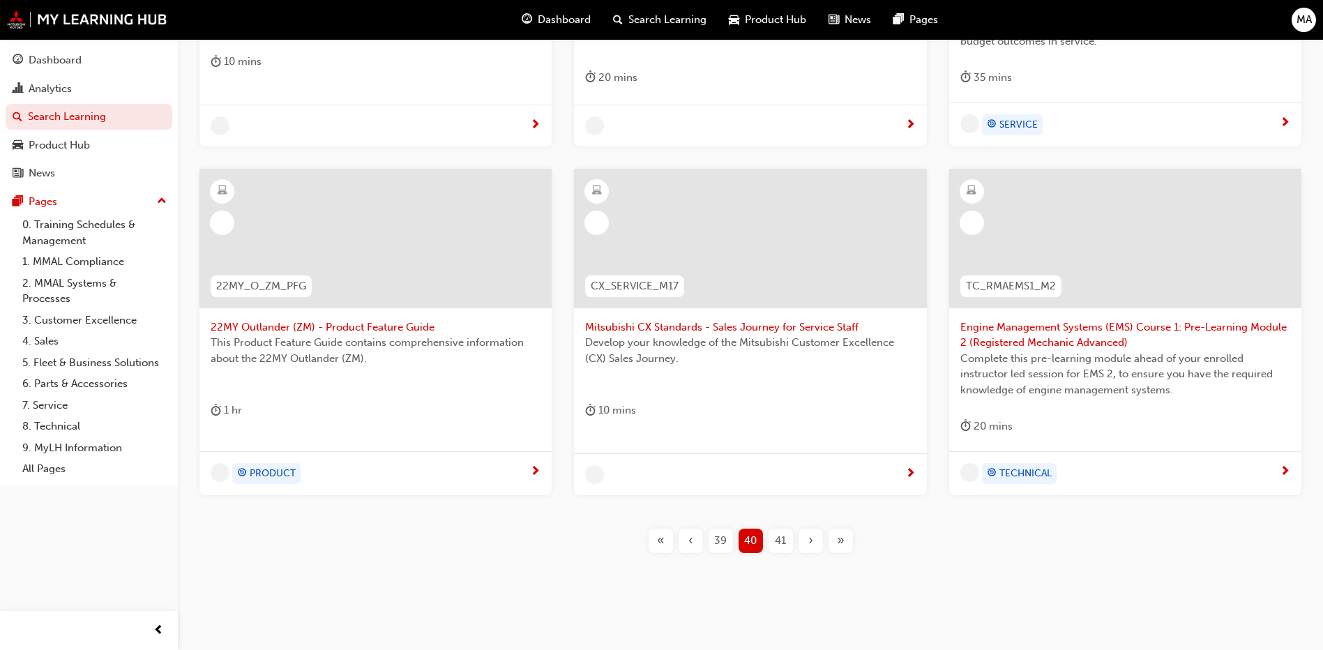
click at [814, 532] on div "›" at bounding box center [810, 540] width 24 height 24
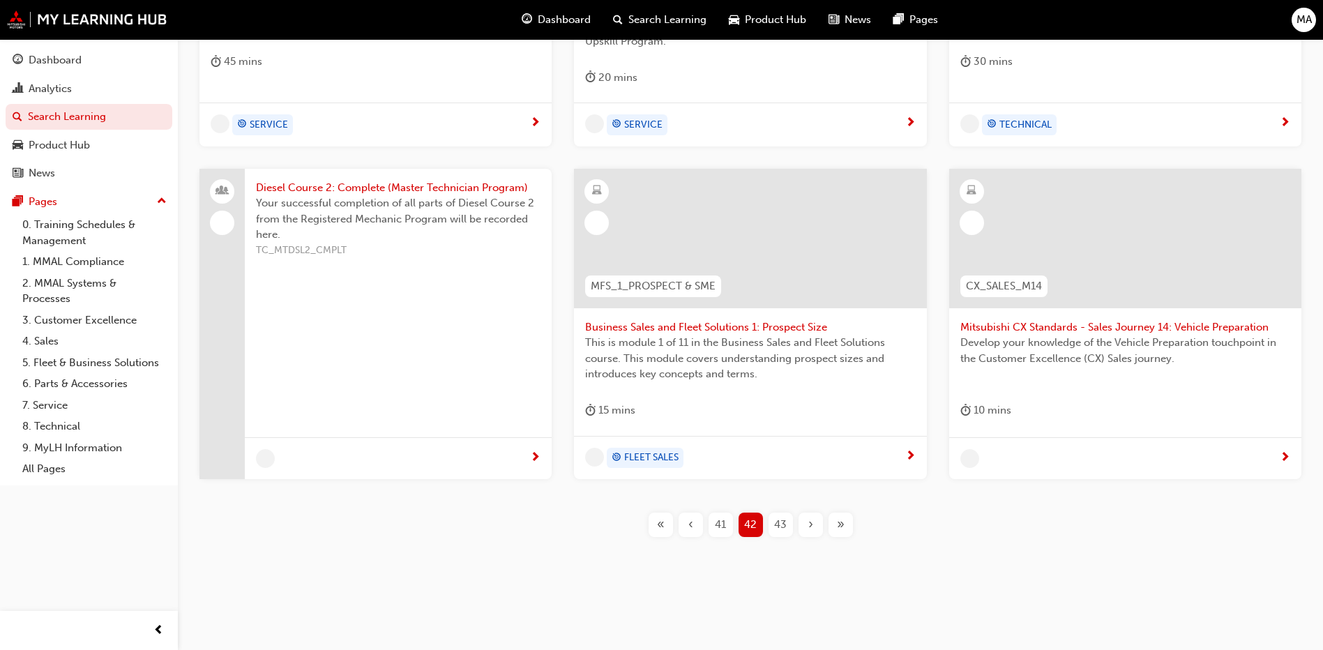
click at [814, 532] on div "›" at bounding box center [810, 524] width 24 height 24
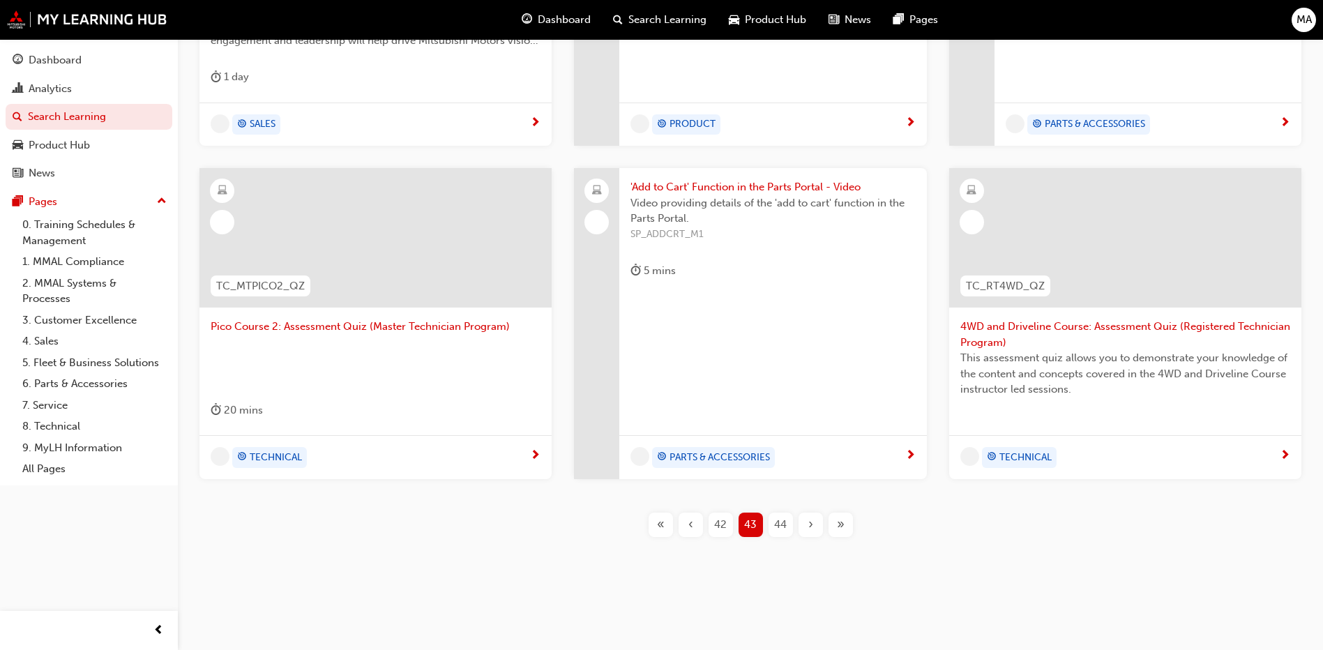
click at [814, 532] on div "›" at bounding box center [810, 524] width 24 height 24
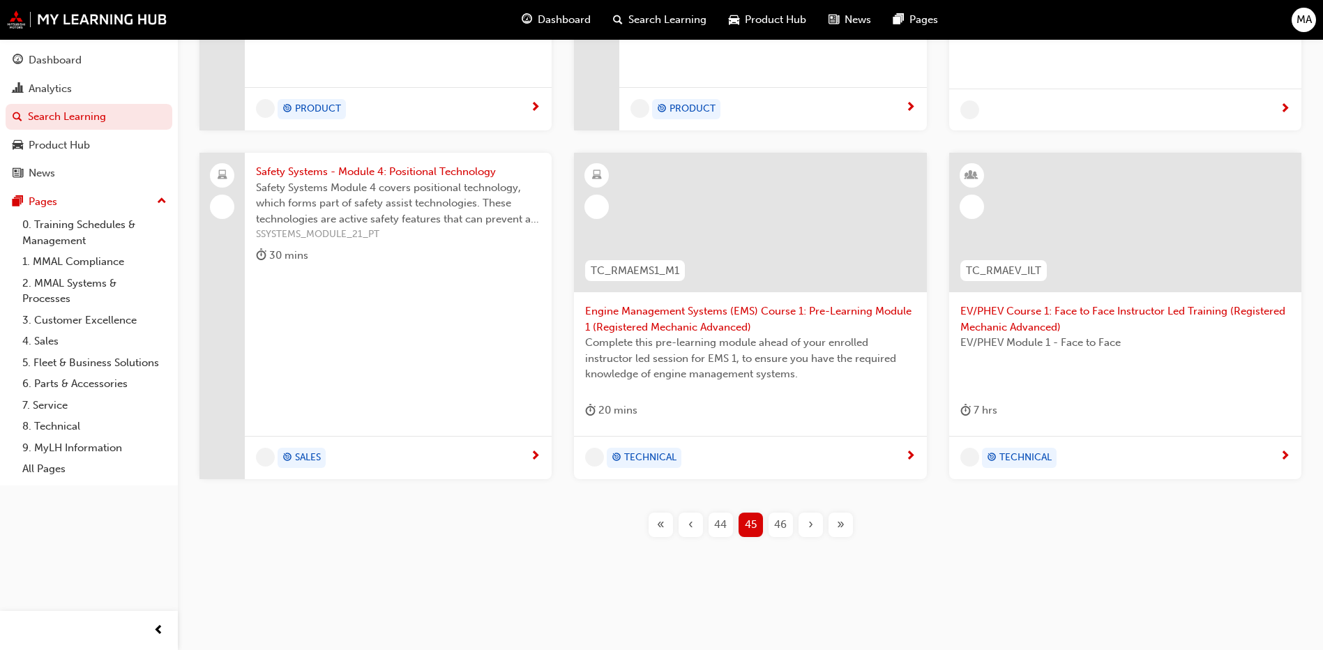
click at [814, 532] on div "›" at bounding box center [810, 524] width 24 height 24
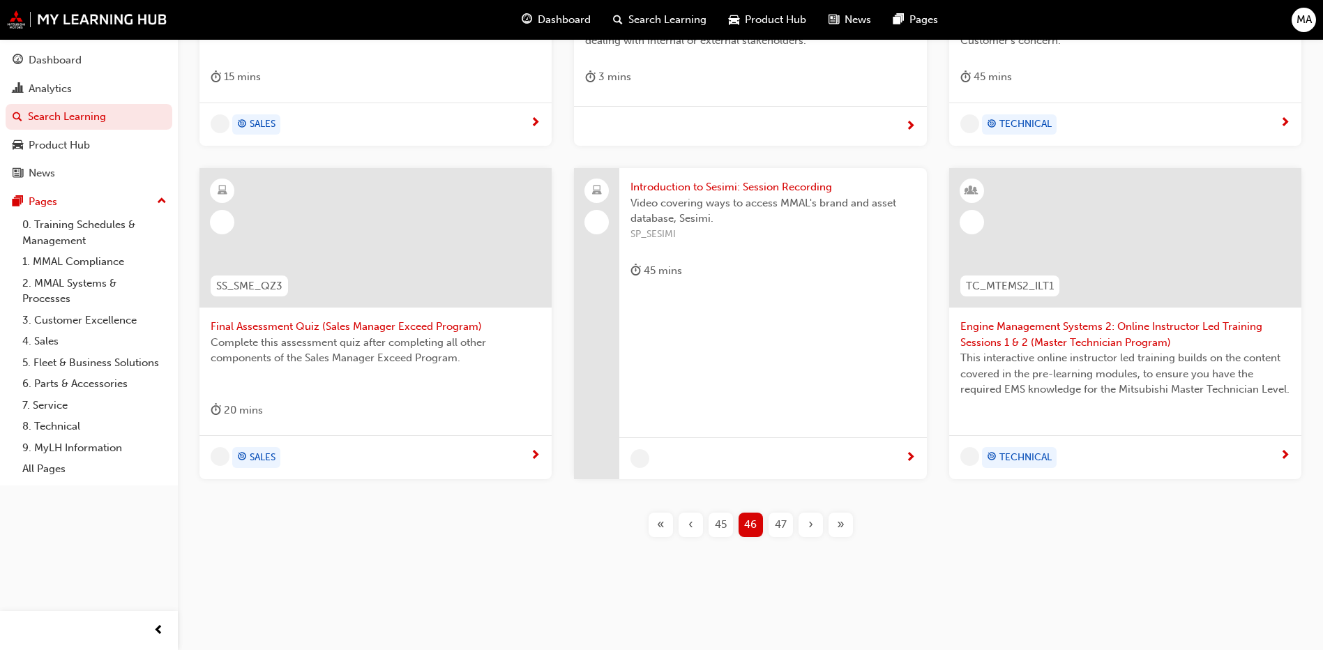
click at [814, 532] on div "›" at bounding box center [810, 524] width 24 height 24
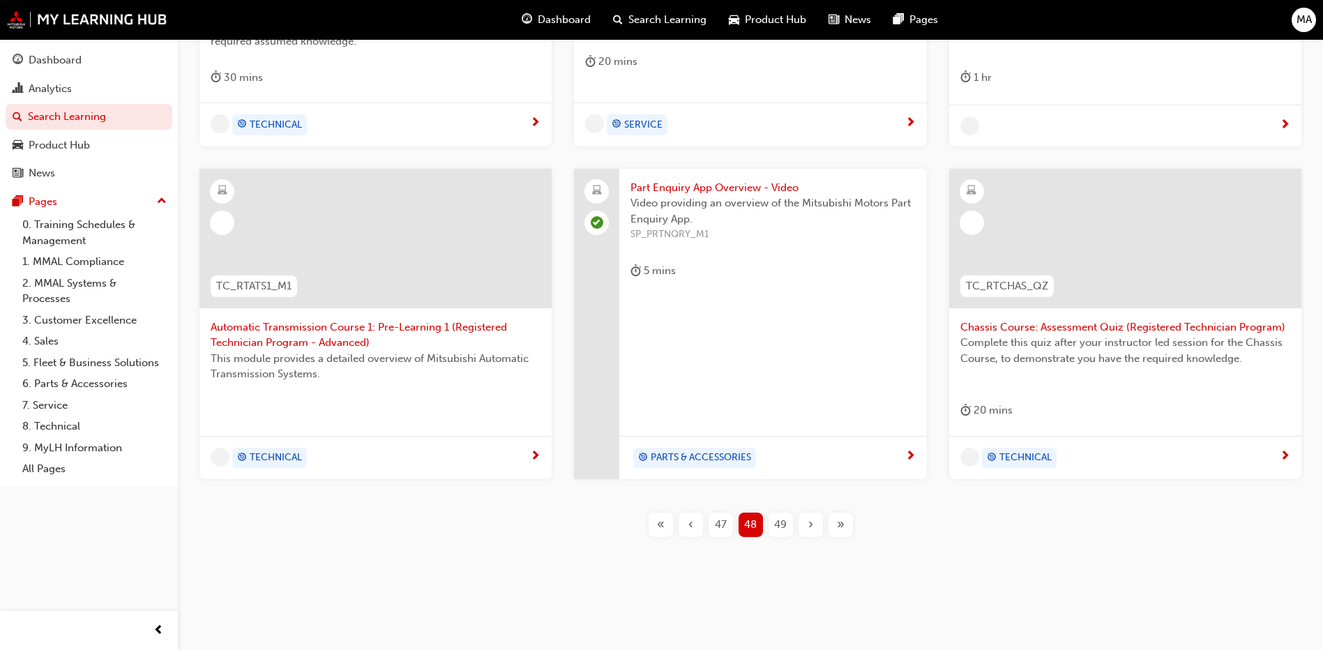
click at [814, 532] on div "›" at bounding box center [810, 524] width 24 height 24
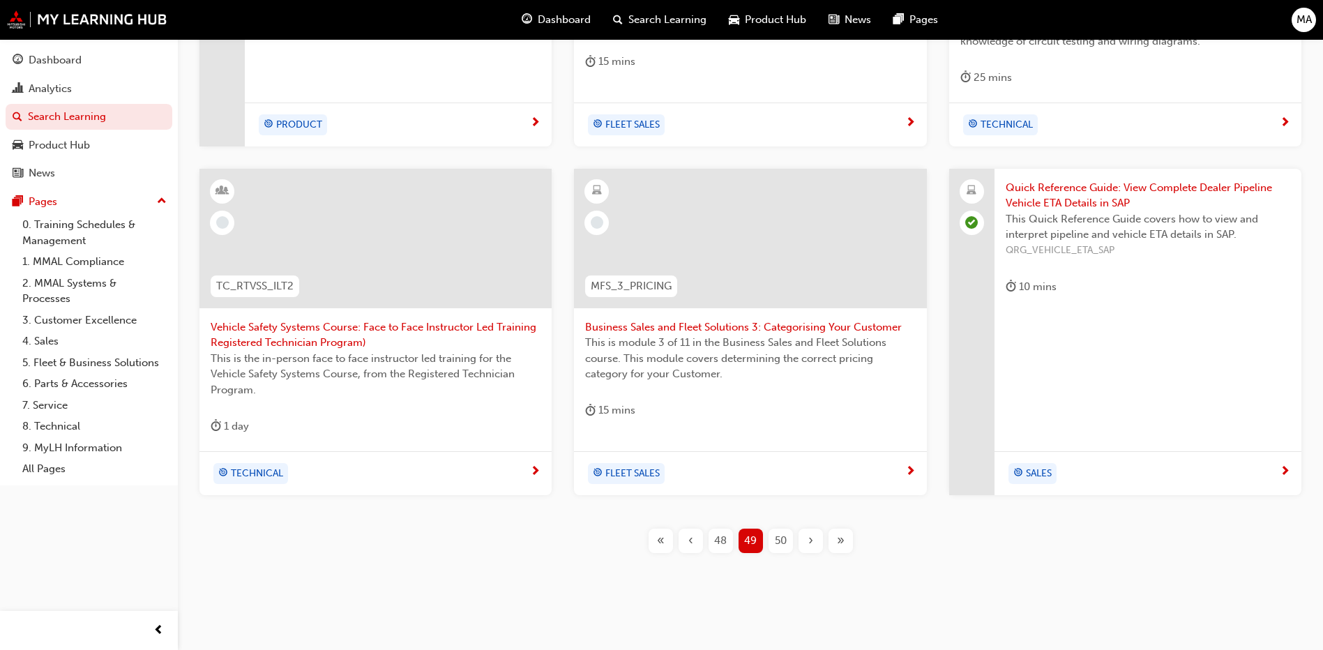
click at [727, 547] on div "48" at bounding box center [720, 540] width 24 height 24
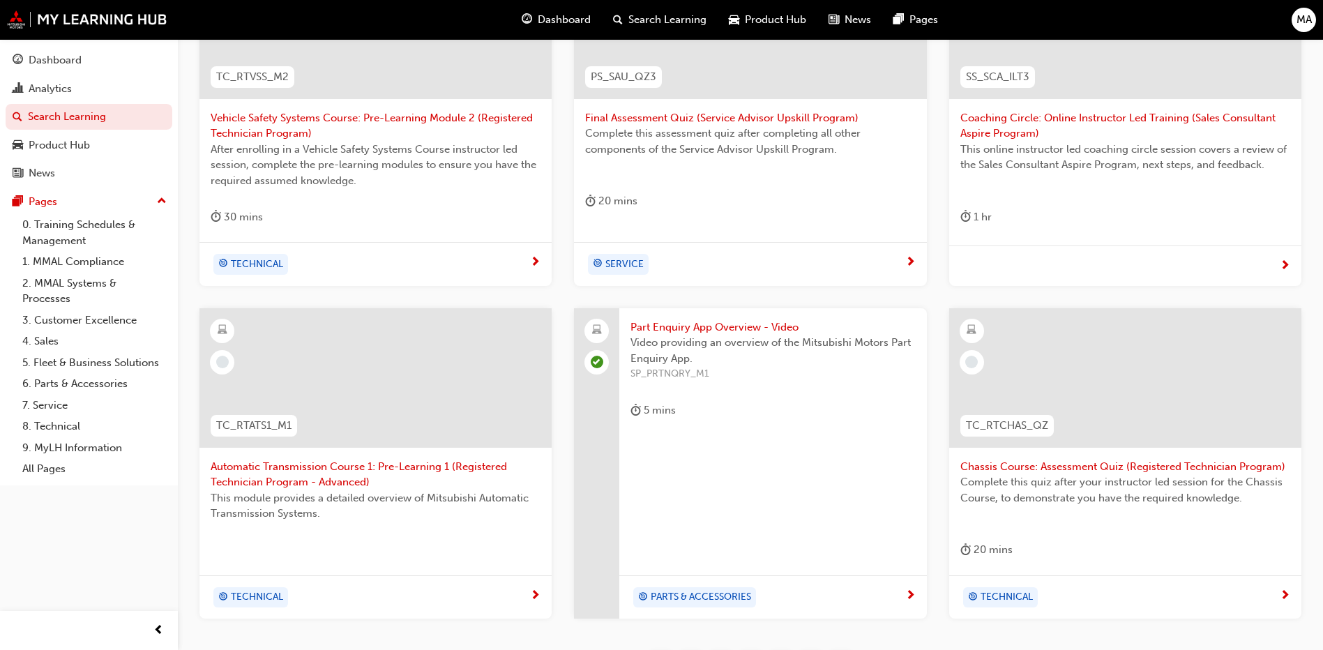
scroll to position [503, 0]
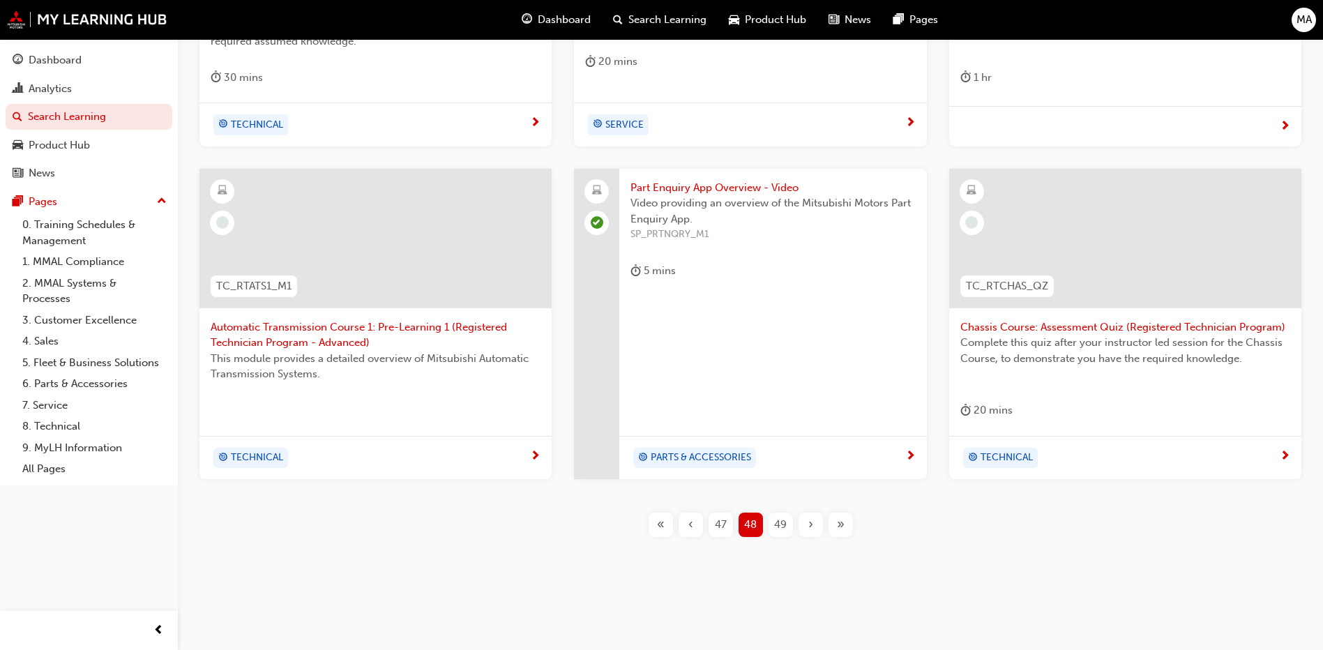
click at [775, 521] on span "49" at bounding box center [780, 525] width 13 height 16
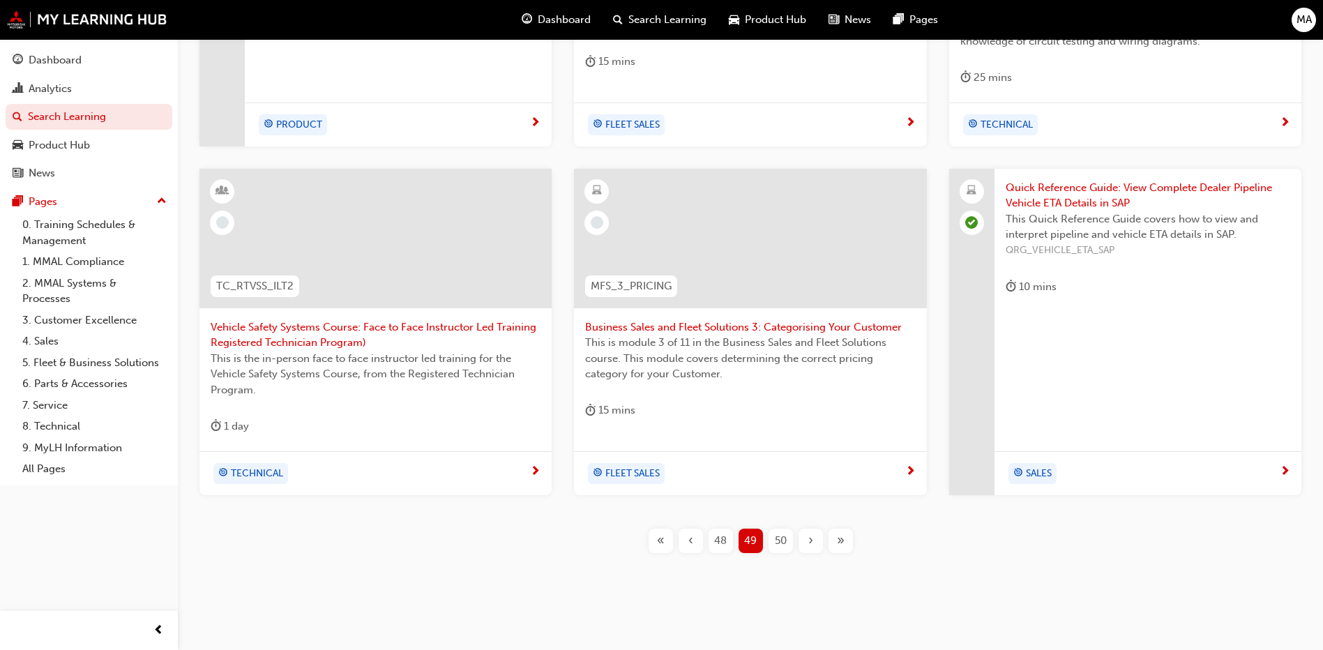
scroll to position [294, 0]
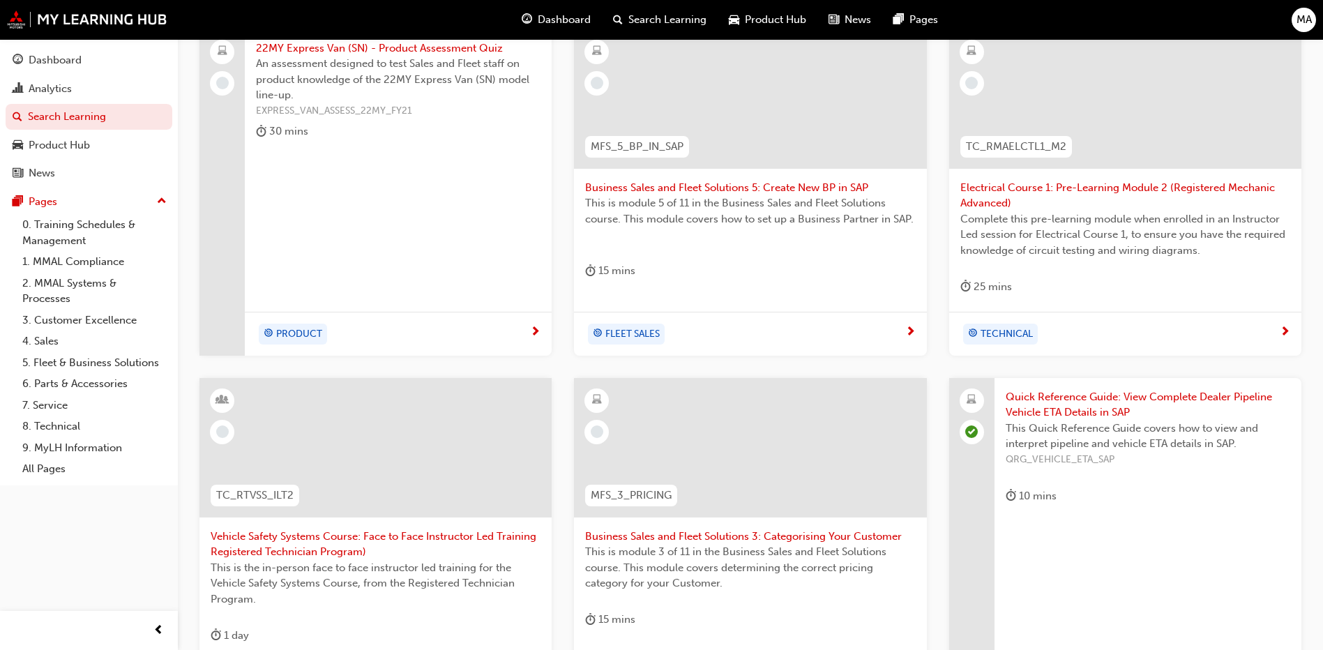
click at [664, 552] on span "This is module 3 of 11 in the Business Sales and Fleet Solutions course. This m…" at bounding box center [750, 567] width 330 height 47
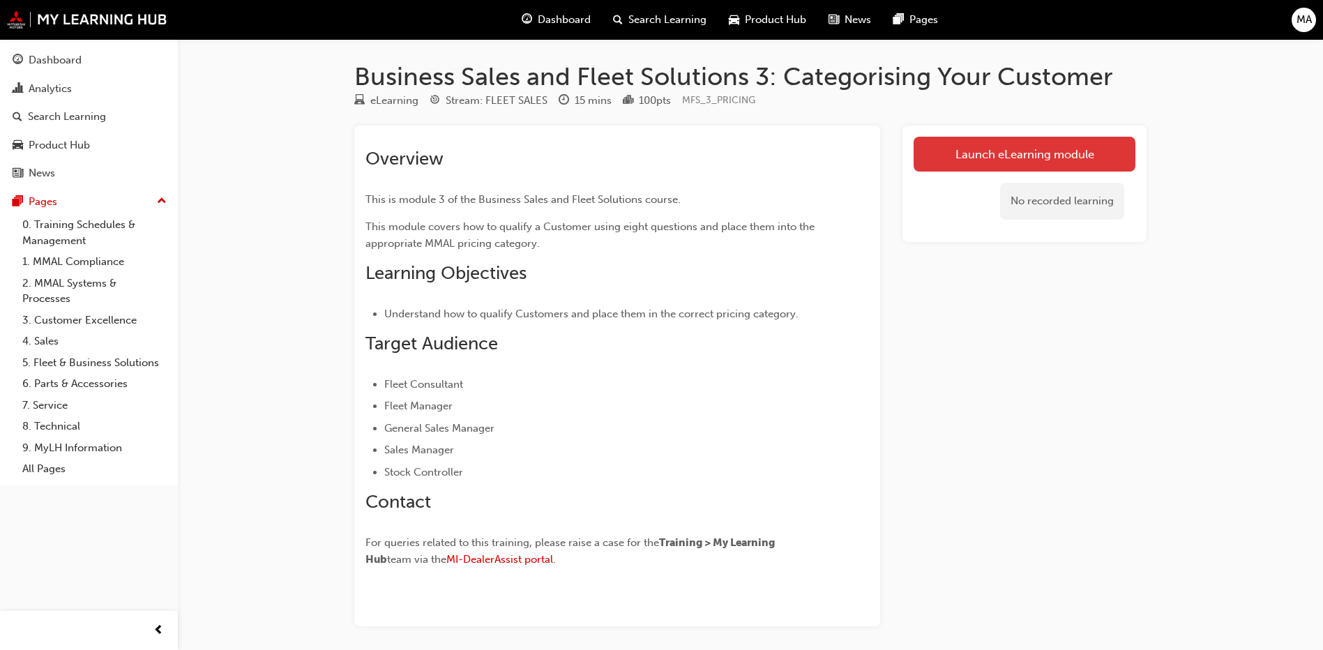
click at [971, 155] on link "Launch eLearning module" at bounding box center [1024, 154] width 222 height 35
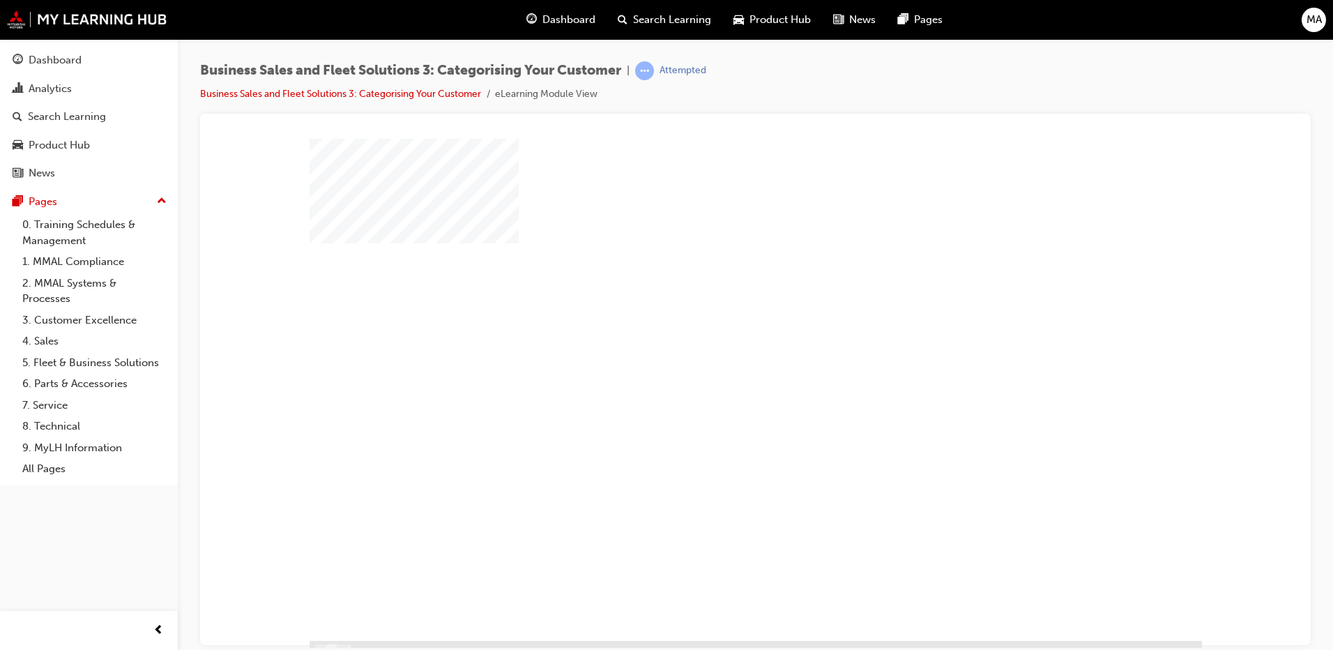
click at [715, 349] on div "play" at bounding box center [715, 349] width 0 height 0
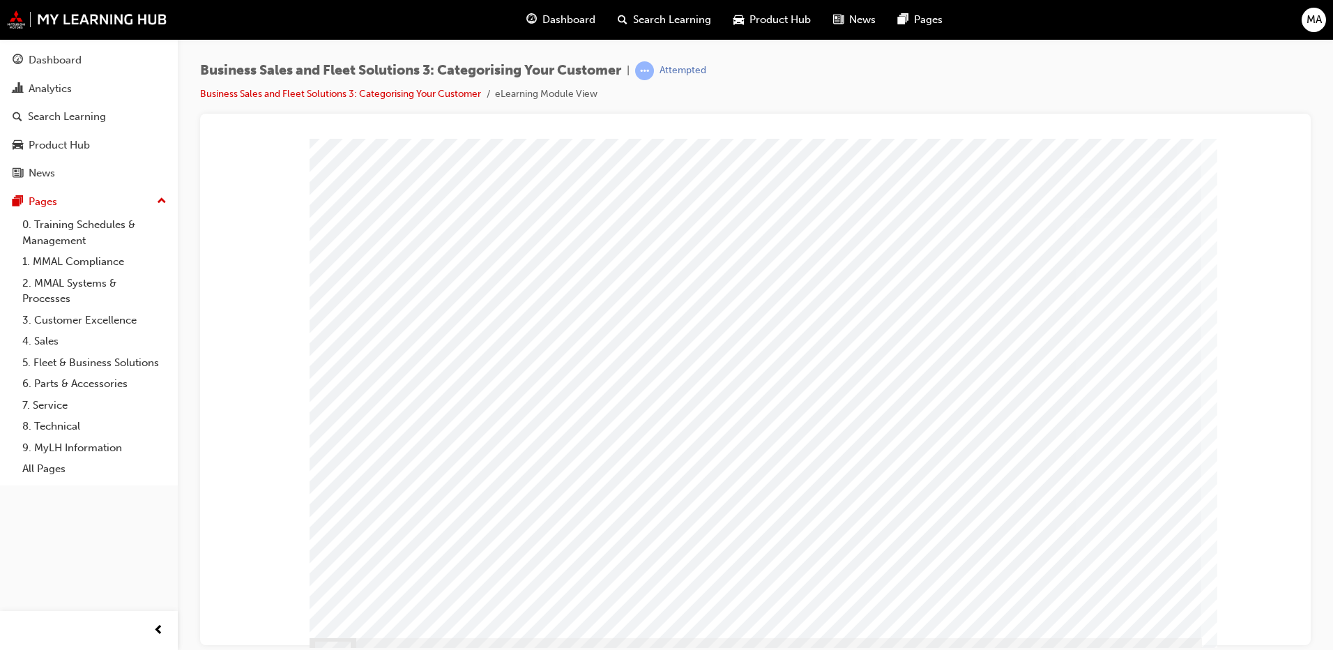
scroll to position [10, 0]
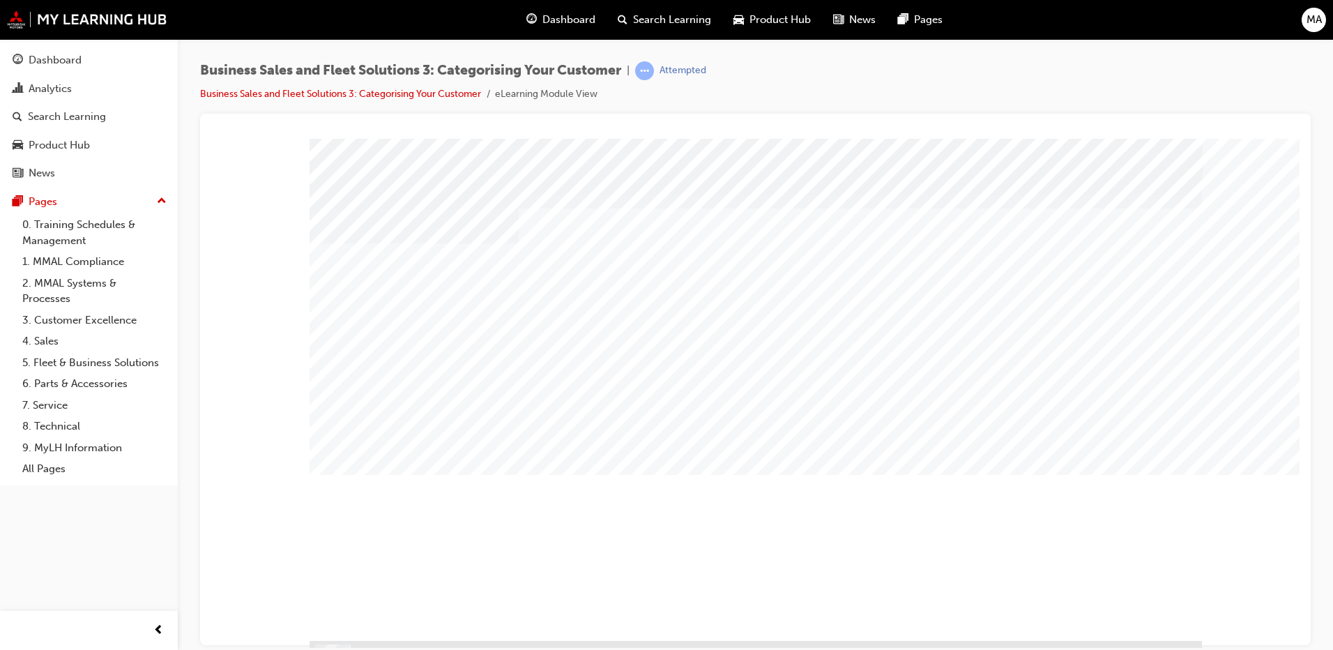
scroll to position [24, 0]
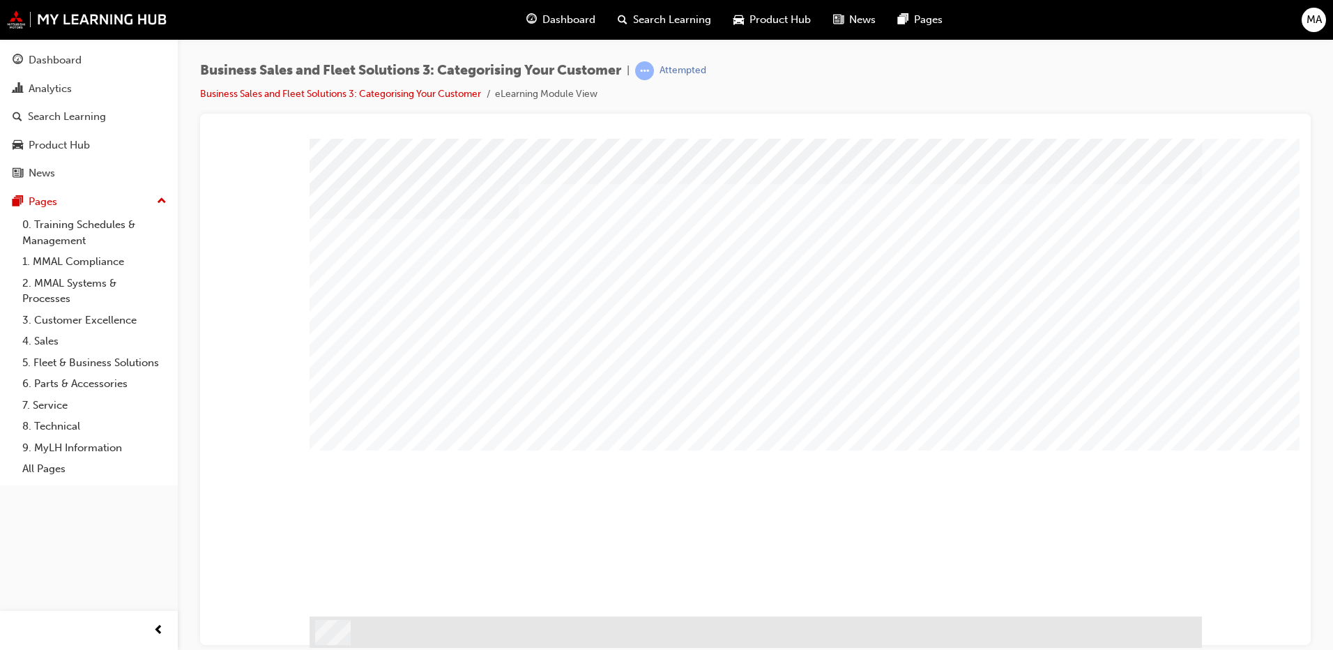
drag, startPoint x: 475, startPoint y: 309, endPoint x: 397, endPoint y: 250, distance: 97.1
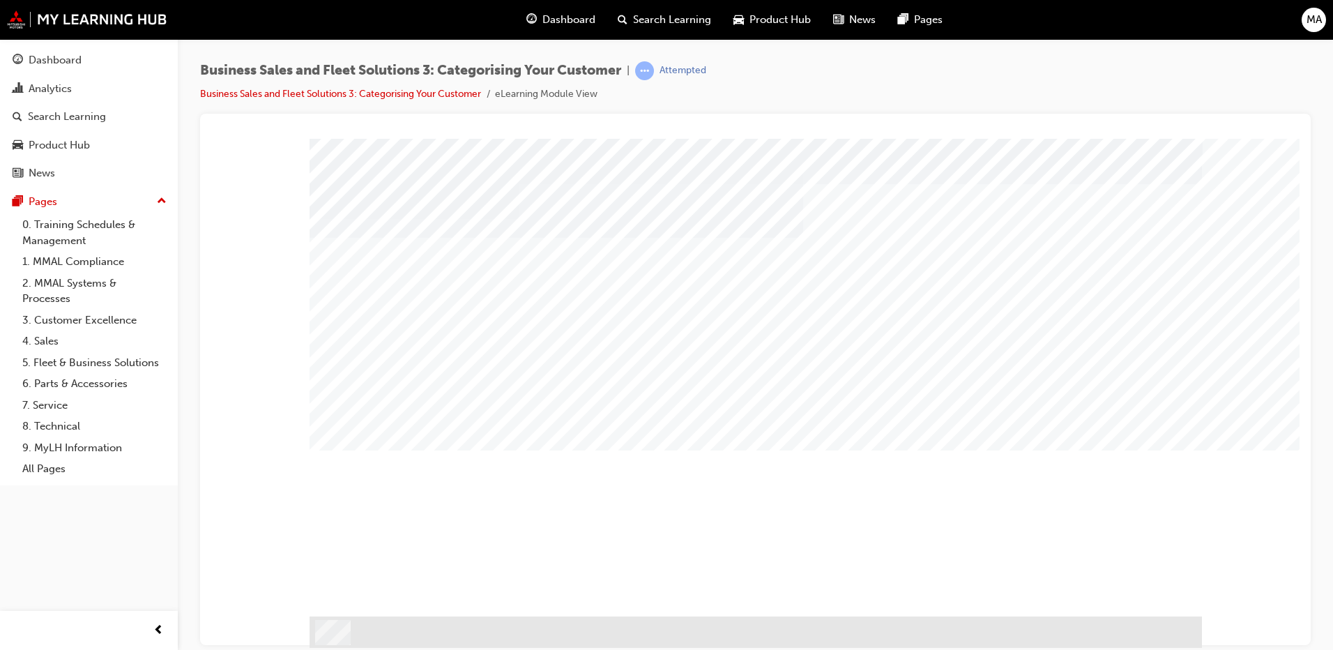
drag, startPoint x: 399, startPoint y: 277, endPoint x: 480, endPoint y: 385, distance: 134.4
drag, startPoint x: 510, startPoint y: 423, endPoint x: 512, endPoint y: 430, distance: 7.3
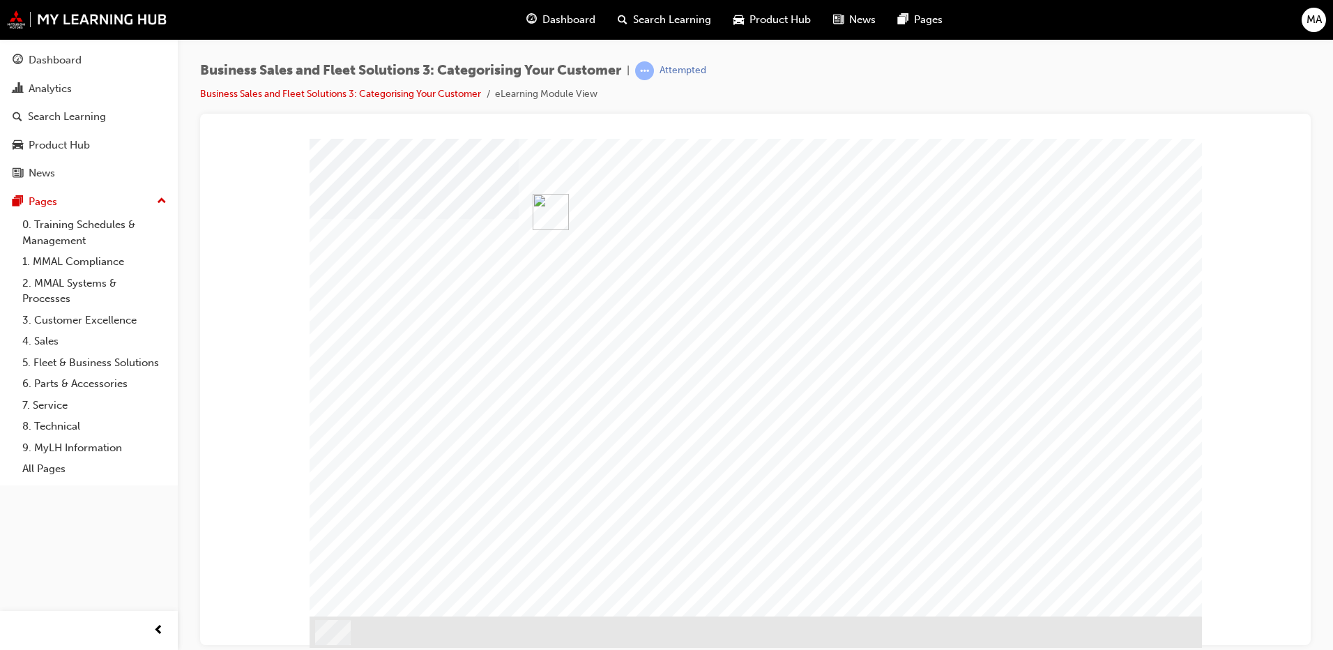
scroll to position [0, 0]
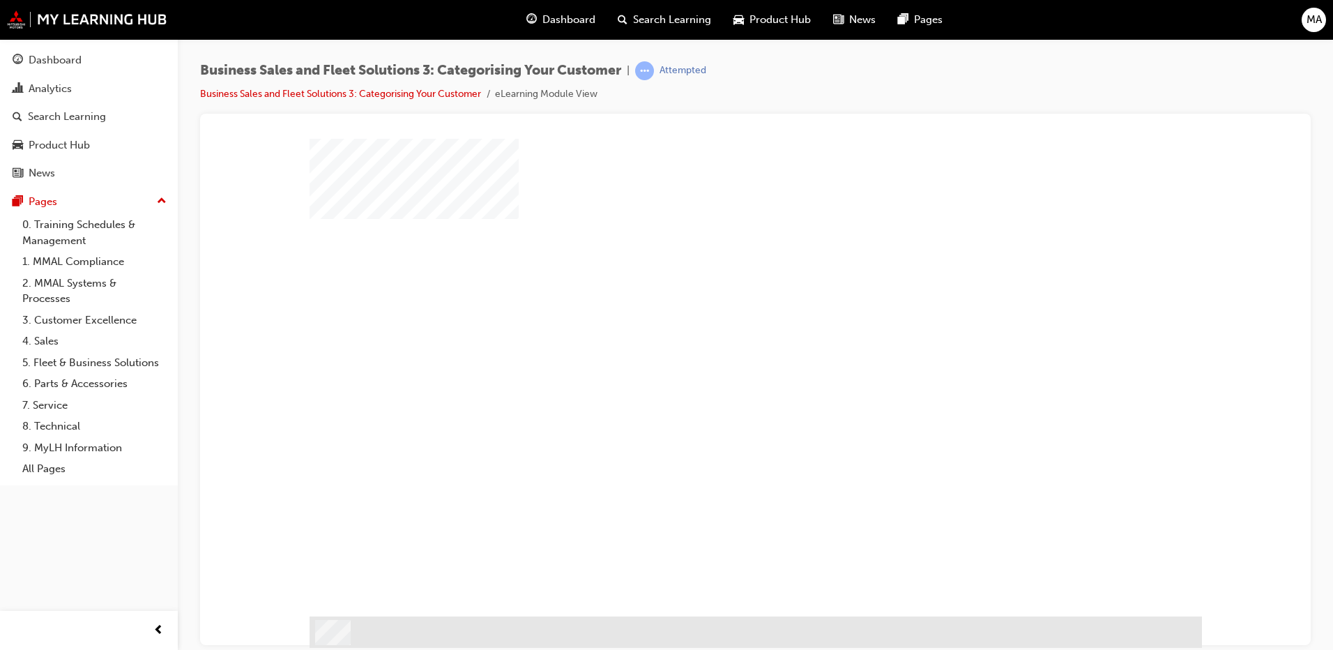
scroll to position [0, 0]
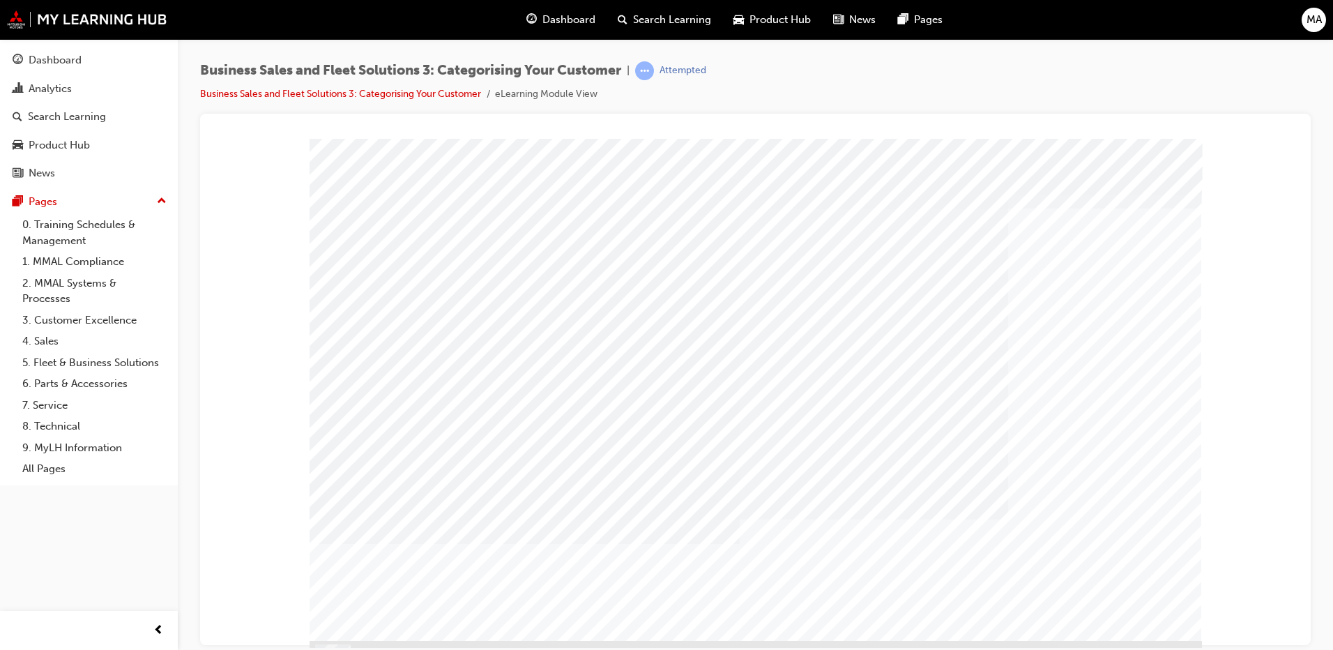
drag, startPoint x: 952, startPoint y: 370, endPoint x: 950, endPoint y: 343, distance: 27.2
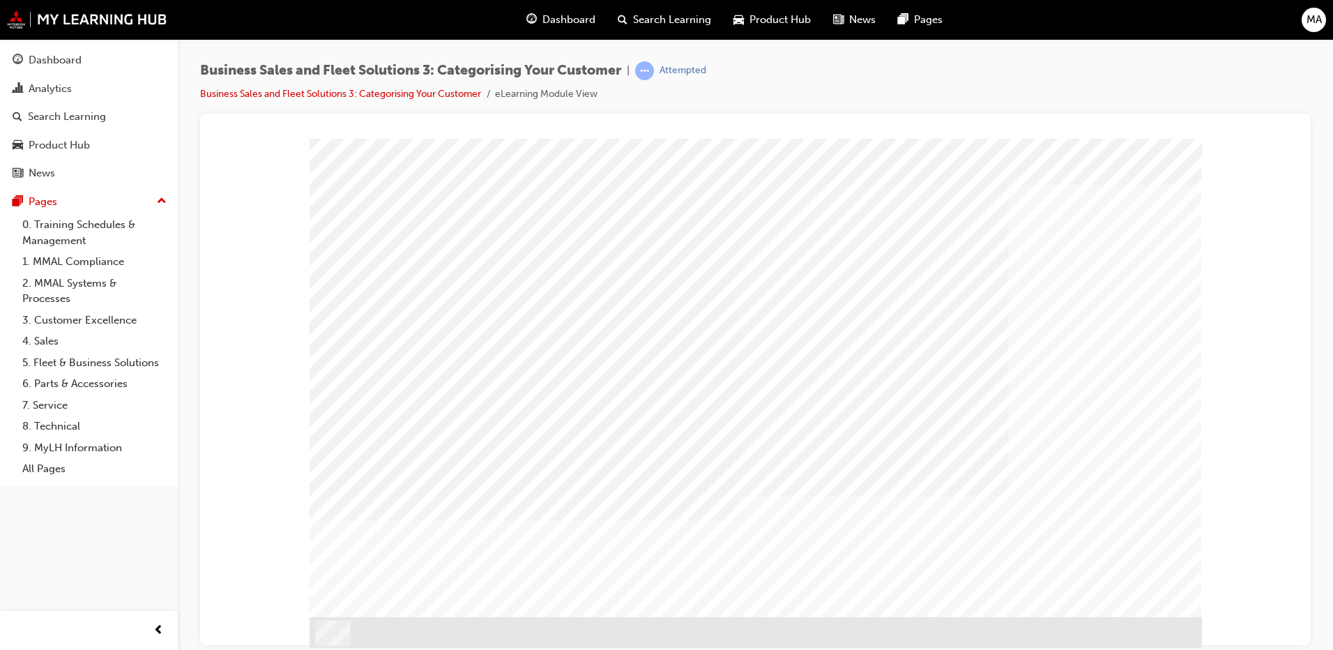
scroll to position [24, 0]
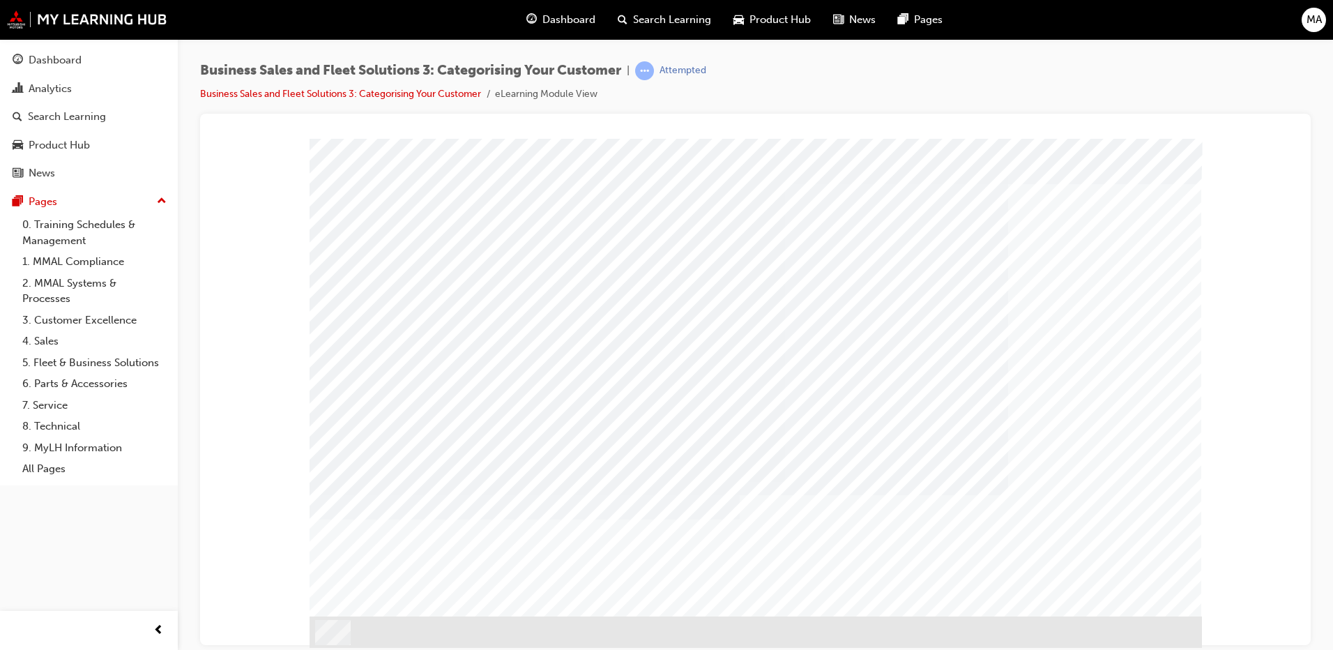
drag, startPoint x: 1131, startPoint y: 593, endPoint x: 1060, endPoint y: 615, distance: 73.9
click at [1060, 616] on div "Image" at bounding box center [756, 640] width 893 height 49
drag, startPoint x: 960, startPoint y: 365, endPoint x: 955, endPoint y: 348, distance: 17.4
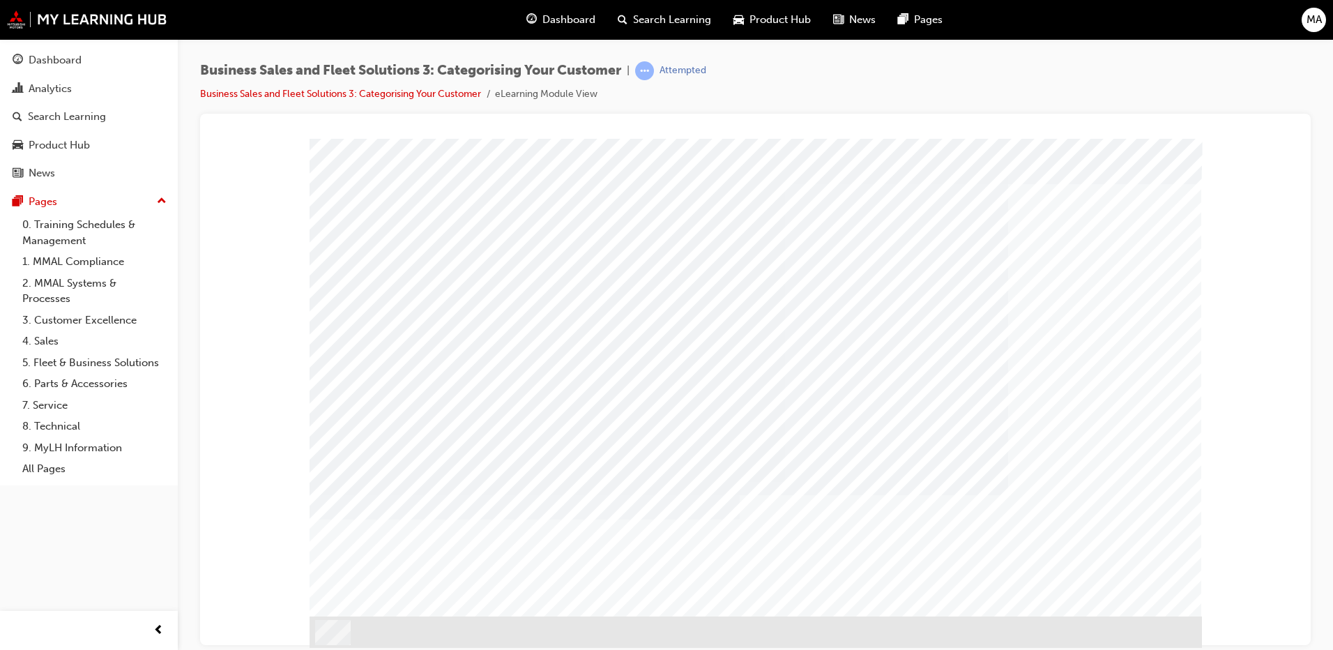
scroll to position [0, 0]
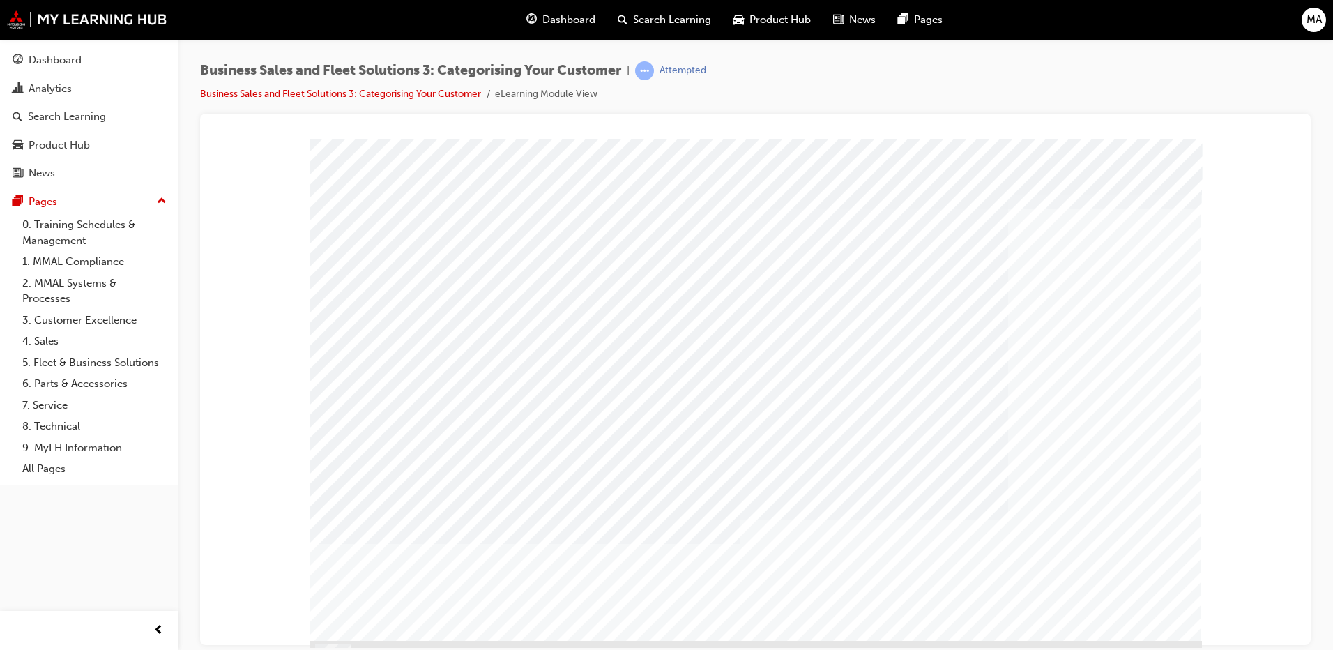
drag, startPoint x: 1162, startPoint y: 608, endPoint x: 1156, endPoint y: 614, distance: 8.4
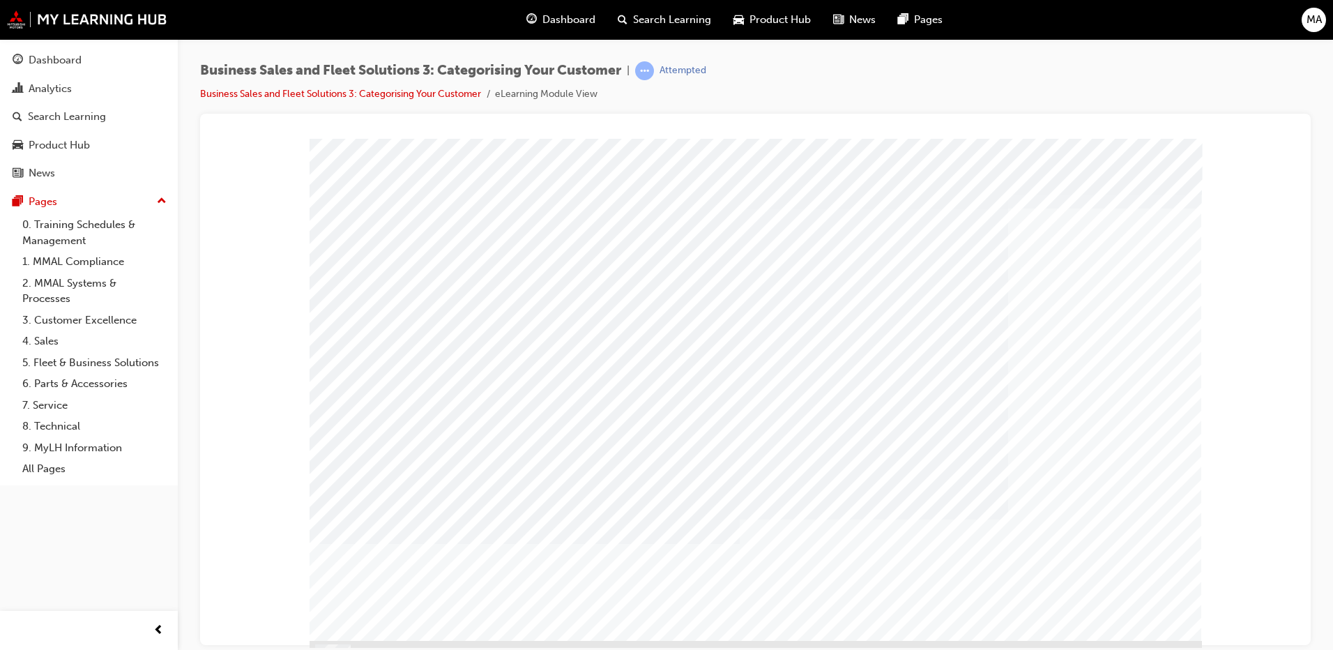
drag, startPoint x: 1155, startPoint y: 614, endPoint x: 1146, endPoint y: 638, distance: 26.0
click at [1146, 638] on div "PAGE 9 Customer_Interaction" at bounding box center [756, 389] width 892 height 502
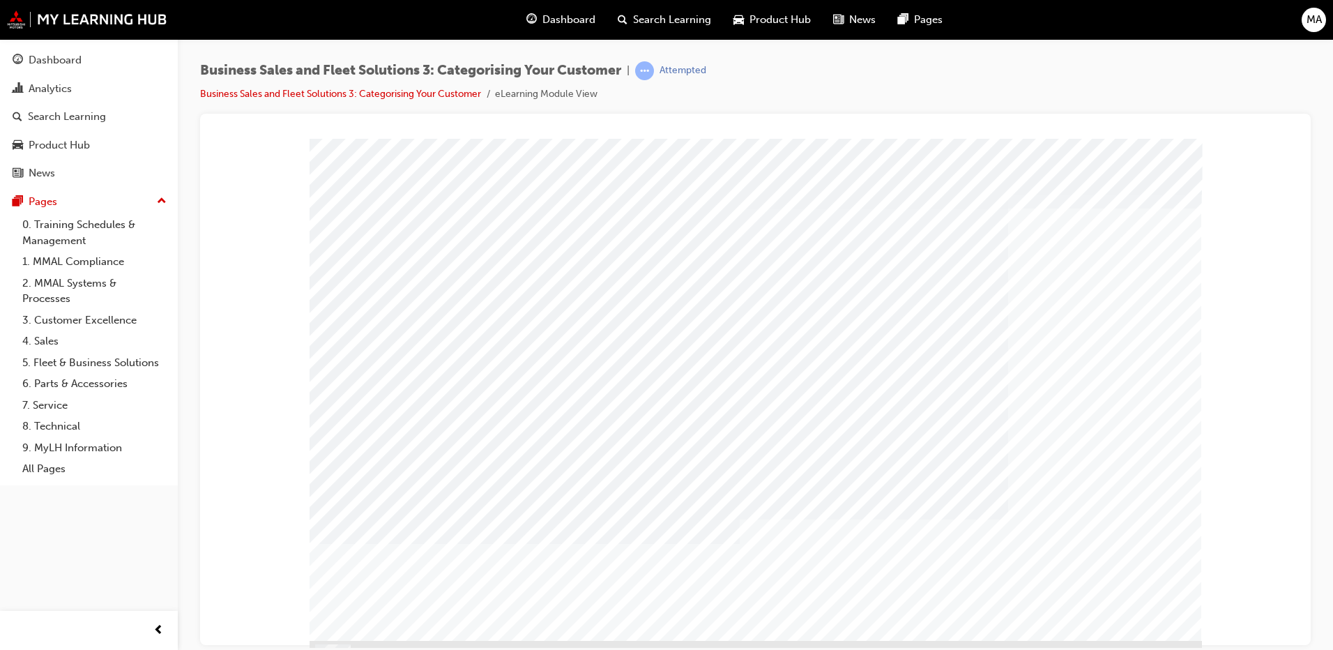
drag, startPoint x: 982, startPoint y: 368, endPoint x: 927, endPoint y: 346, distance: 59.4
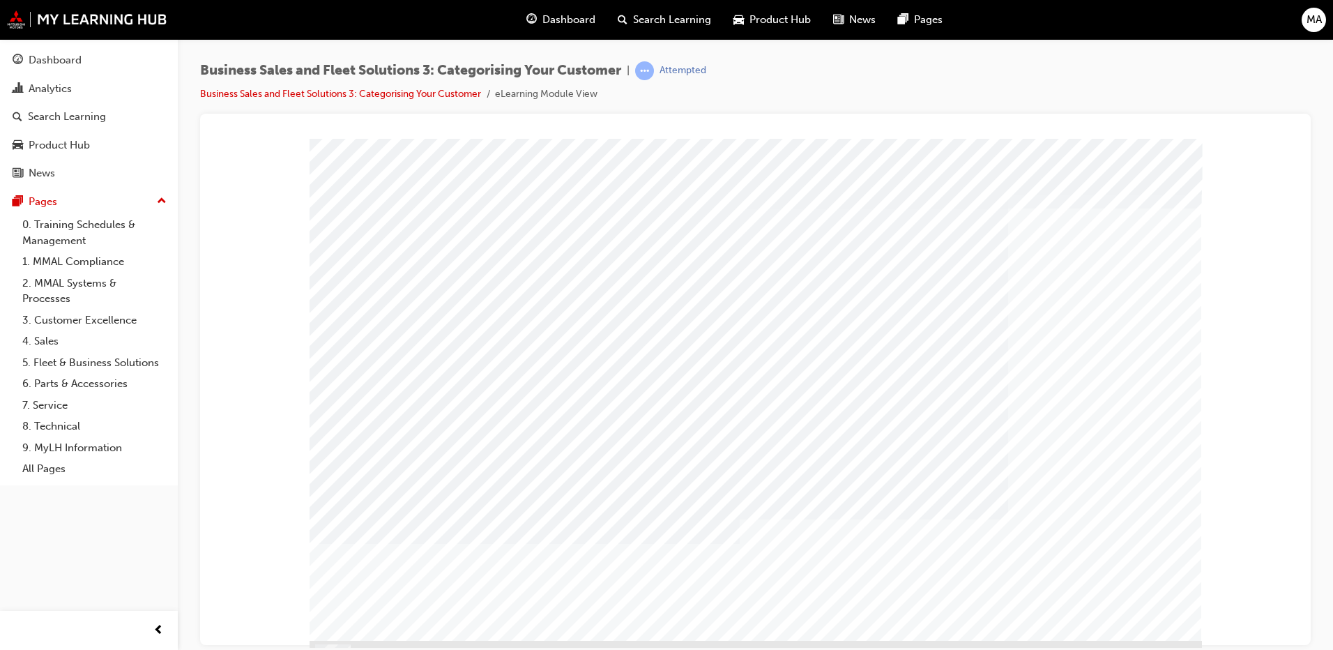
drag, startPoint x: 890, startPoint y: 383, endPoint x: 881, endPoint y: 414, distance: 32.9
drag, startPoint x: 888, startPoint y: 435, endPoint x: 899, endPoint y: 476, distance: 42.4
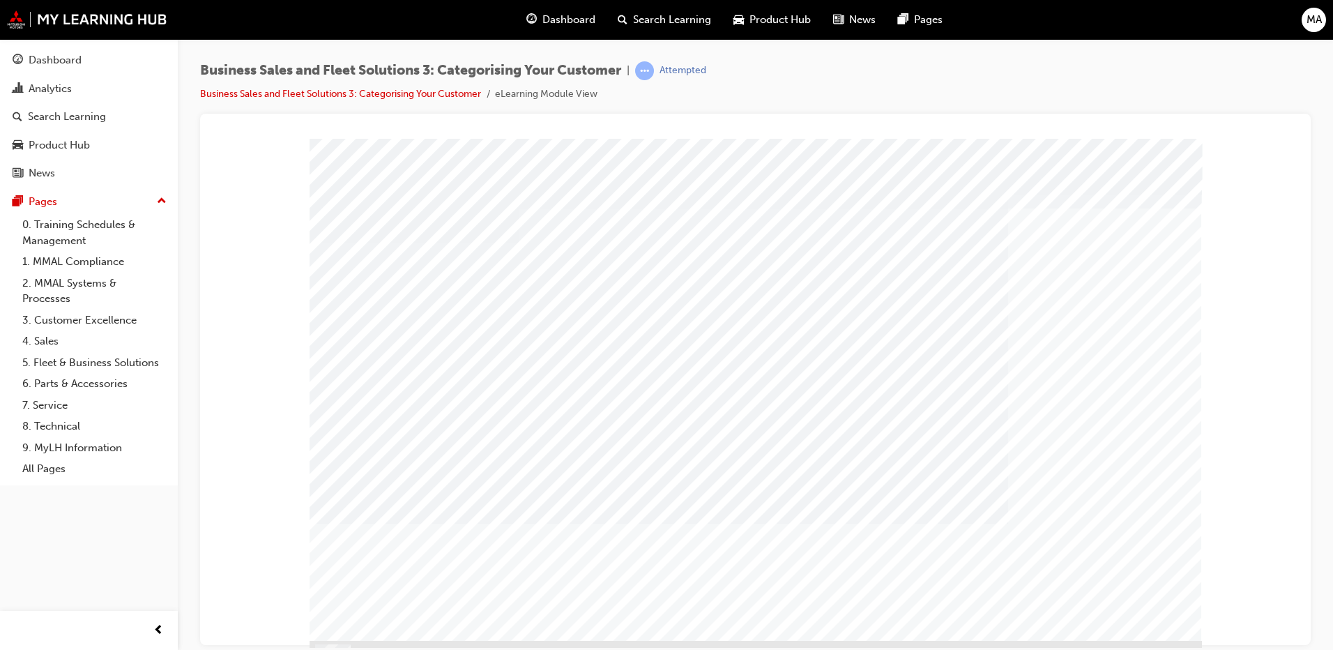
click at [294, 144] on div "PAGE 22 Documentation Left" at bounding box center [755, 144] width 1077 height 0
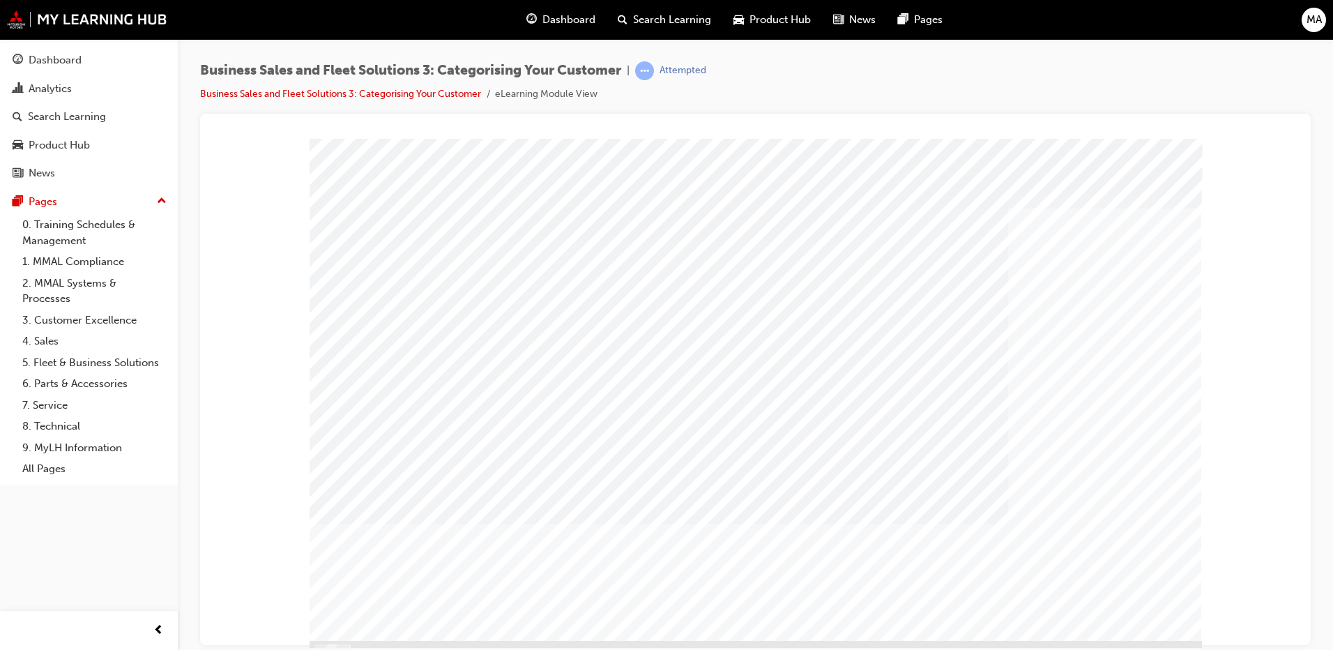
drag, startPoint x: 887, startPoint y: 402, endPoint x: 615, endPoint y: 425, distance: 272.9
click at [615, 425] on div "PAGE 25 Drag n' Drop Groups" at bounding box center [756, 389] width 892 height 502
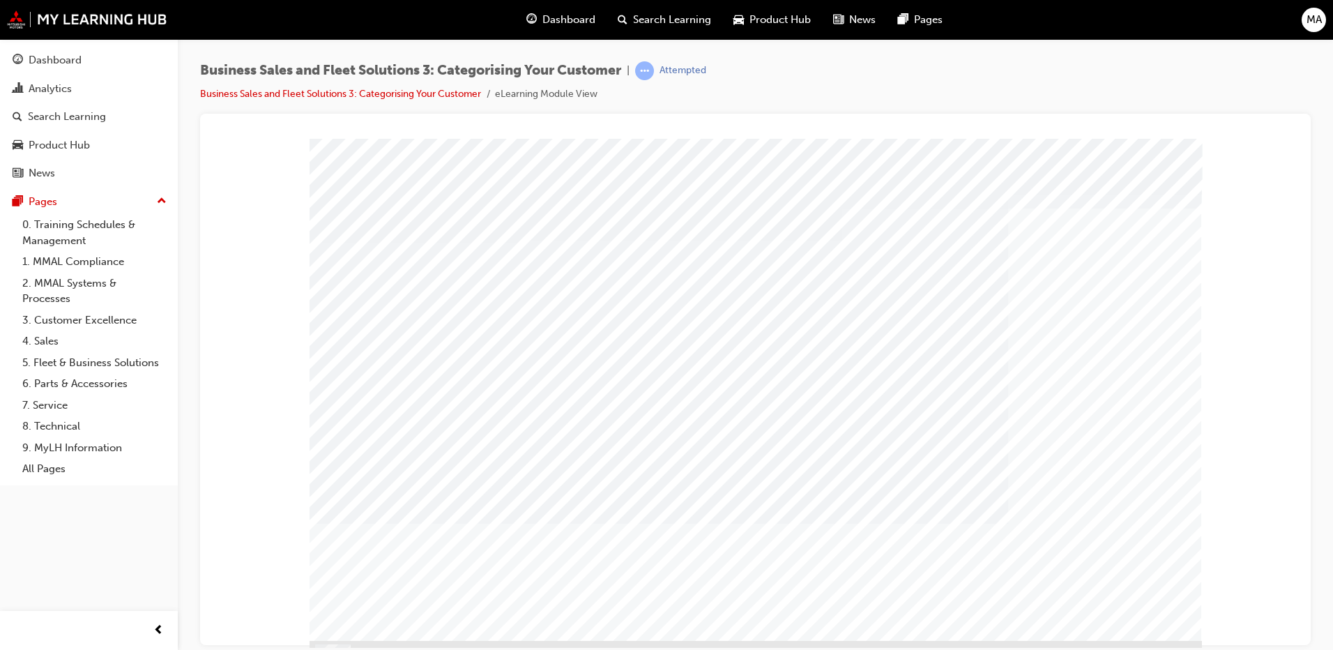
drag, startPoint x: 899, startPoint y: 396, endPoint x: 892, endPoint y: 415, distance: 20.3
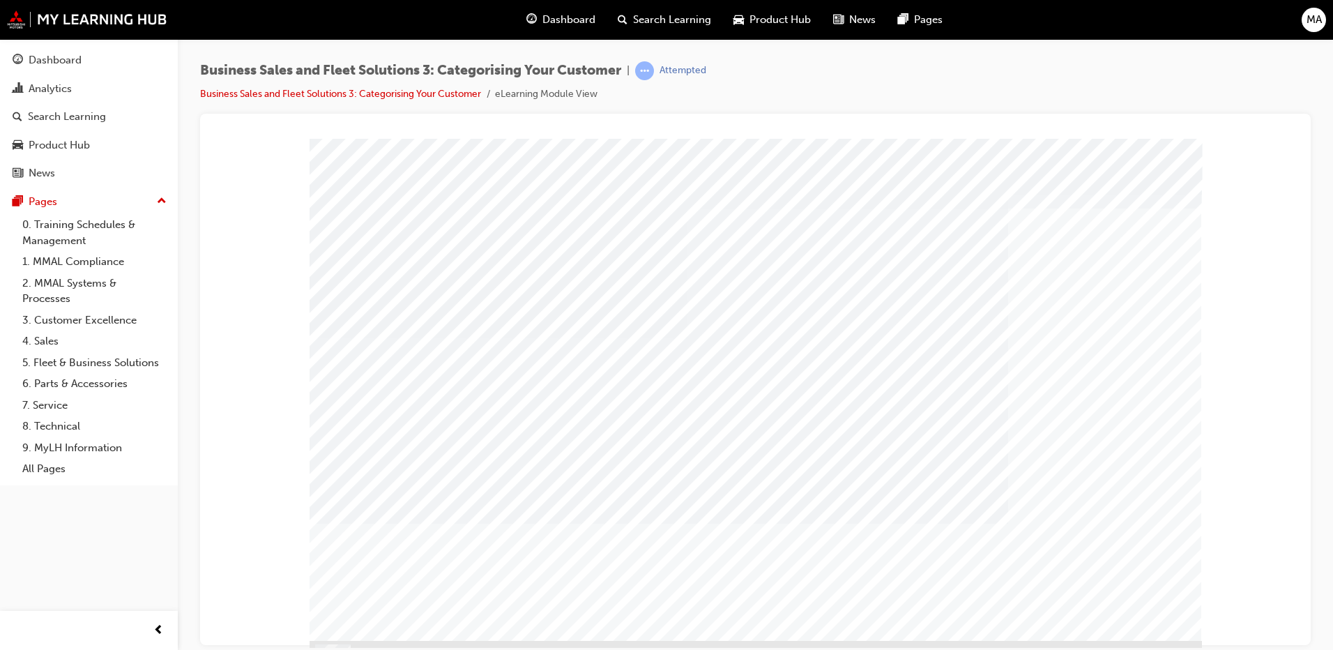
click at [308, 144] on div "PAGE 28 SAP Database Left" at bounding box center [755, 144] width 1077 height 0
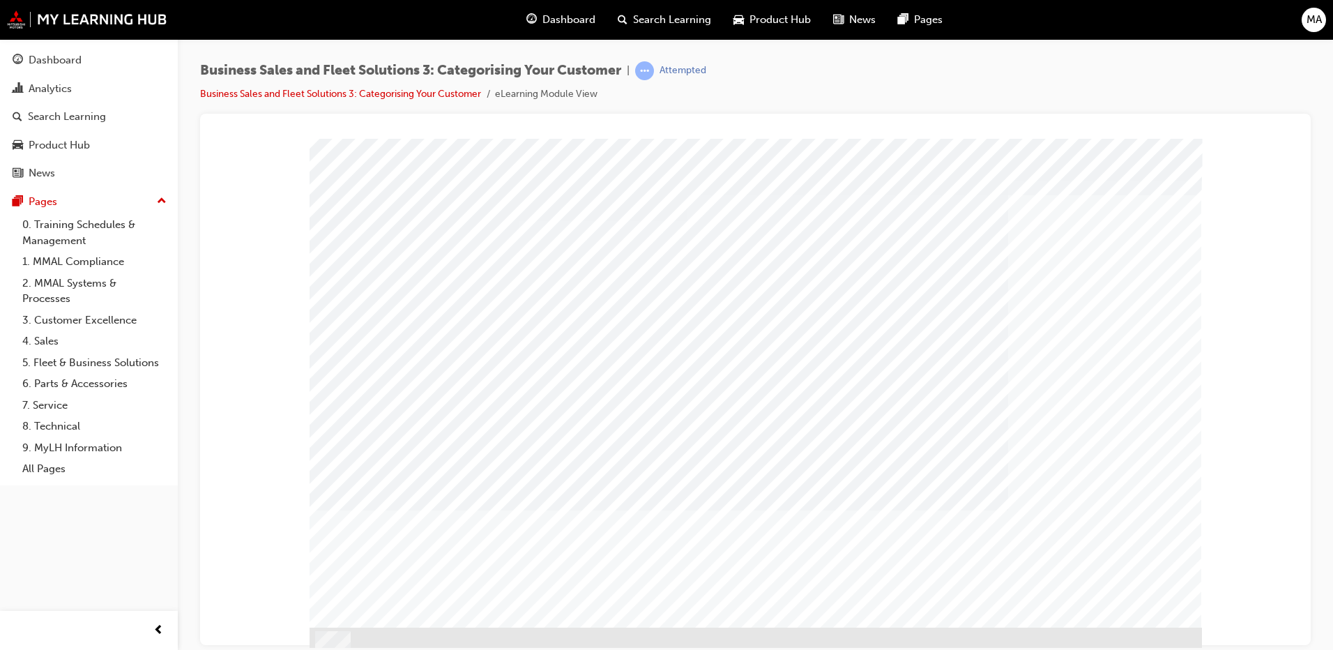
scroll to position [24, 0]
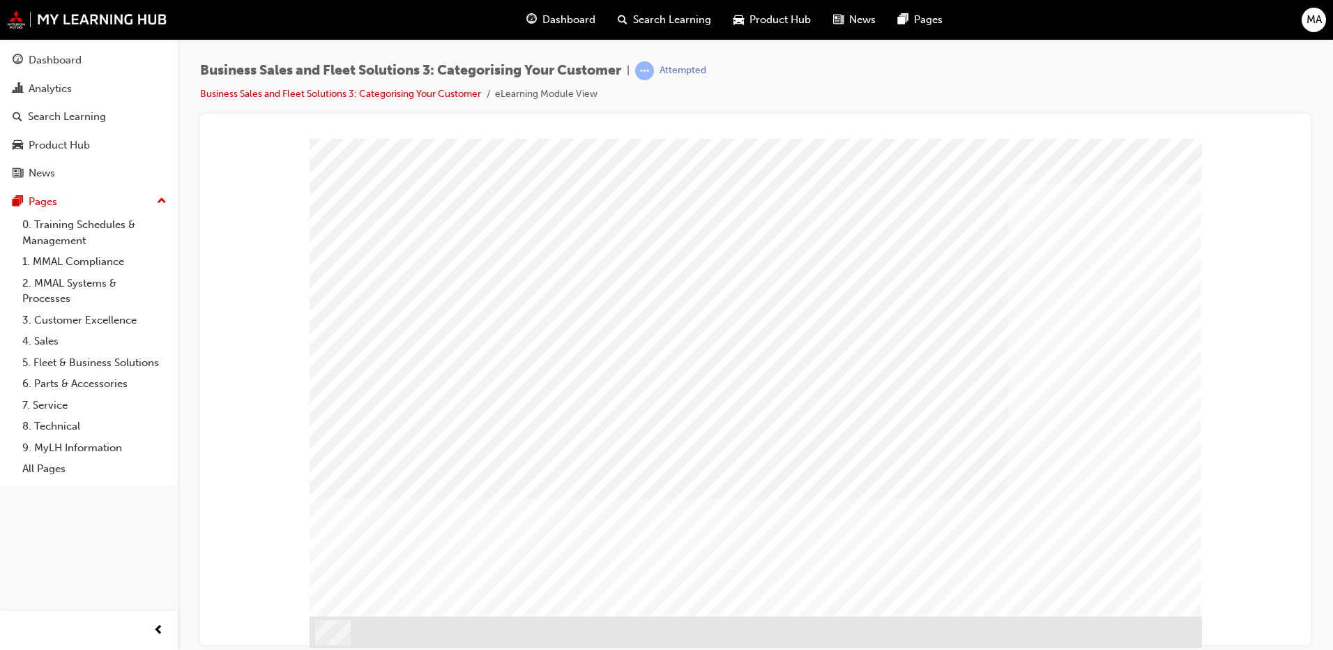
drag, startPoint x: 499, startPoint y: 394, endPoint x: 559, endPoint y: 397, distance: 60.1
drag, startPoint x: 521, startPoint y: 404, endPoint x: 687, endPoint y: 390, distance: 165.9
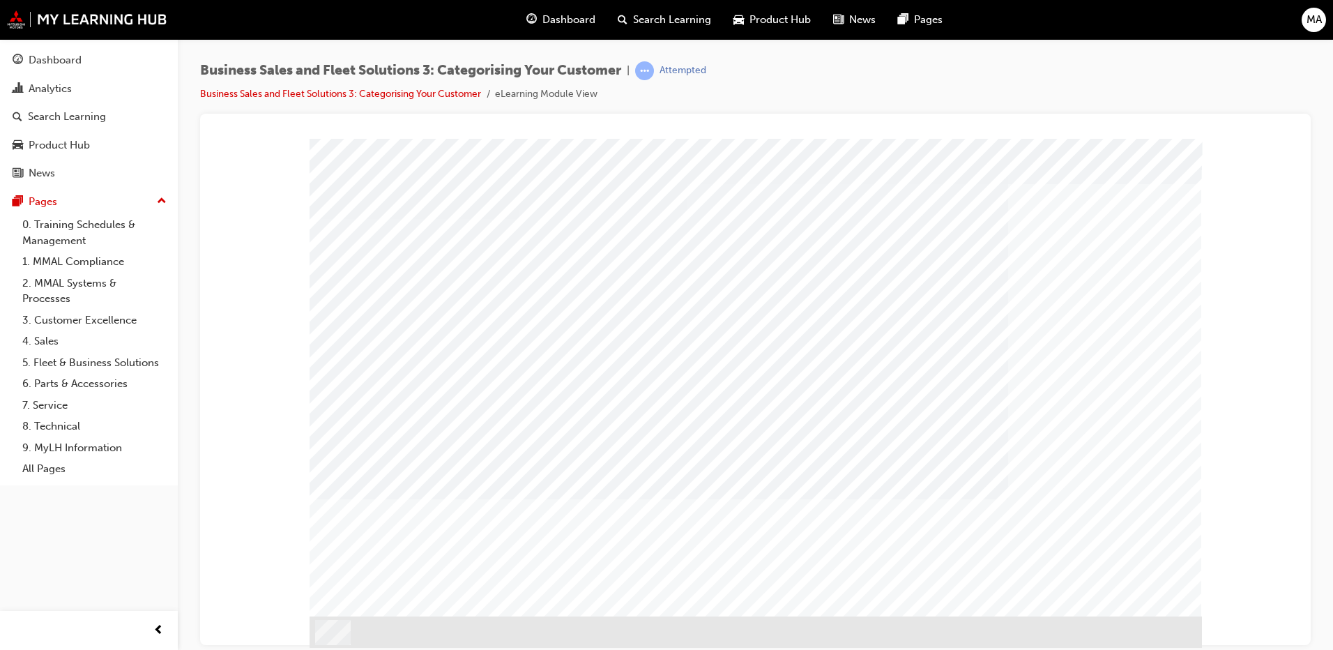
drag, startPoint x: 514, startPoint y: 390, endPoint x: 561, endPoint y: 392, distance: 46.7
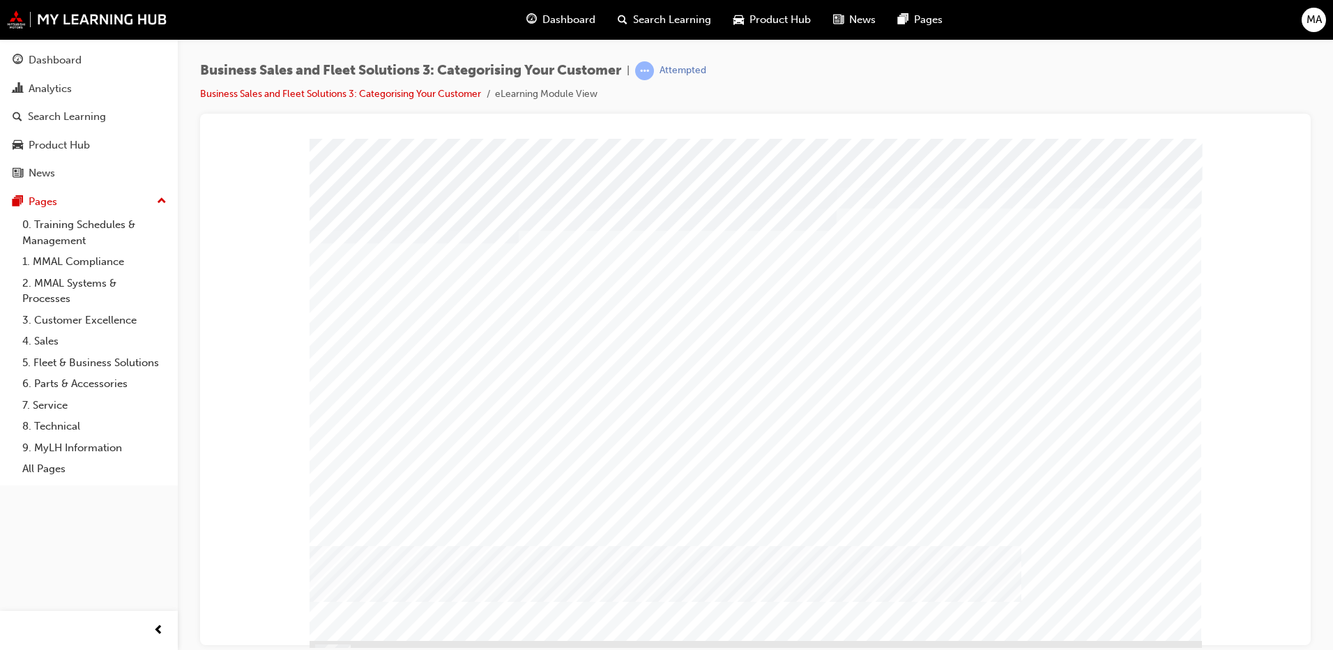
click at [828, 392] on div at bounding box center [919, 402] width 293 height 21
radio input "true"
click at [785, 412] on div at bounding box center [756, 404] width 892 height 533
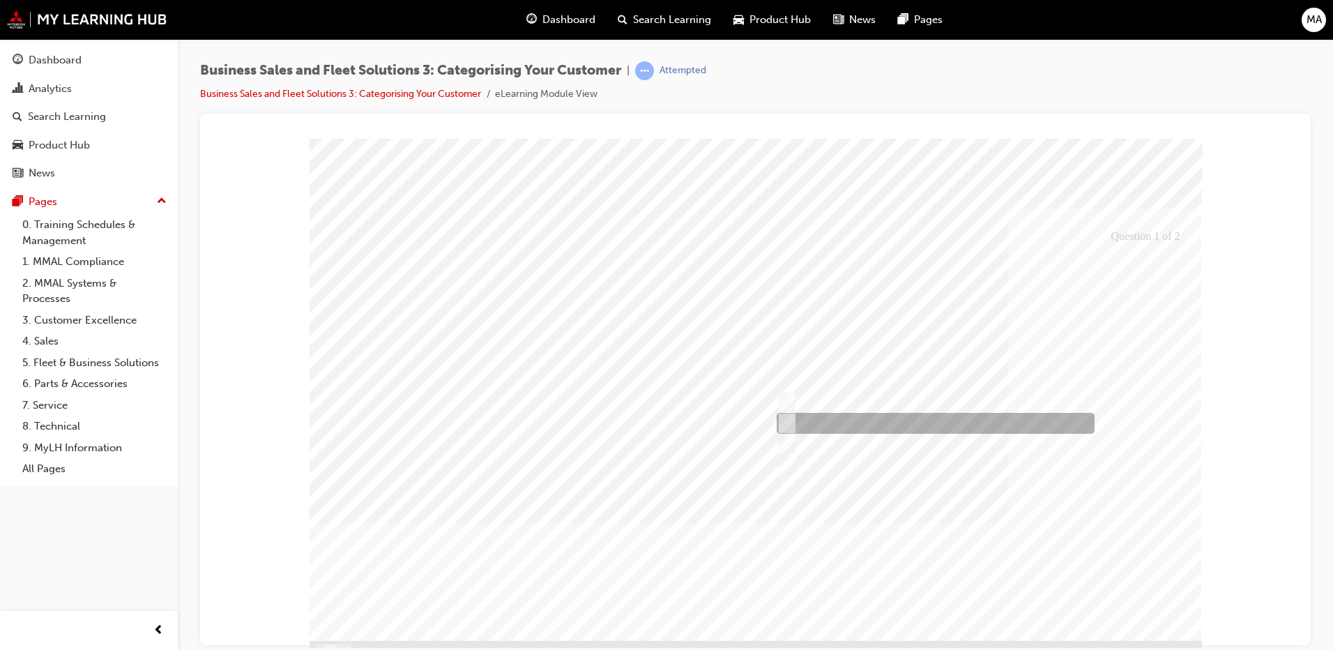
click at [789, 416] on input "Check the ABN www.acnc.gov.au/charity" at bounding box center [784, 423] width 15 height 15
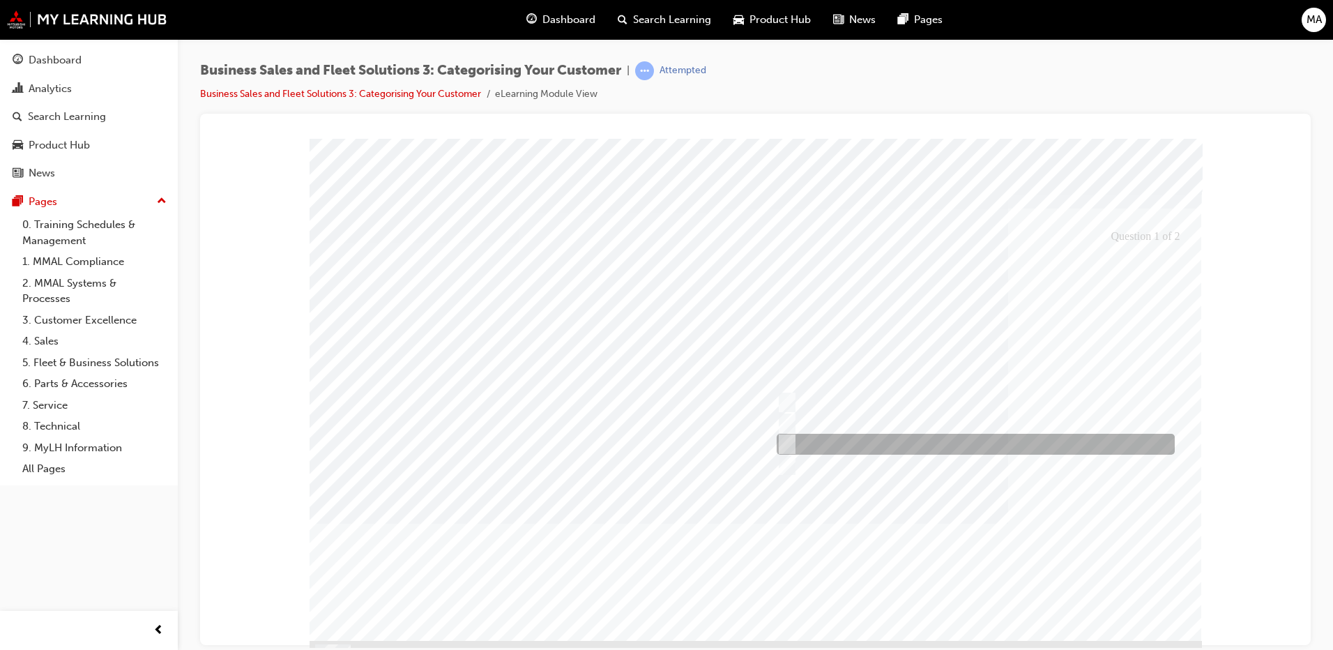
click at [802, 442] on div at bounding box center [972, 444] width 398 height 21
radio input "false"
radio input "true"
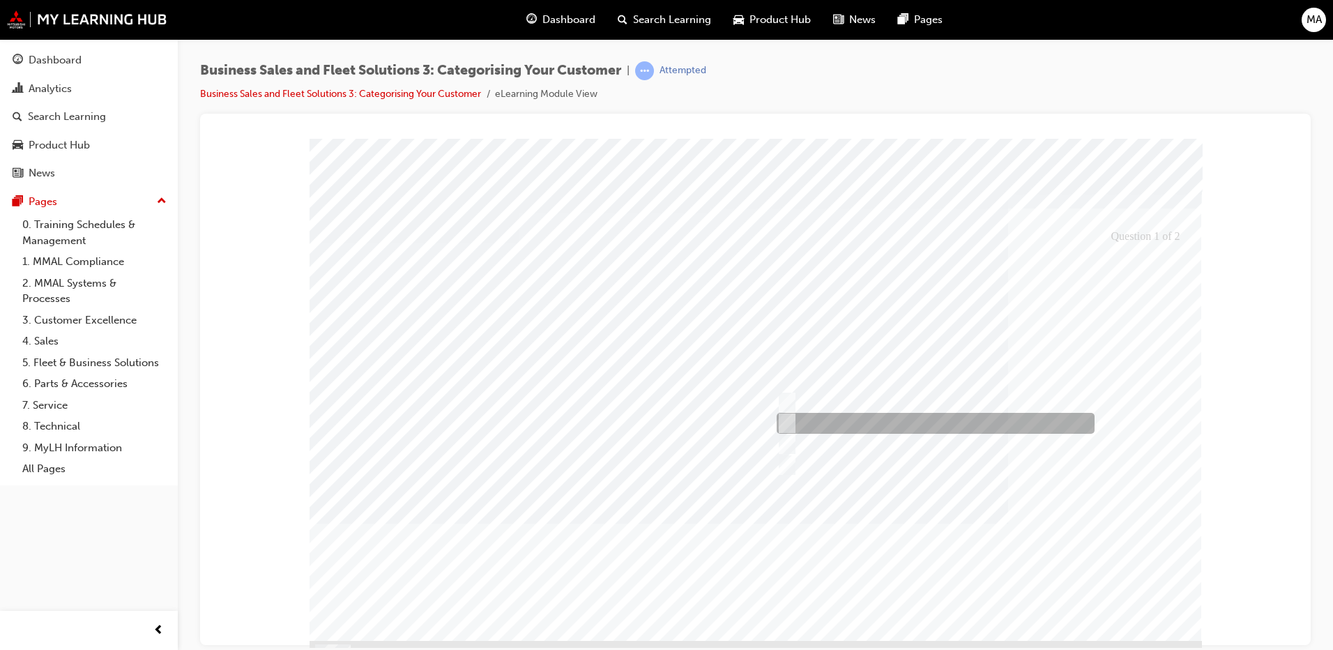
click at [790, 422] on input "Check the ABN www.acnc.gov.au/charity" at bounding box center [784, 423] width 15 height 15
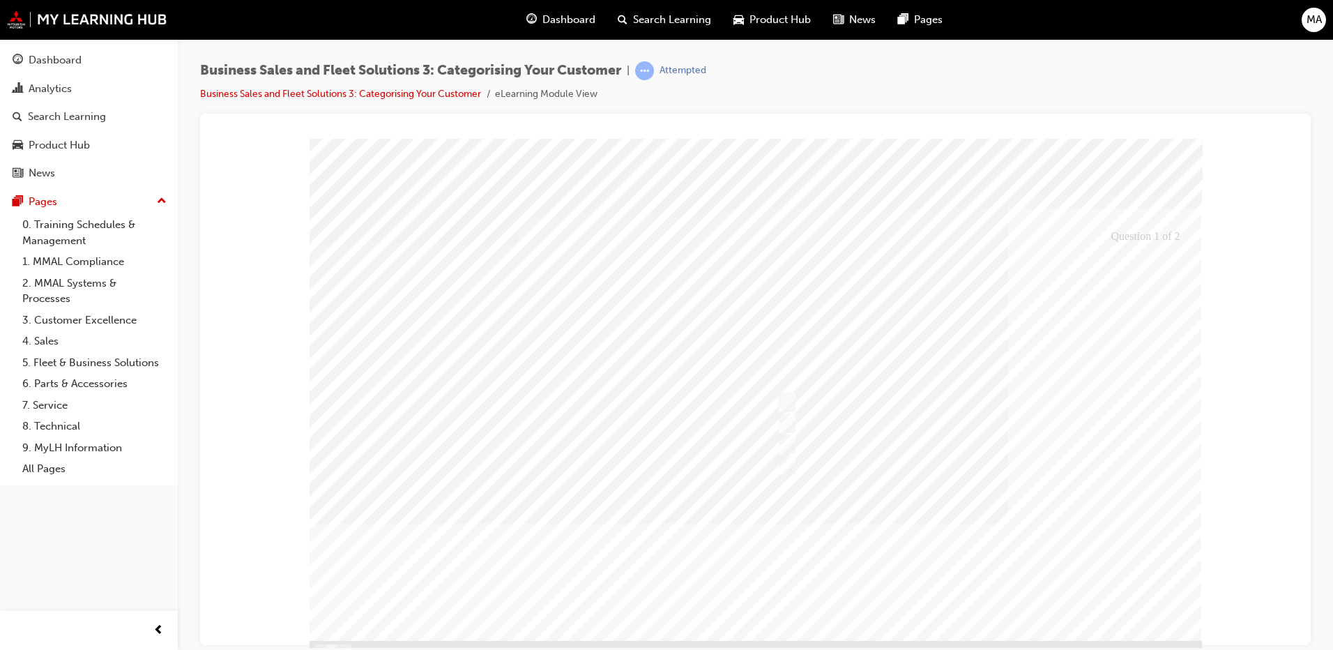
click at [784, 456] on div at bounding box center [756, 404] width 892 height 533
click at [784, 456] on div at bounding box center [919, 465] width 293 height 21
radio input "false"
radio input "true"
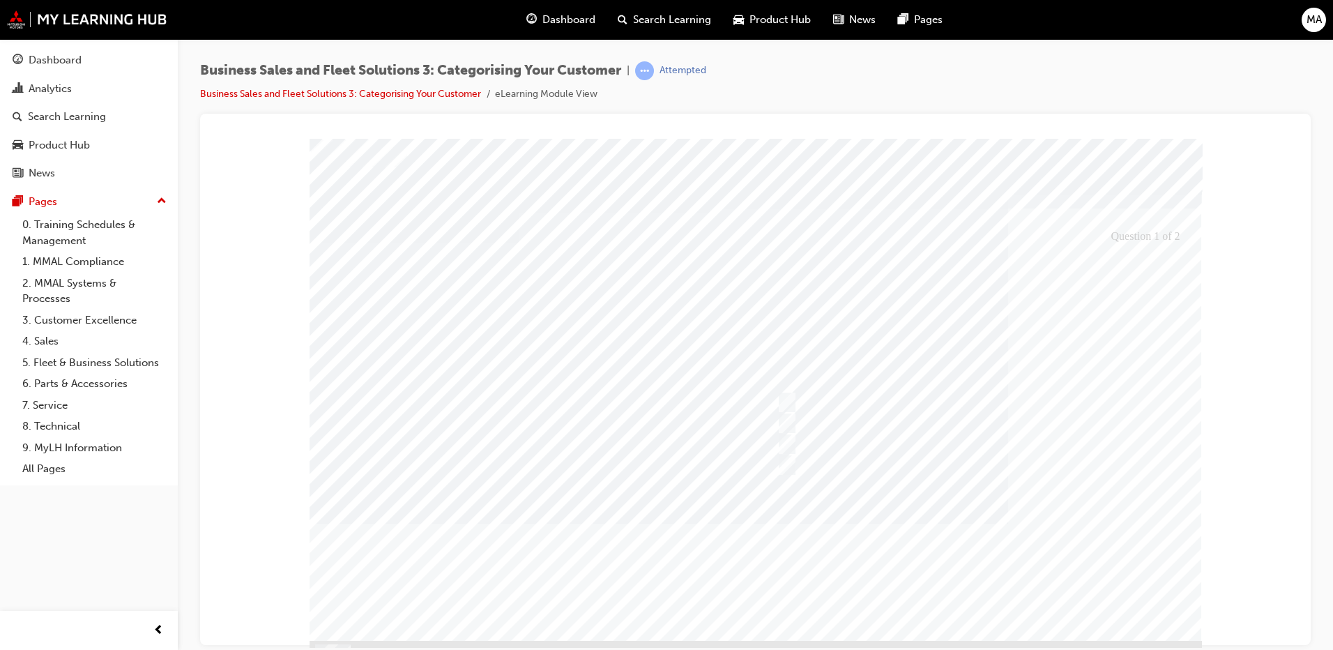
click at [789, 435] on div at bounding box center [756, 404] width 892 height 533
click at [787, 441] on div at bounding box center [756, 404] width 892 height 533
click at [787, 441] on input "Use the ABN or the company’s name to search in SAP" at bounding box center [784, 443] width 15 height 15
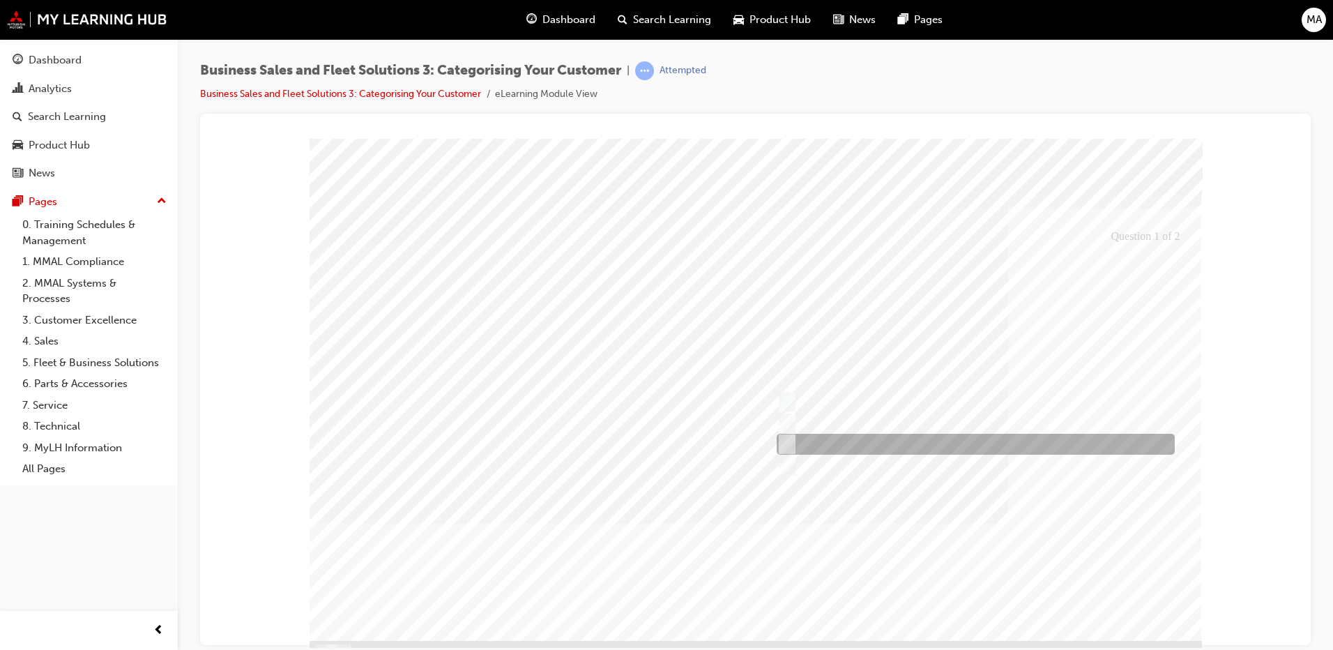
radio input "true"
click at [1146, 616] on div at bounding box center [756, 404] width 892 height 533
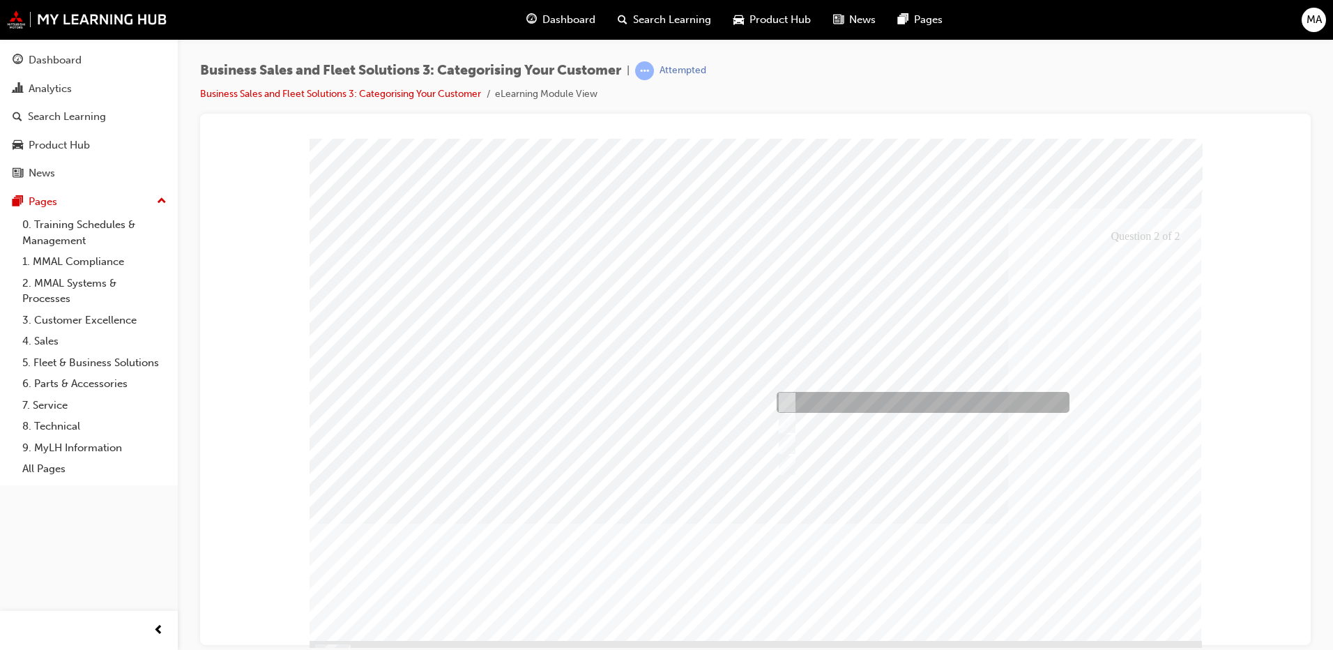
click at [791, 401] on input "Is" at bounding box center [784, 402] width 15 height 15
radio input "true"
click at [788, 424] on div at bounding box center [756, 404] width 892 height 533
click at [785, 400] on input "Is" at bounding box center [784, 402] width 15 height 15
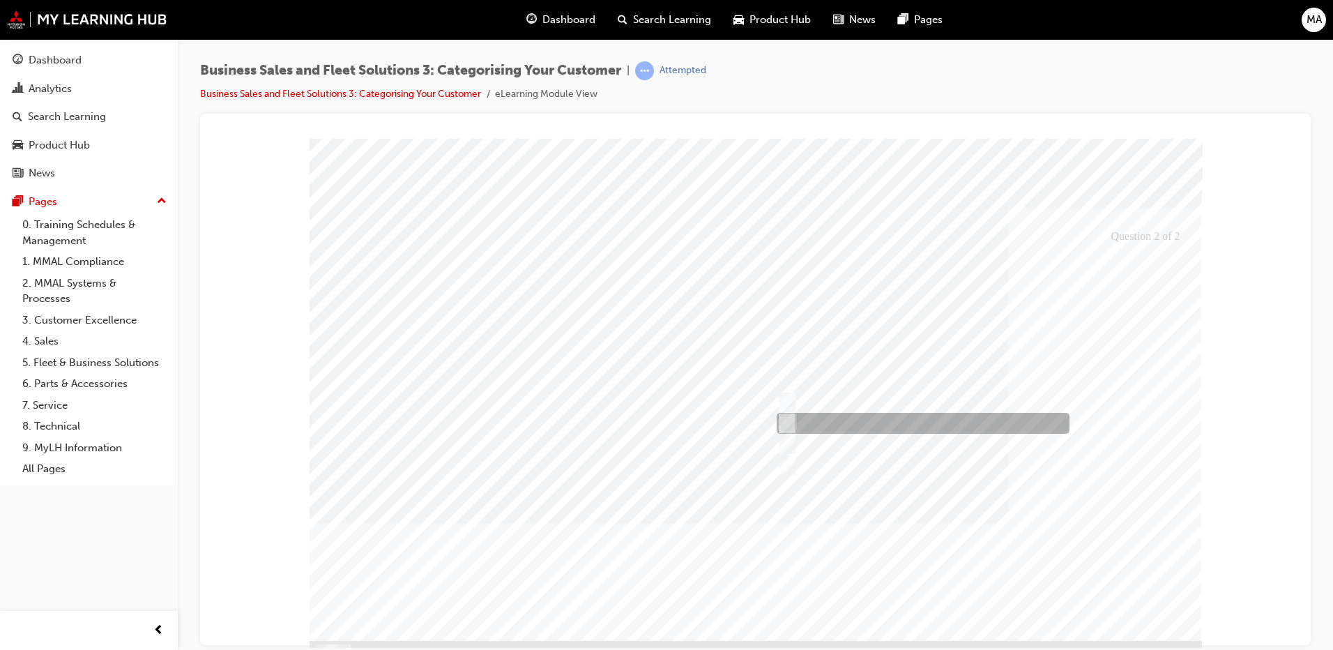
click at [787, 418] on input "Has" at bounding box center [784, 423] width 15 height 15
click at [786, 417] on div at bounding box center [756, 404] width 892 height 533
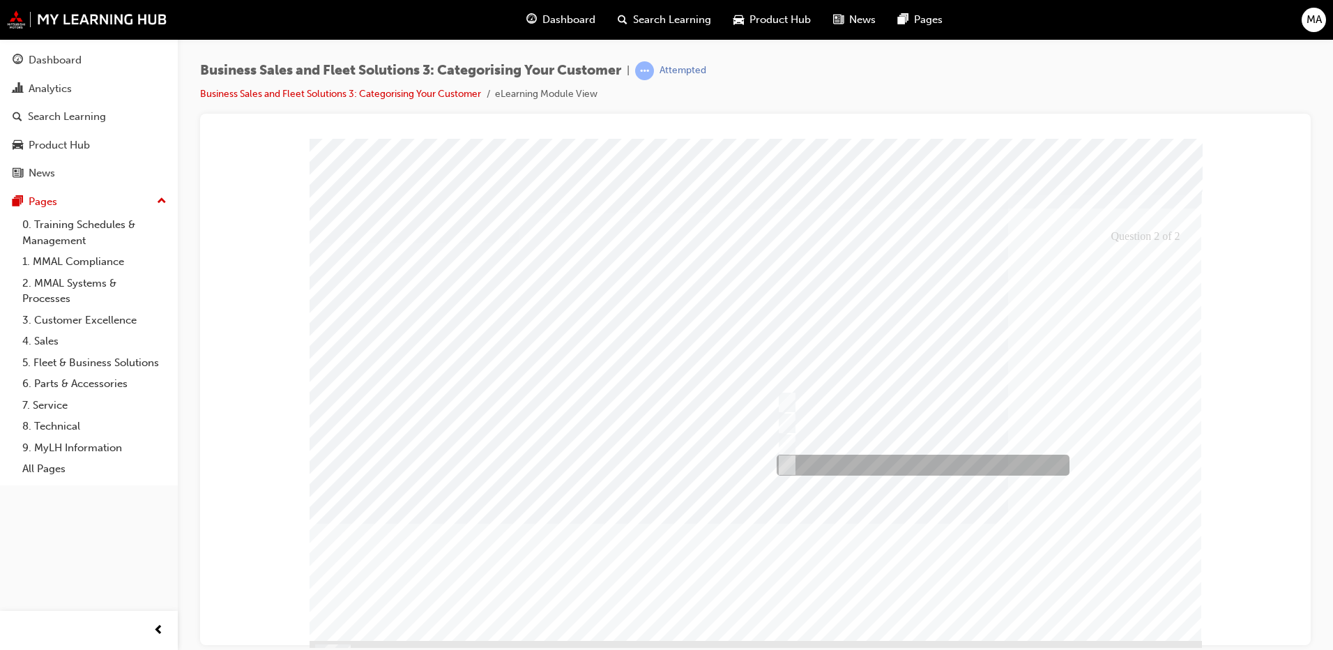
click at [789, 455] on div at bounding box center [919, 465] width 293 height 21
radio input "false"
radio input "true"
click at [789, 441] on div at bounding box center [756, 404] width 892 height 533
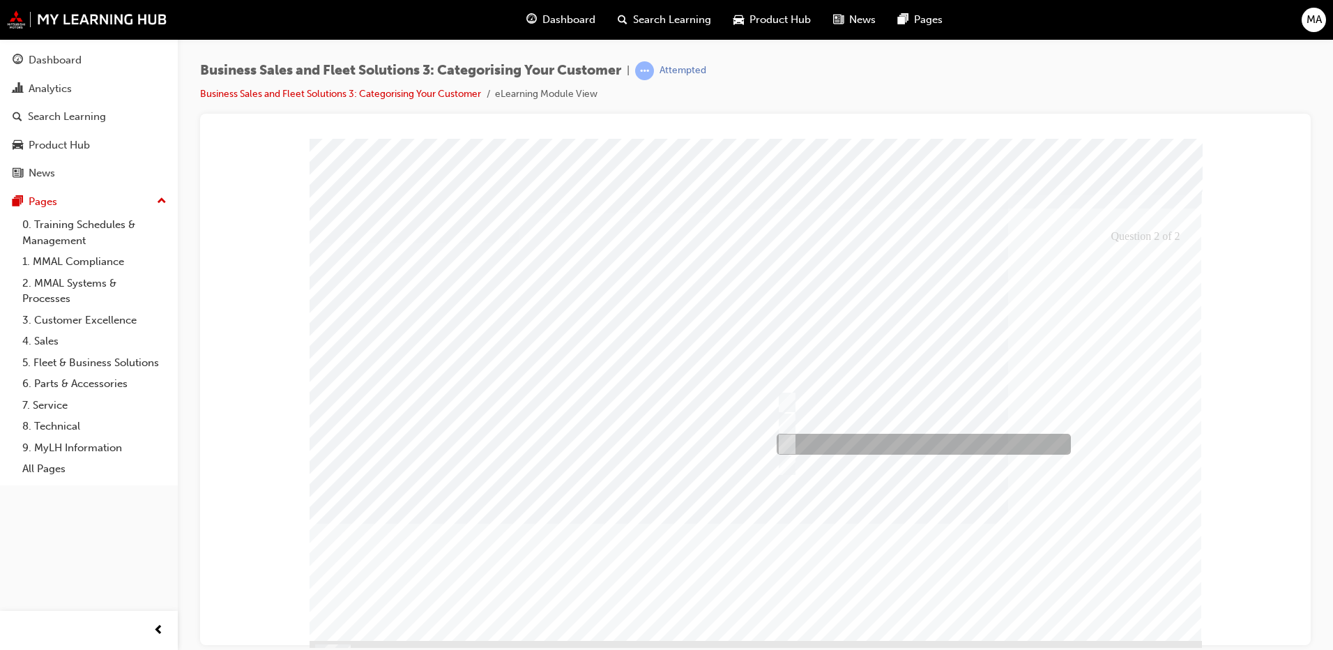
click at [793, 436] on div at bounding box center [920, 444] width 294 height 21
radio input "true"
click at [1133, 579] on div at bounding box center [756, 404] width 892 height 533
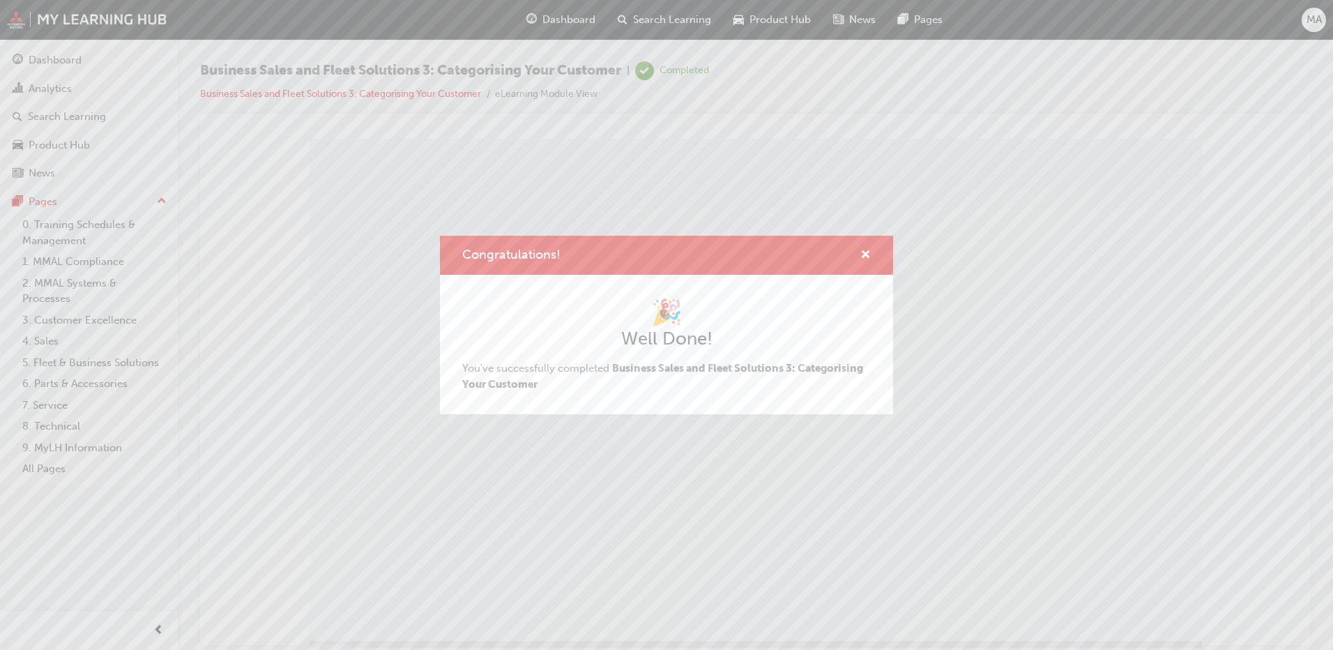
click at [999, 458] on div "Congratulations! 🎉 Well Done! You've successfully completed Business Sales and …" at bounding box center [666, 325] width 1333 height 650
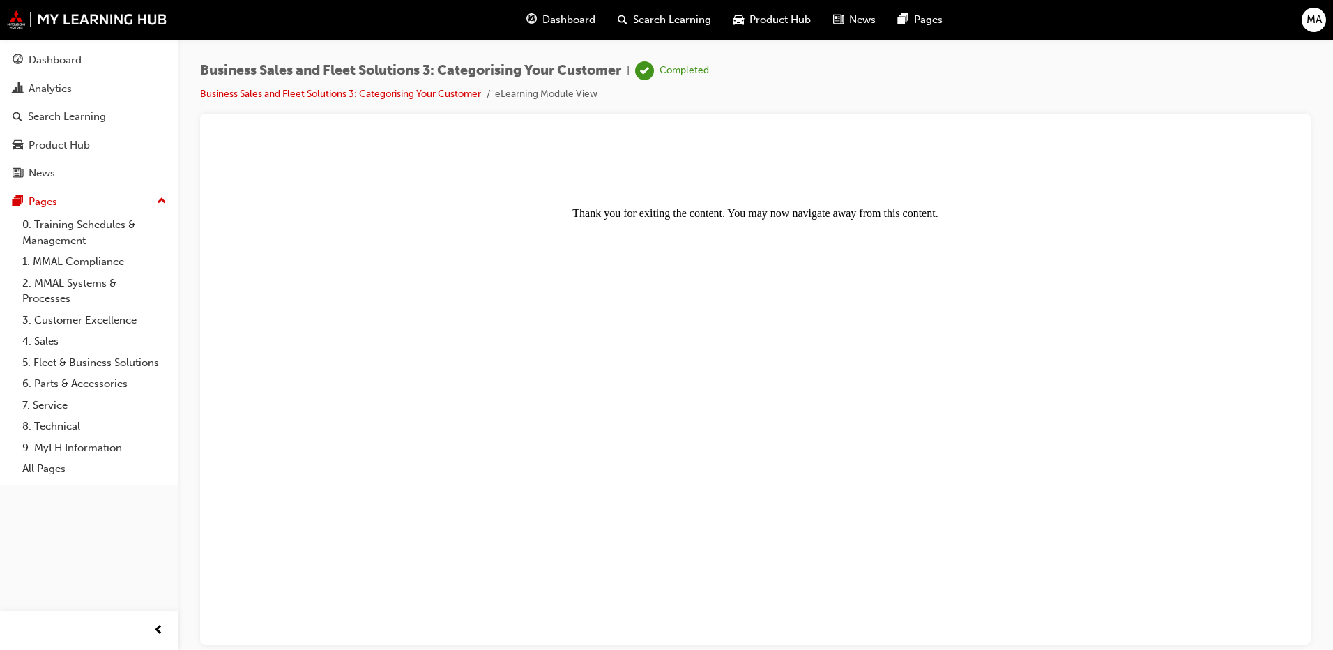
click at [556, 26] on span "Dashboard" at bounding box center [568, 20] width 53 height 16
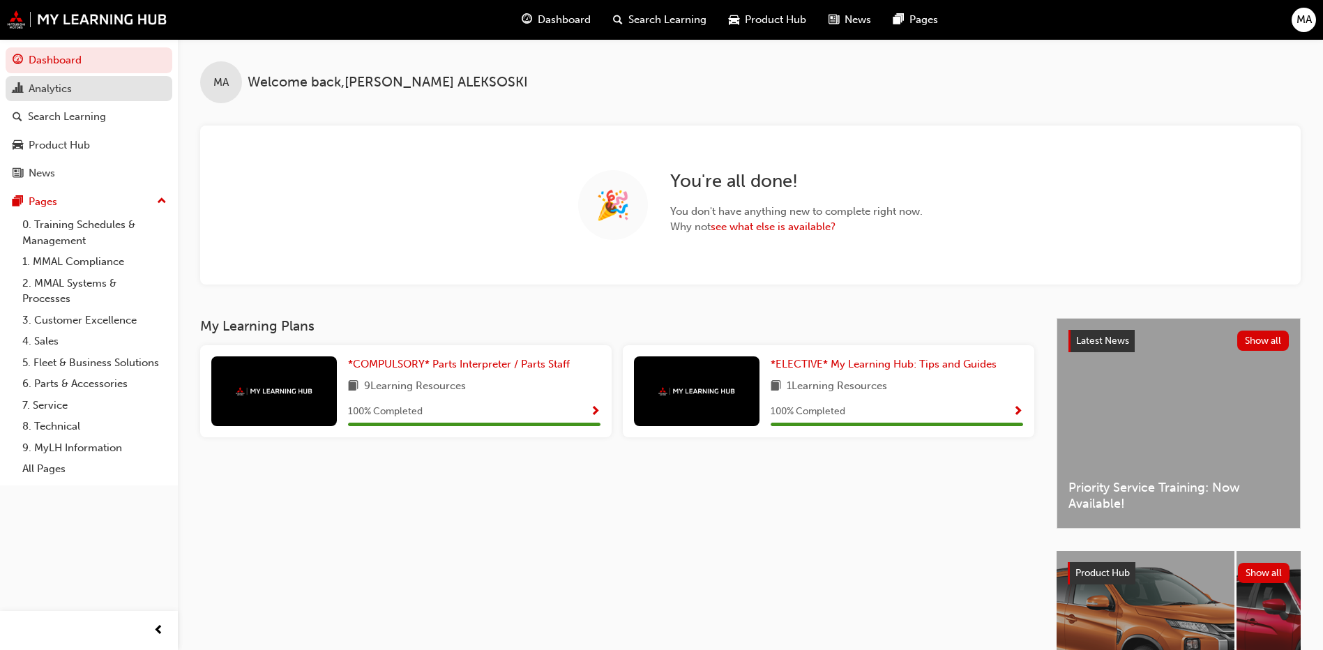
click at [70, 100] on link "Analytics" at bounding box center [89, 89] width 167 height 26
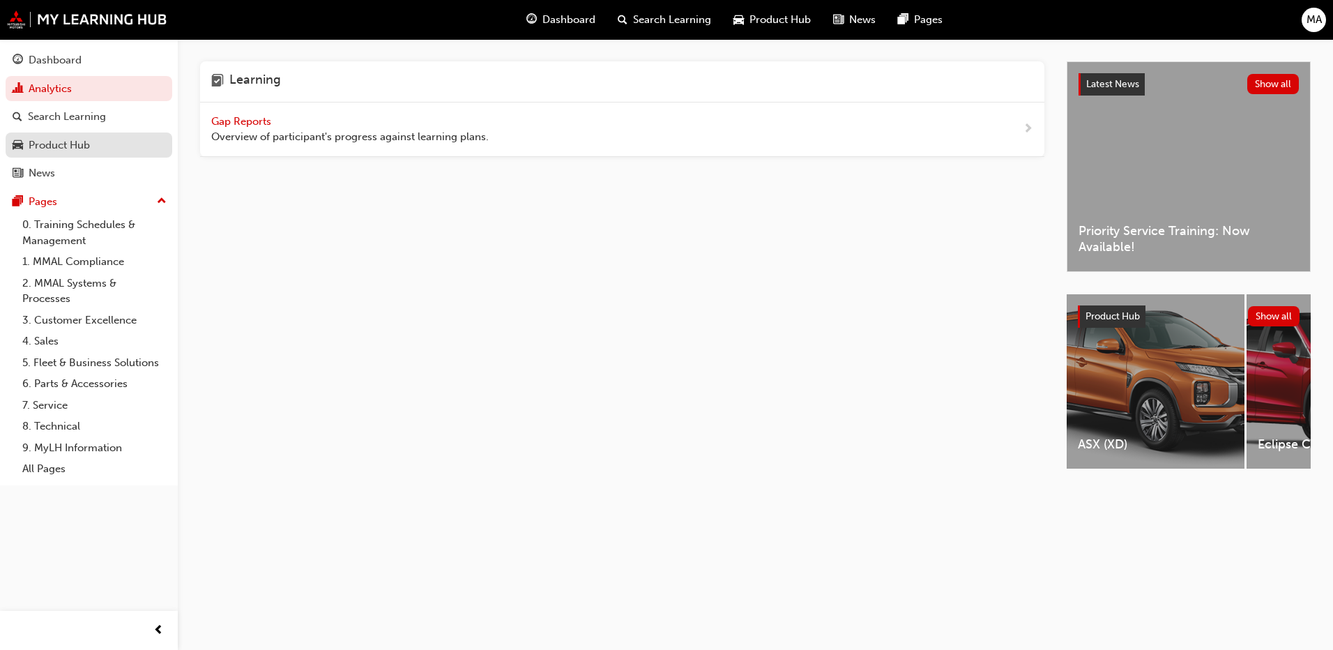
click at [67, 154] on link "Product Hub" at bounding box center [89, 145] width 167 height 26
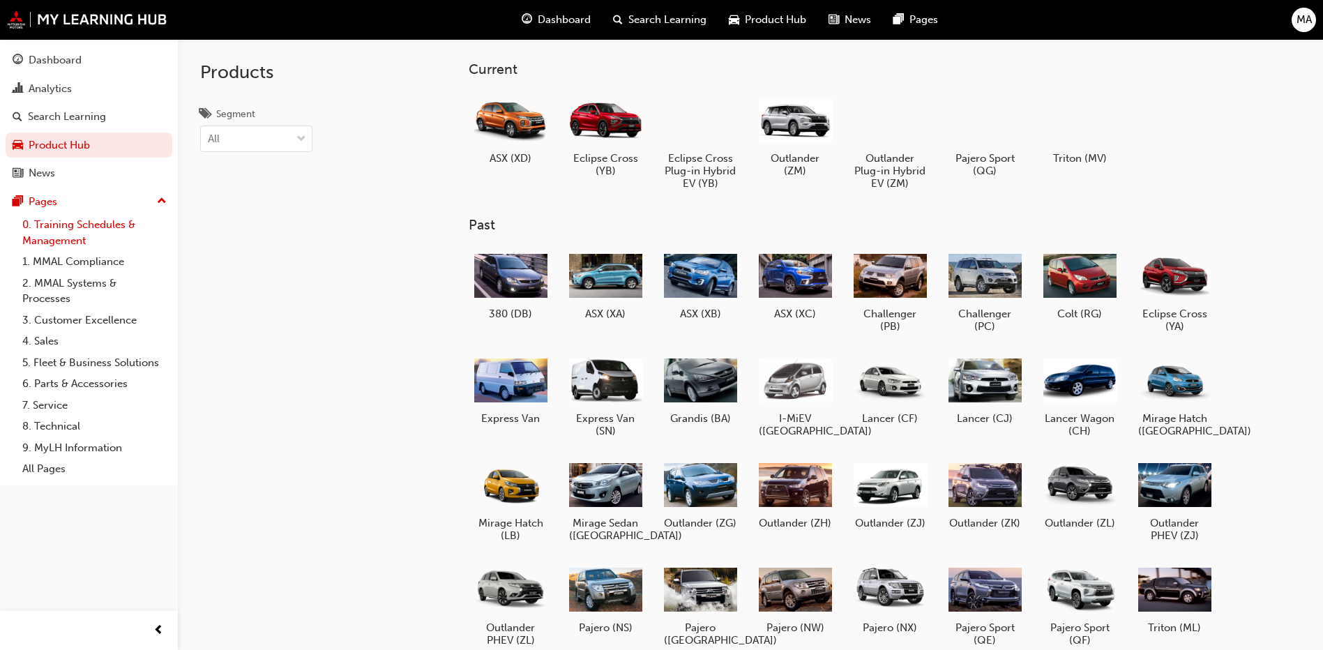
click at [61, 229] on link "0. Training Schedules & Management" at bounding box center [94, 232] width 155 height 37
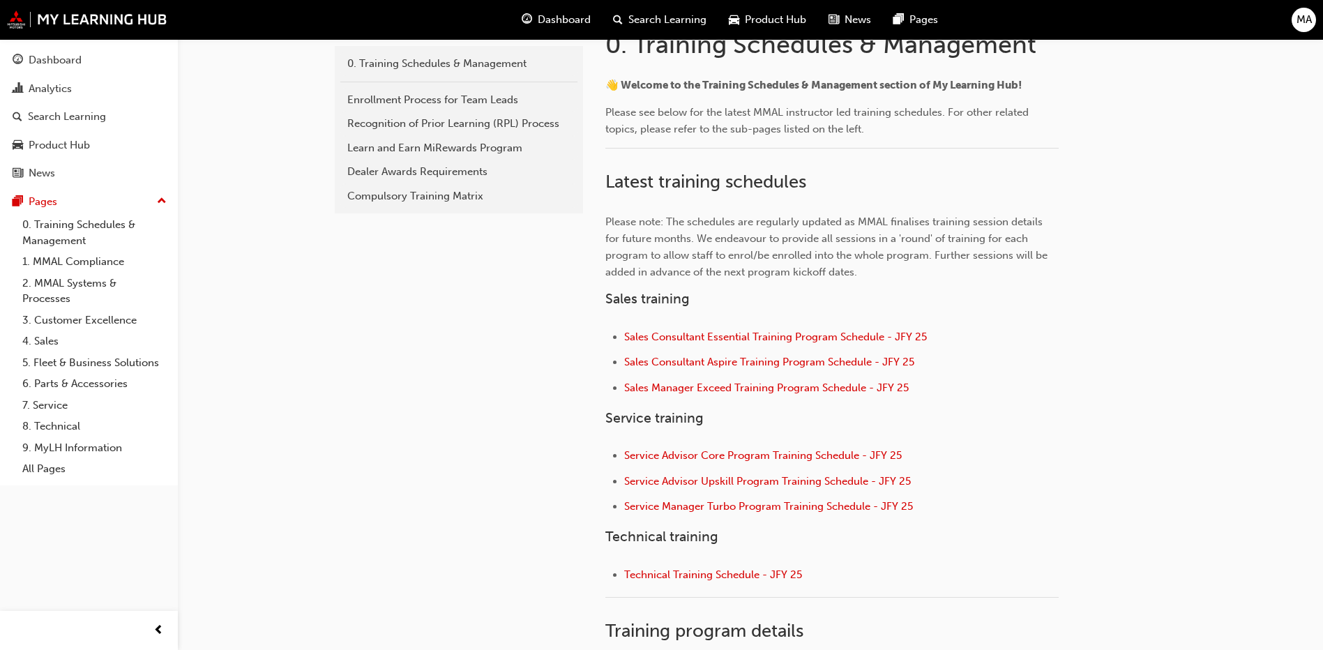
scroll to position [188, 0]
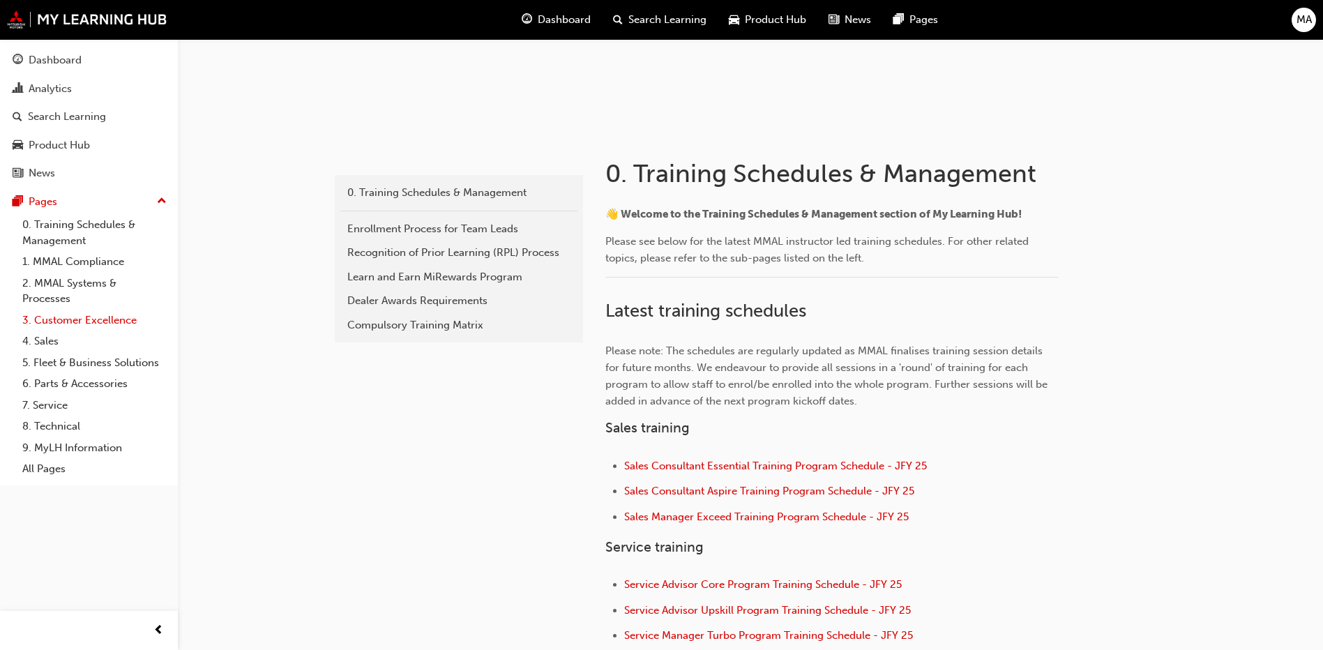
click at [65, 316] on link "3. Customer Excellence" at bounding box center [94, 321] width 155 height 22
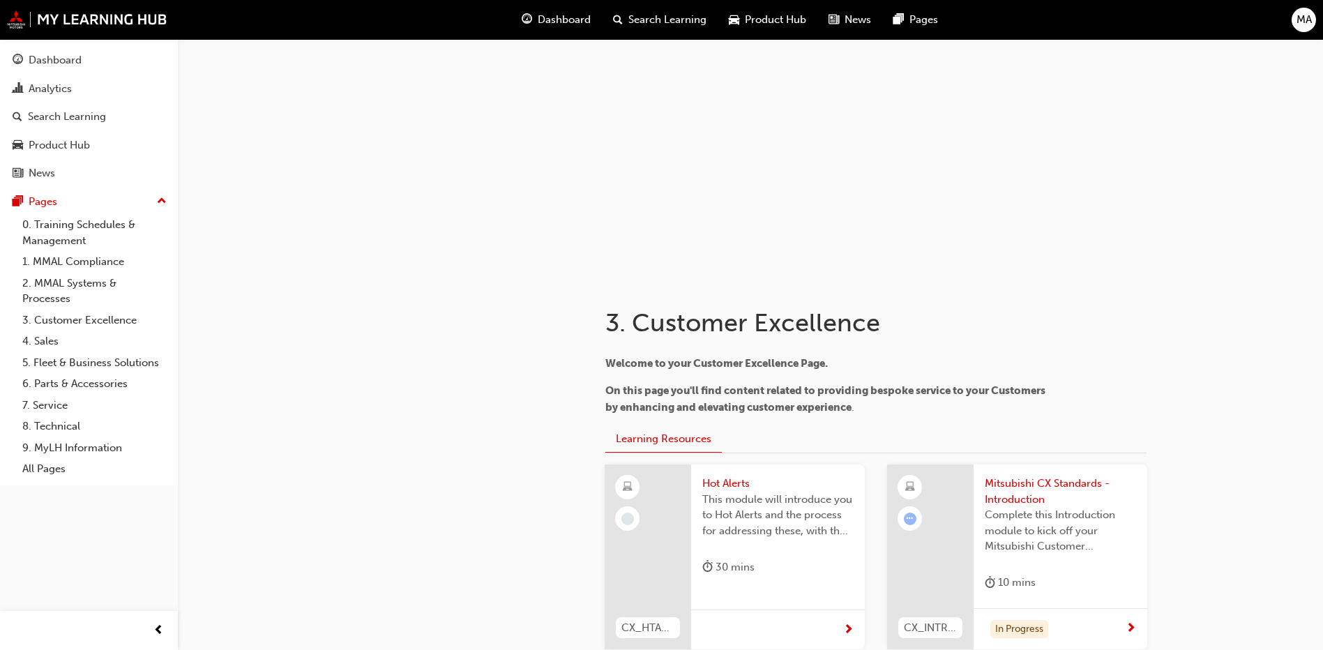
scroll to position [418, 0]
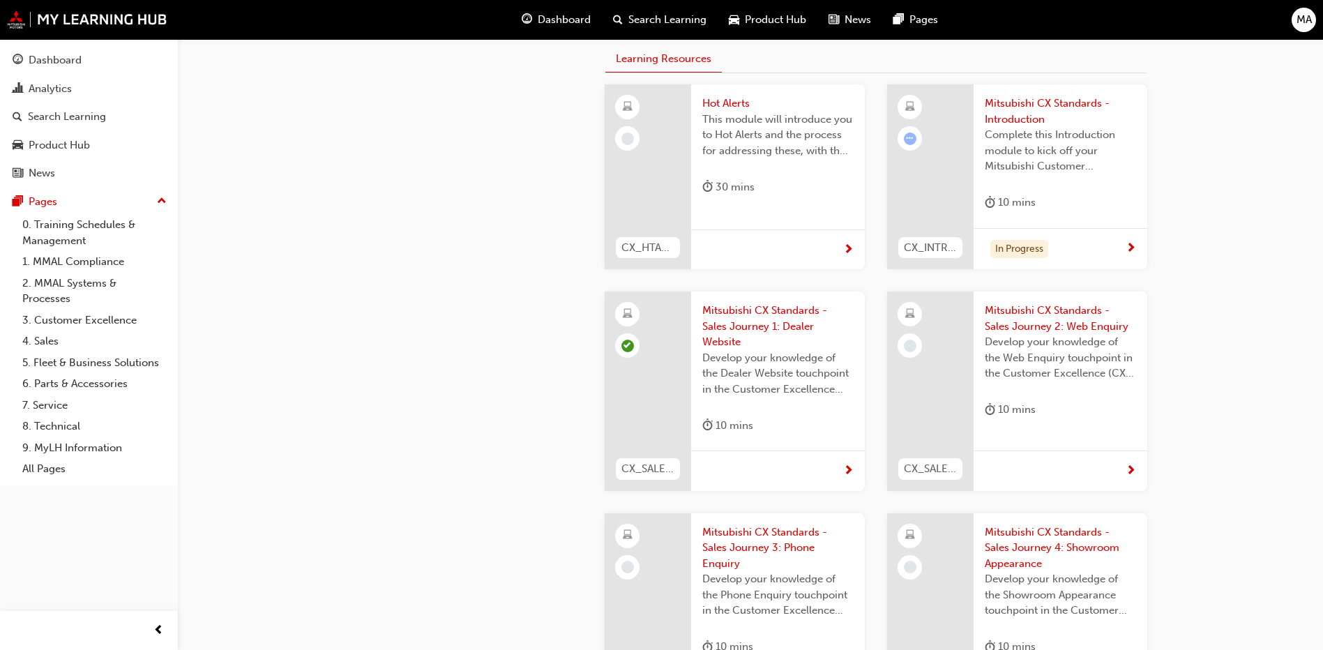
click at [1069, 178] on div "Complete this Introduction module to kick off your Mitsubishi Customer Excellen…" at bounding box center [1059, 155] width 151 height 56
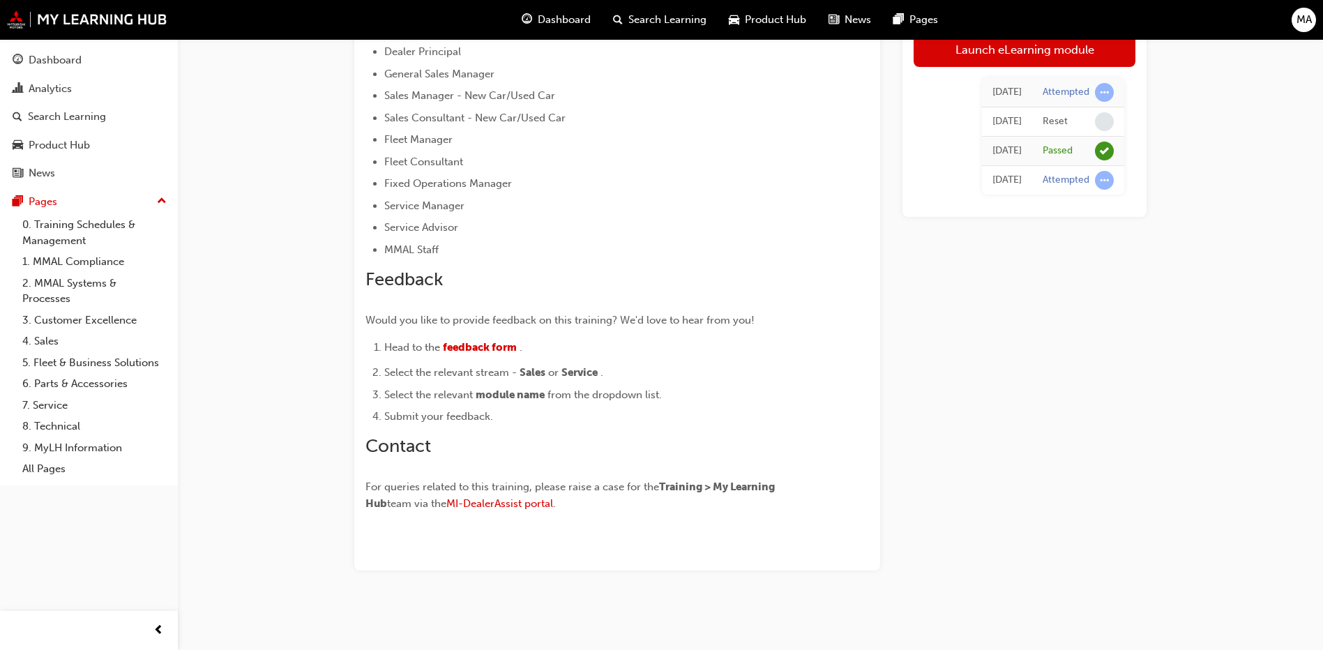
scroll to position [118, 0]
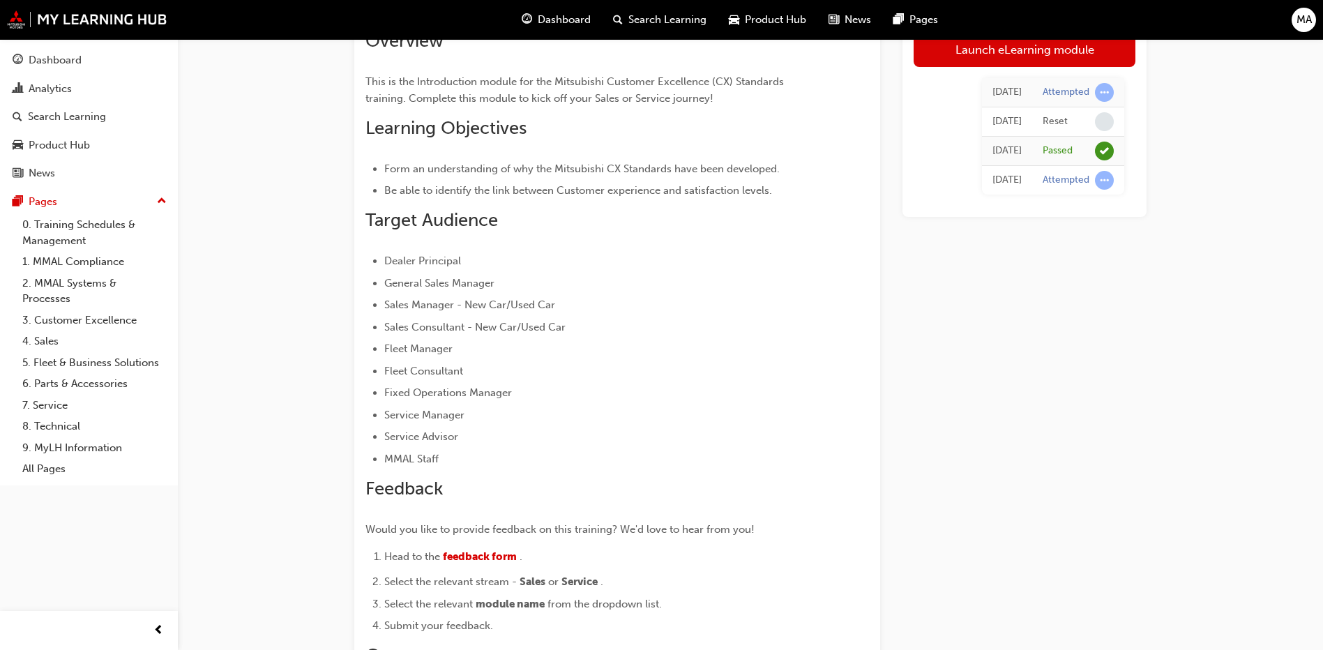
click at [1016, 146] on div "[DATE]" at bounding box center [1006, 151] width 29 height 16
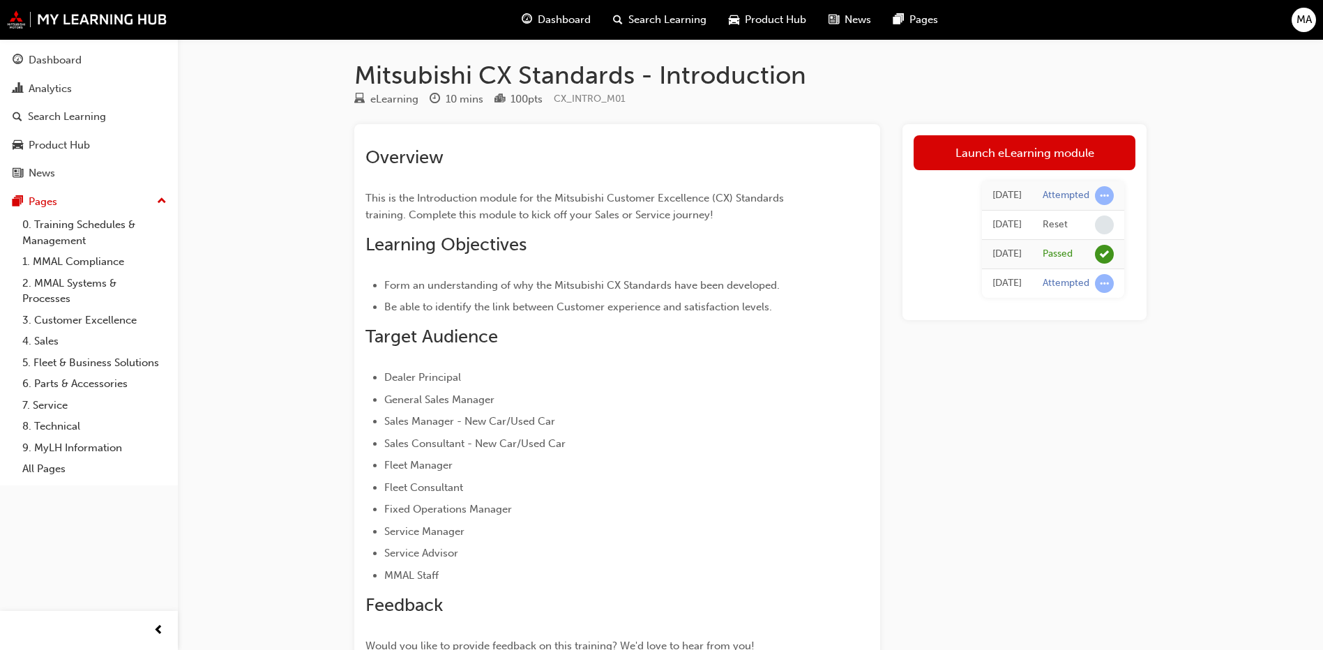
scroll to position [0, 0]
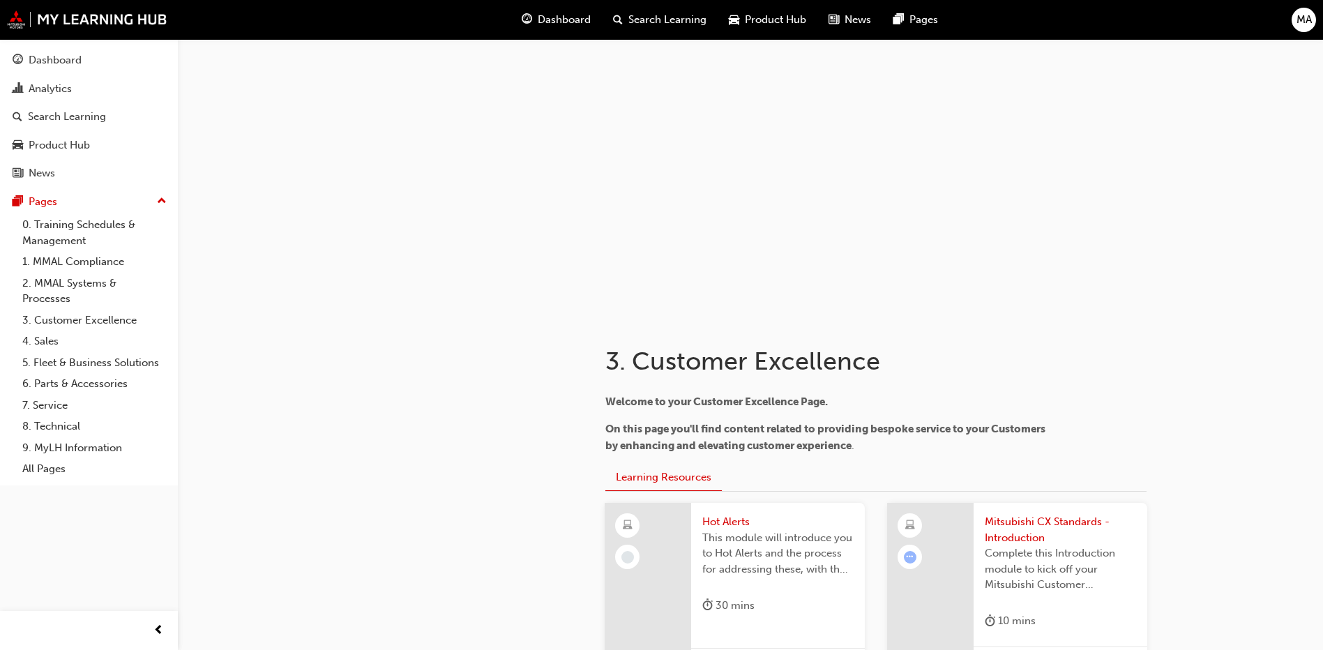
scroll to position [418, 0]
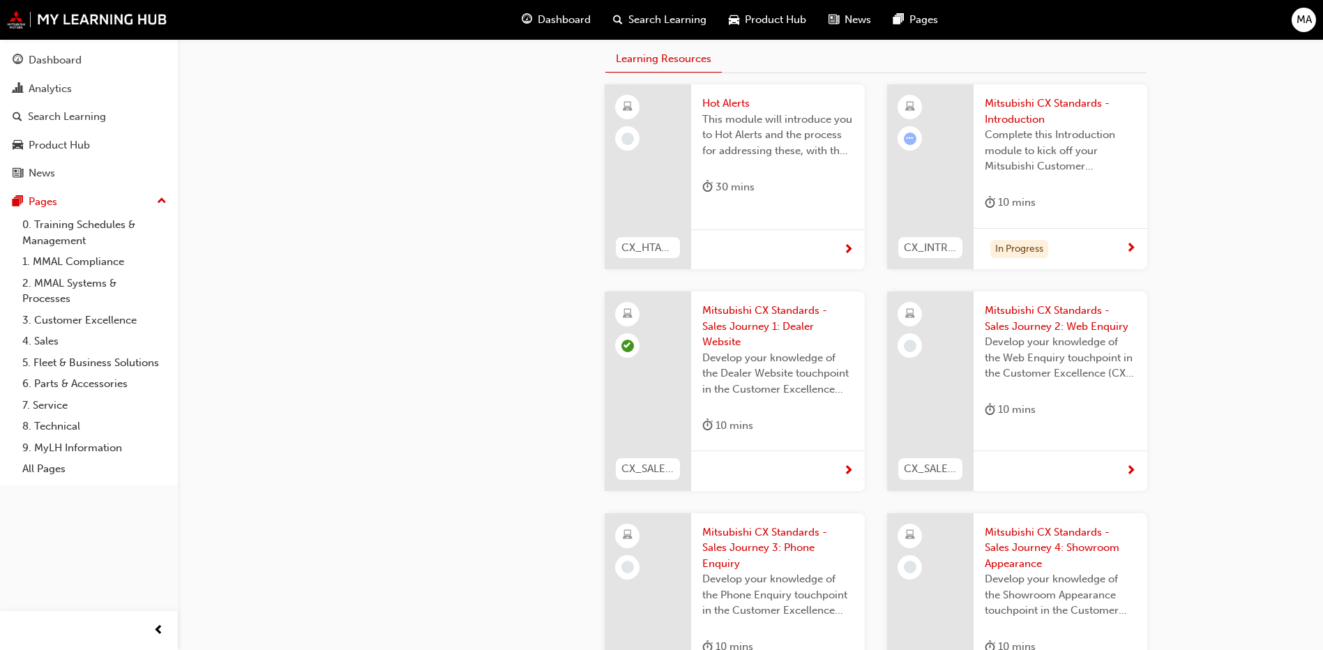
click at [911, 350] on span "learningRecordVerb_NONE-icon" at bounding box center [910, 346] width 13 height 13
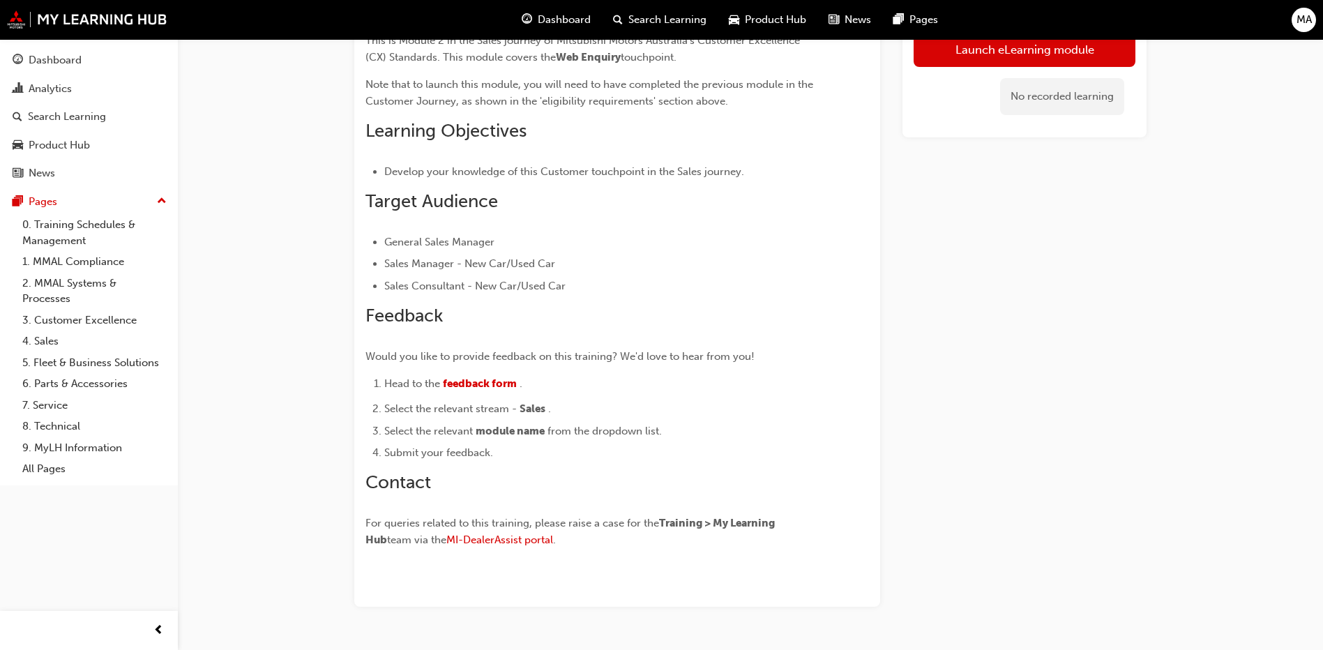
scroll to position [178, 0]
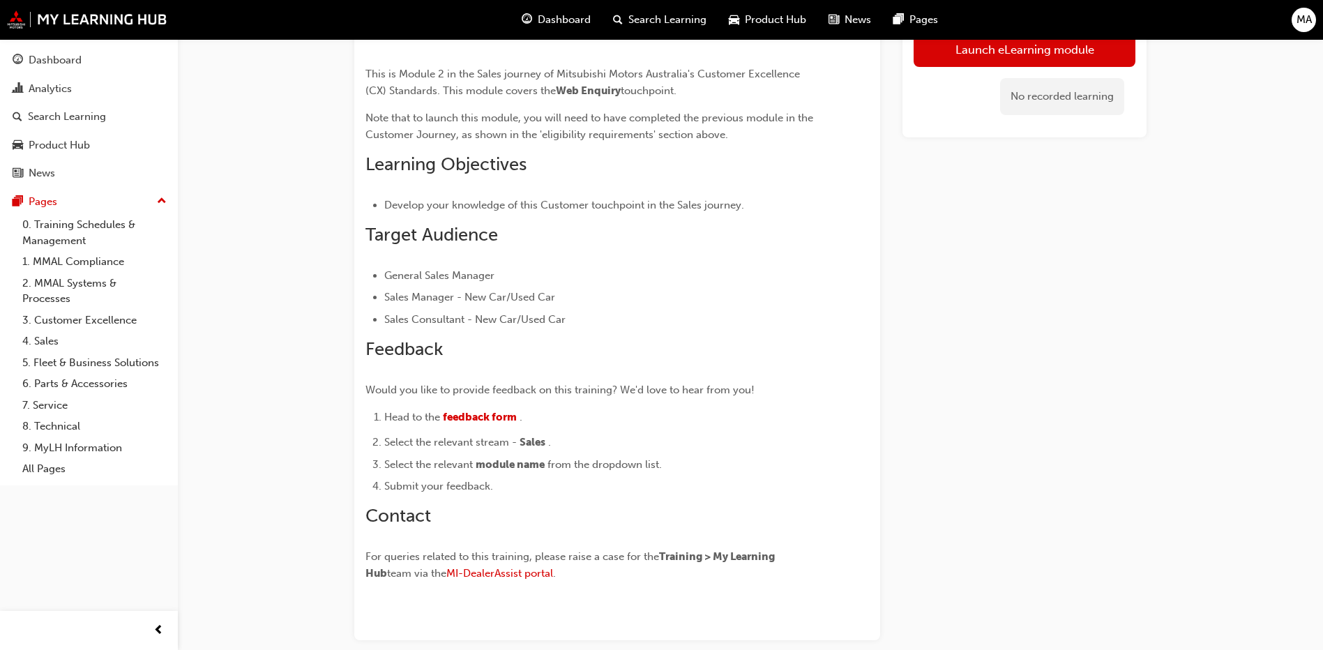
click at [1044, 68] on div "No recorded learning" at bounding box center [1024, 96] width 222 height 59
click at [1046, 55] on link "Launch eLearning module" at bounding box center [1024, 49] width 222 height 35
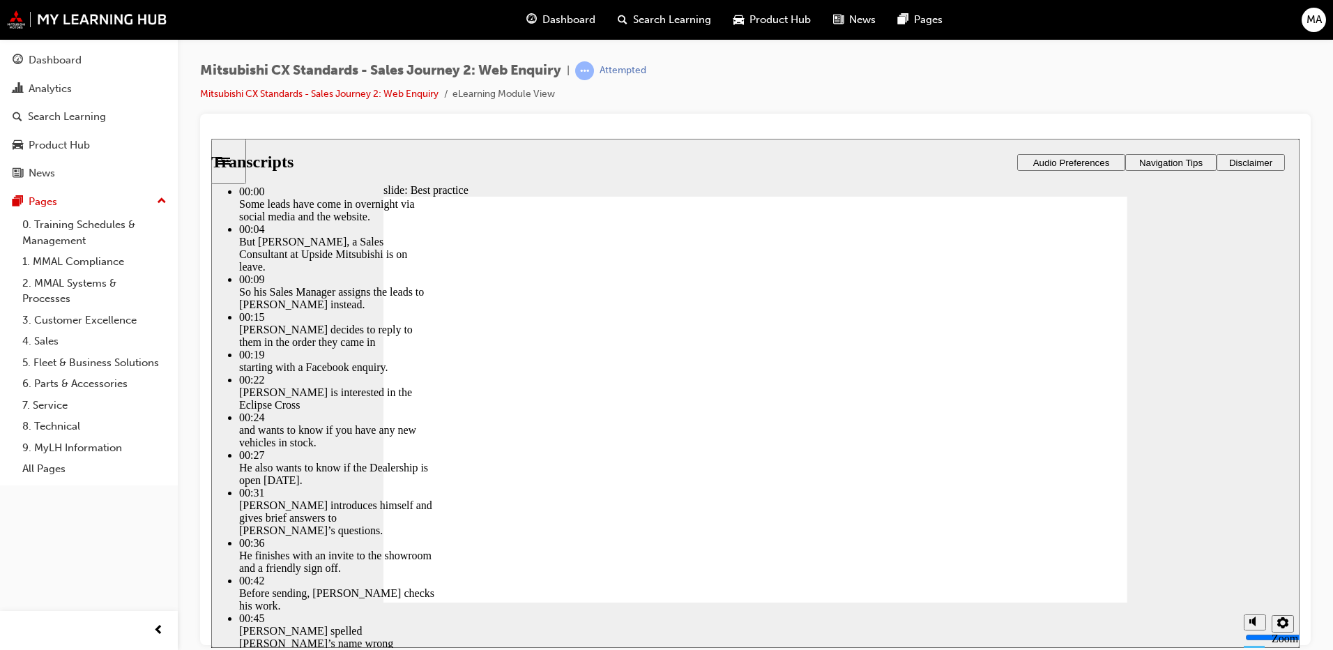
type input "78"
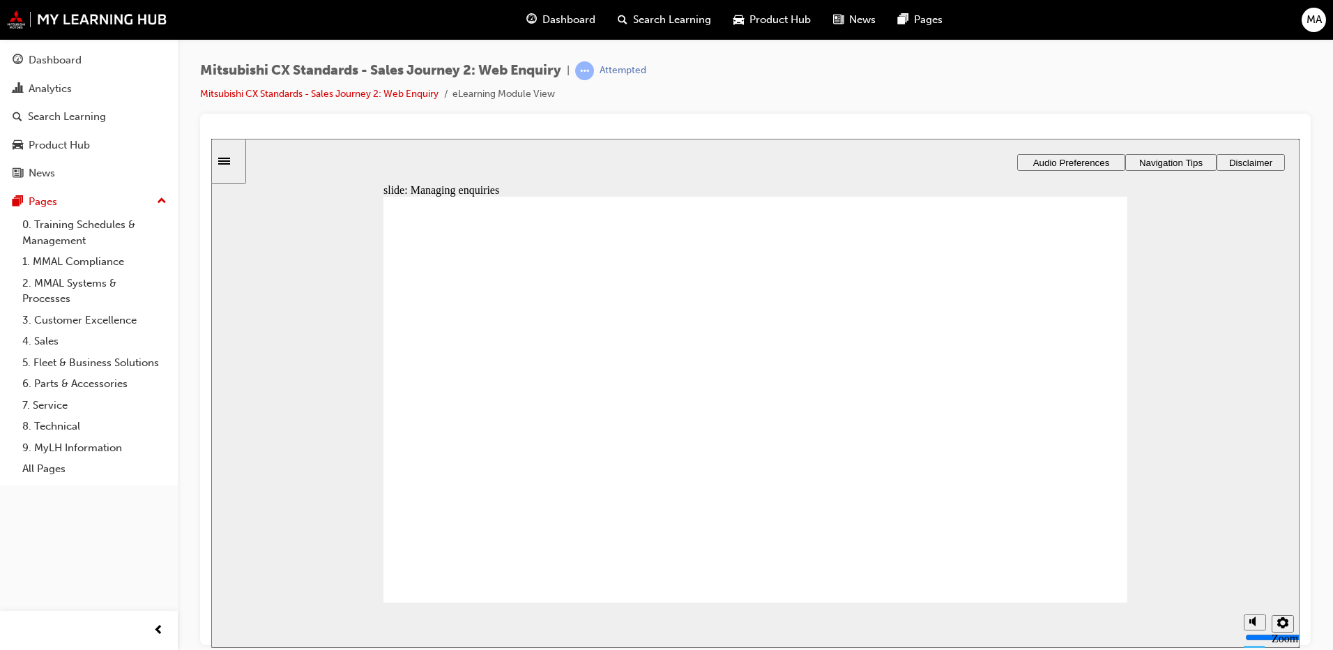
drag, startPoint x: 532, startPoint y: 420, endPoint x: 759, endPoint y: 402, distance: 227.3
drag, startPoint x: 511, startPoint y: 432, endPoint x: 728, endPoint y: 434, distance: 216.8
drag, startPoint x: 528, startPoint y: 432, endPoint x: 727, endPoint y: 476, distance: 203.6
drag, startPoint x: 586, startPoint y: 443, endPoint x: 776, endPoint y: 485, distance: 194.2
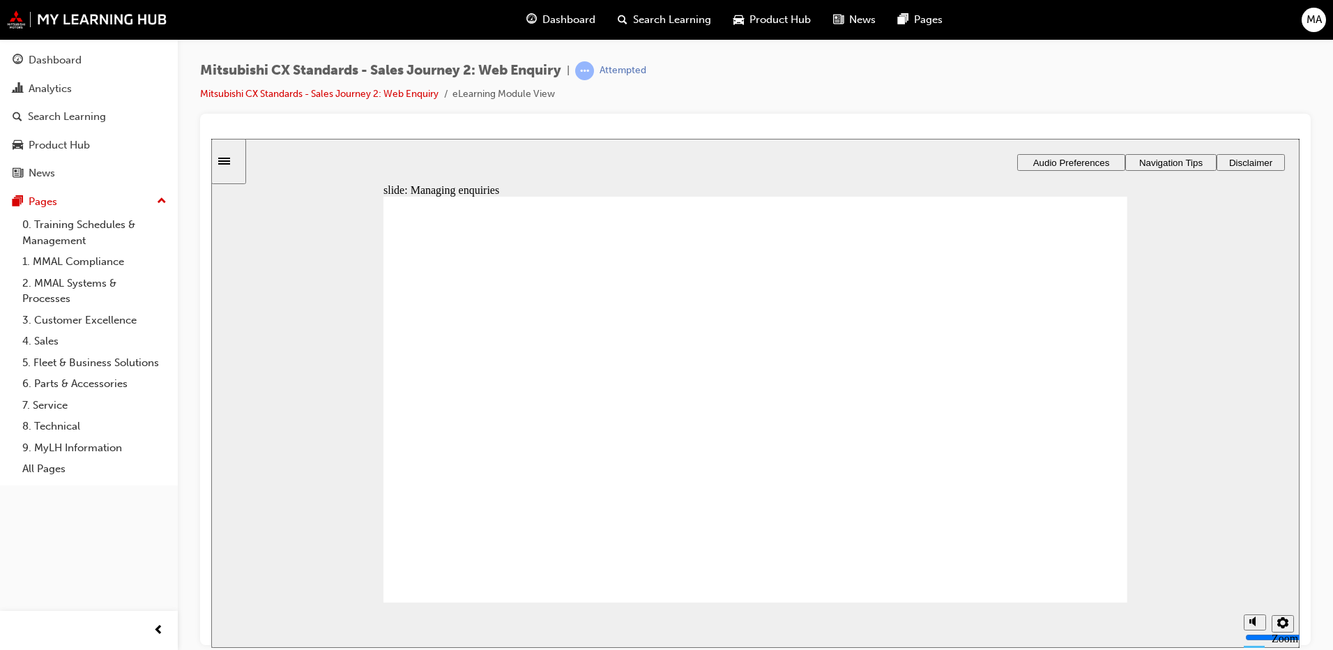
radio input "true"
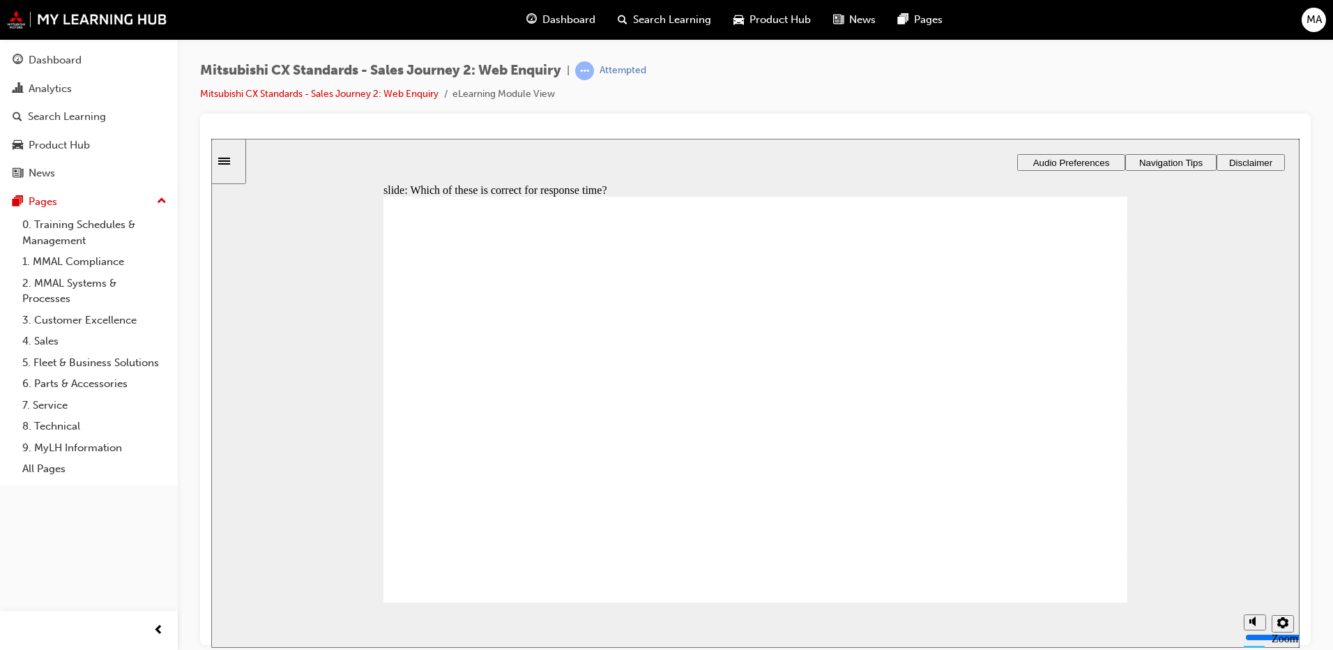
drag, startPoint x: 589, startPoint y: 441, endPoint x: 1042, endPoint y: 326, distance: 466.9
drag, startPoint x: 461, startPoint y: 461, endPoint x: 701, endPoint y: 342, distance: 267.5
drag, startPoint x: 540, startPoint y: 450, endPoint x: 1035, endPoint y: 387, distance: 499.7
drag, startPoint x: 497, startPoint y: 449, endPoint x: 684, endPoint y: 376, distance: 200.7
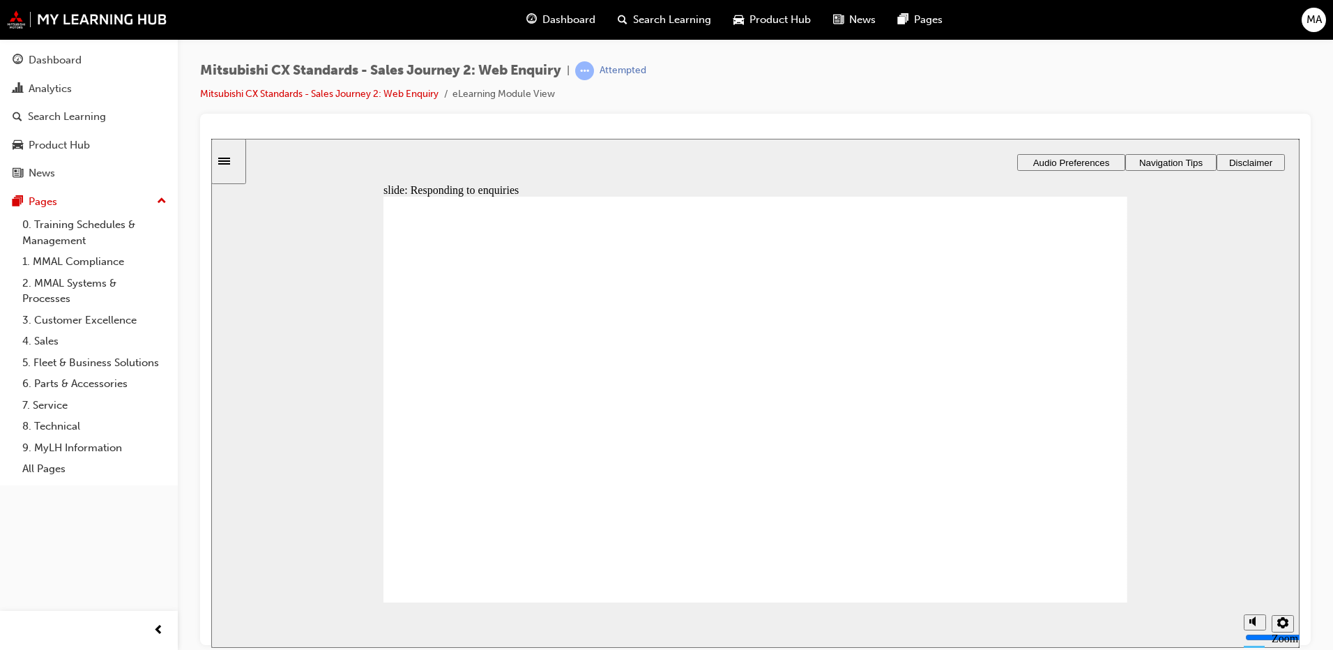
drag, startPoint x: 496, startPoint y: 451, endPoint x: 729, endPoint y: 434, distance: 233.5
radio input "true"
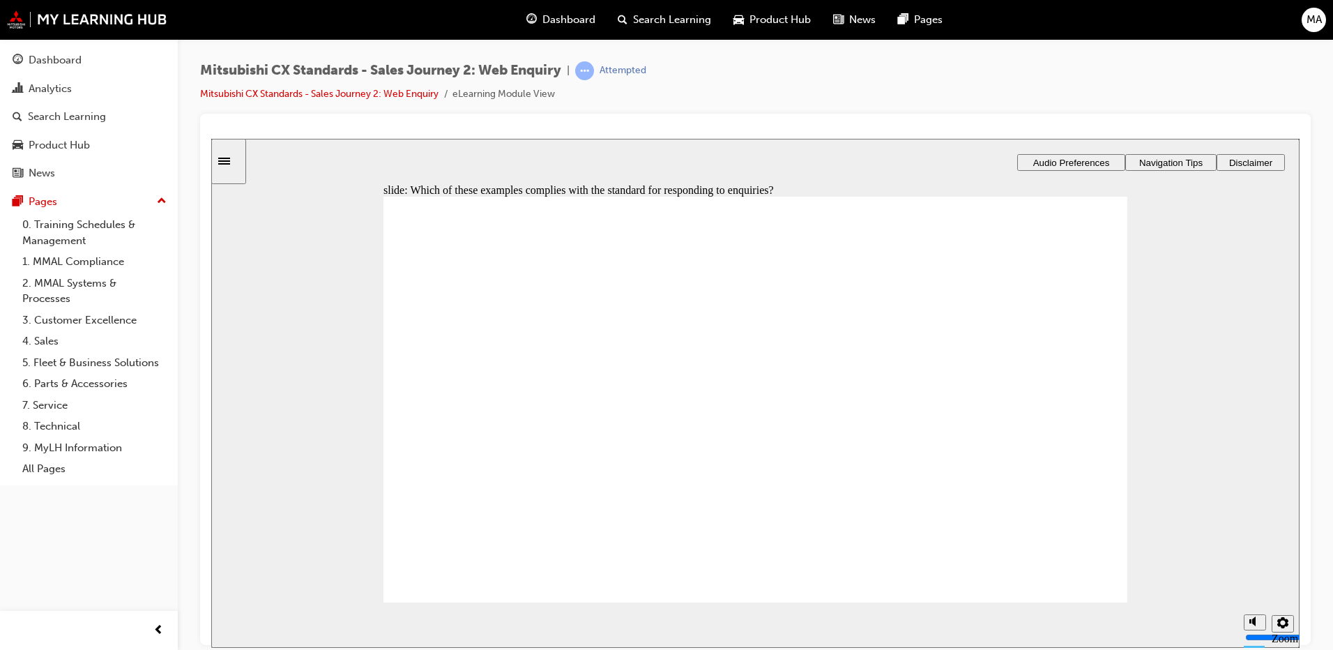
drag, startPoint x: 1039, startPoint y: 568, endPoint x: 1051, endPoint y: 565, distance: 12.7
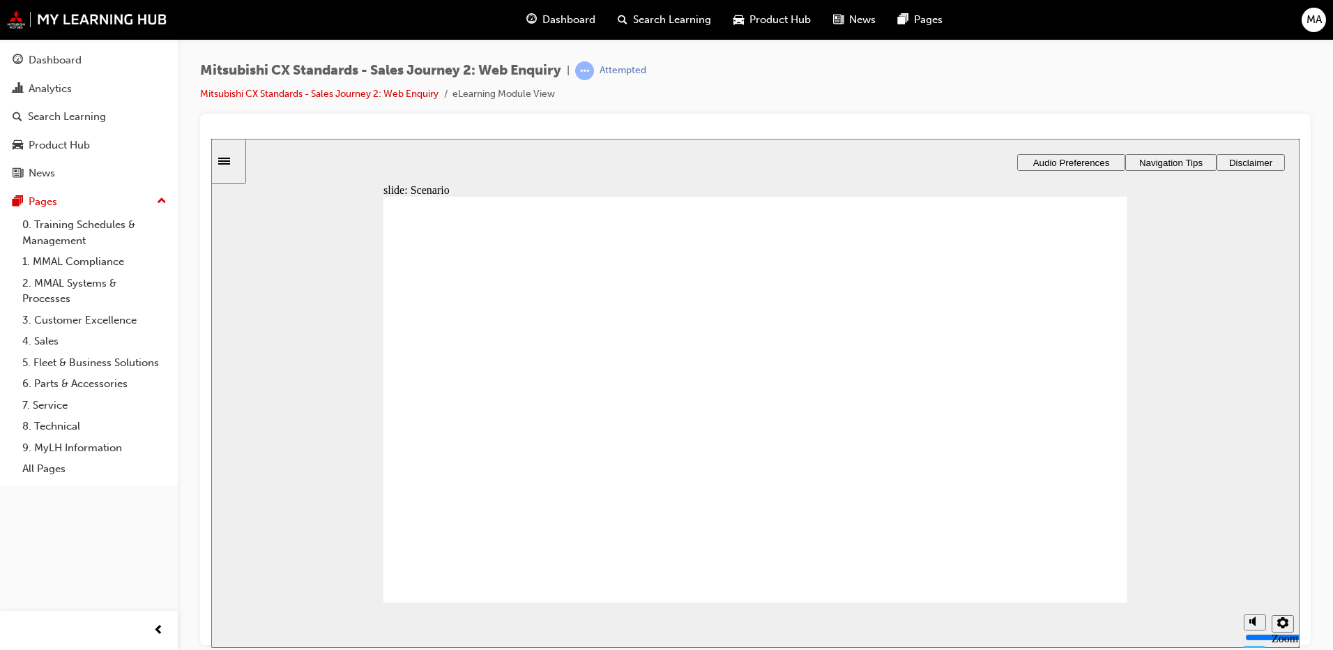
checkbox input "true"
radio input "false"
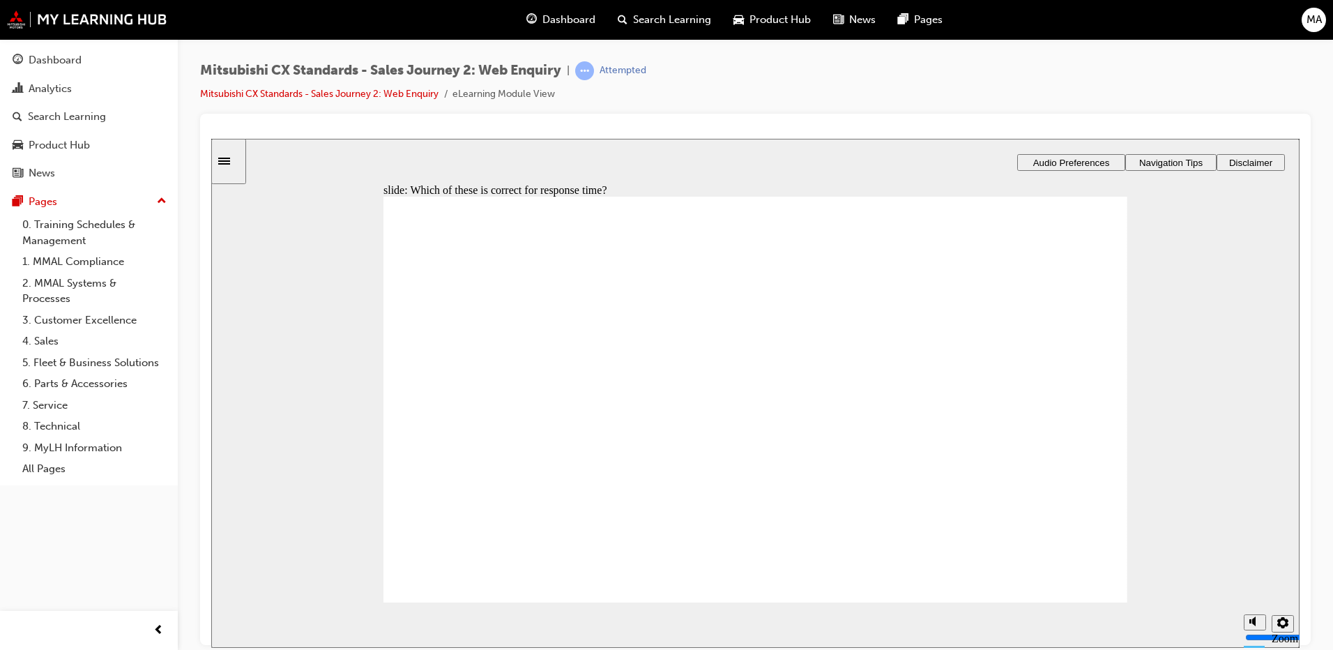
radio input "true"
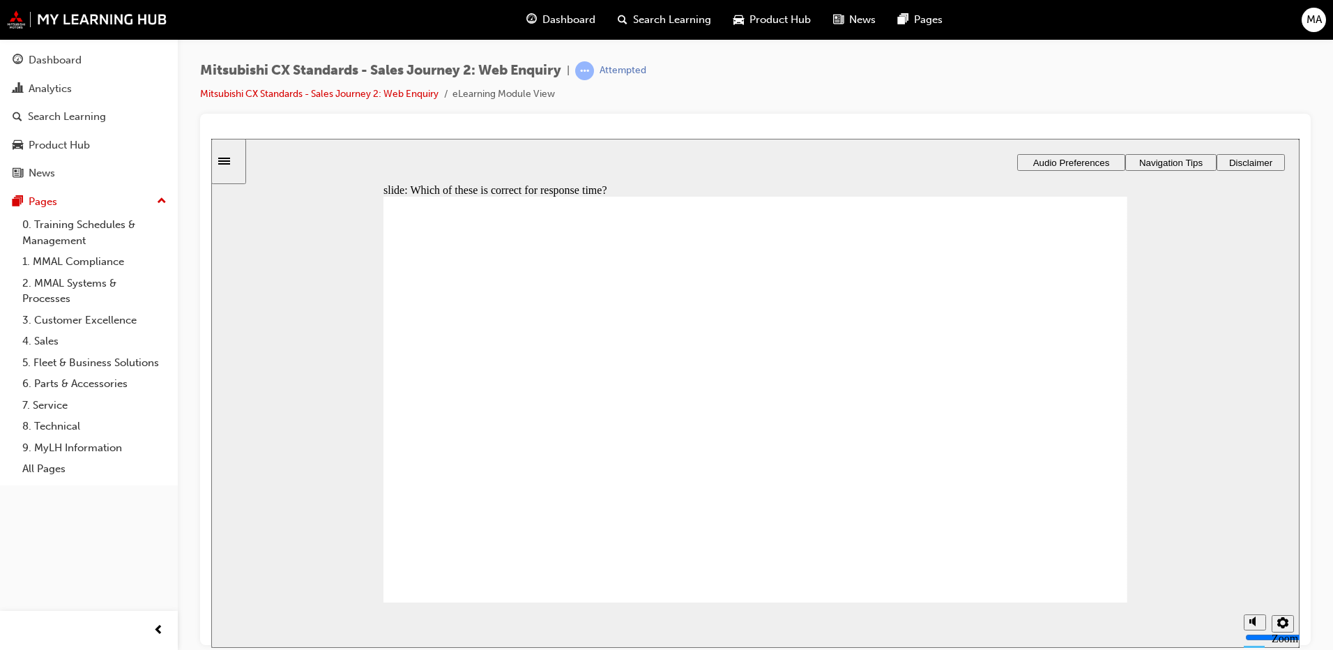
drag, startPoint x: 545, startPoint y: 449, endPoint x: 739, endPoint y: 354, distance: 215.8
drag, startPoint x: 581, startPoint y: 444, endPoint x: 731, endPoint y: 394, distance: 158.1
drag, startPoint x: 540, startPoint y: 443, endPoint x: 752, endPoint y: 434, distance: 211.4
drag, startPoint x: 560, startPoint y: 438, endPoint x: 745, endPoint y: 425, distance: 185.2
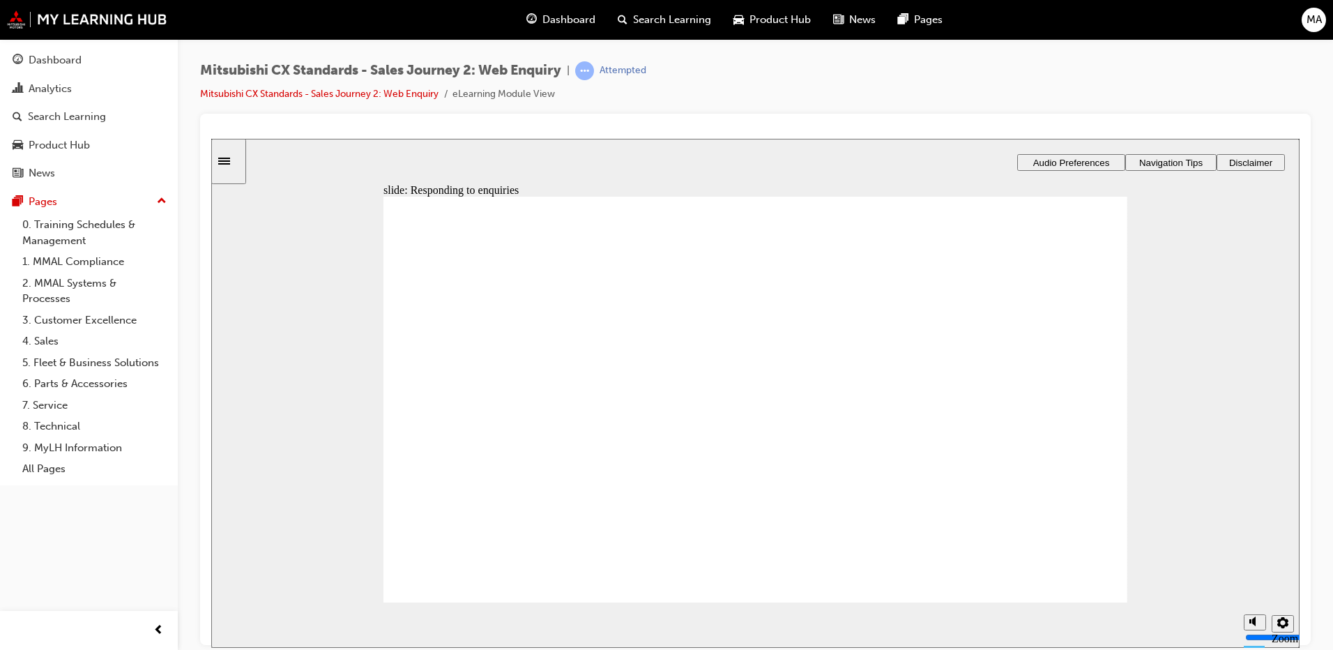
drag, startPoint x: 685, startPoint y: 450, endPoint x: 780, endPoint y: 450, distance: 94.8
drag, startPoint x: 911, startPoint y: 366, endPoint x: 949, endPoint y: 360, distance: 38.7
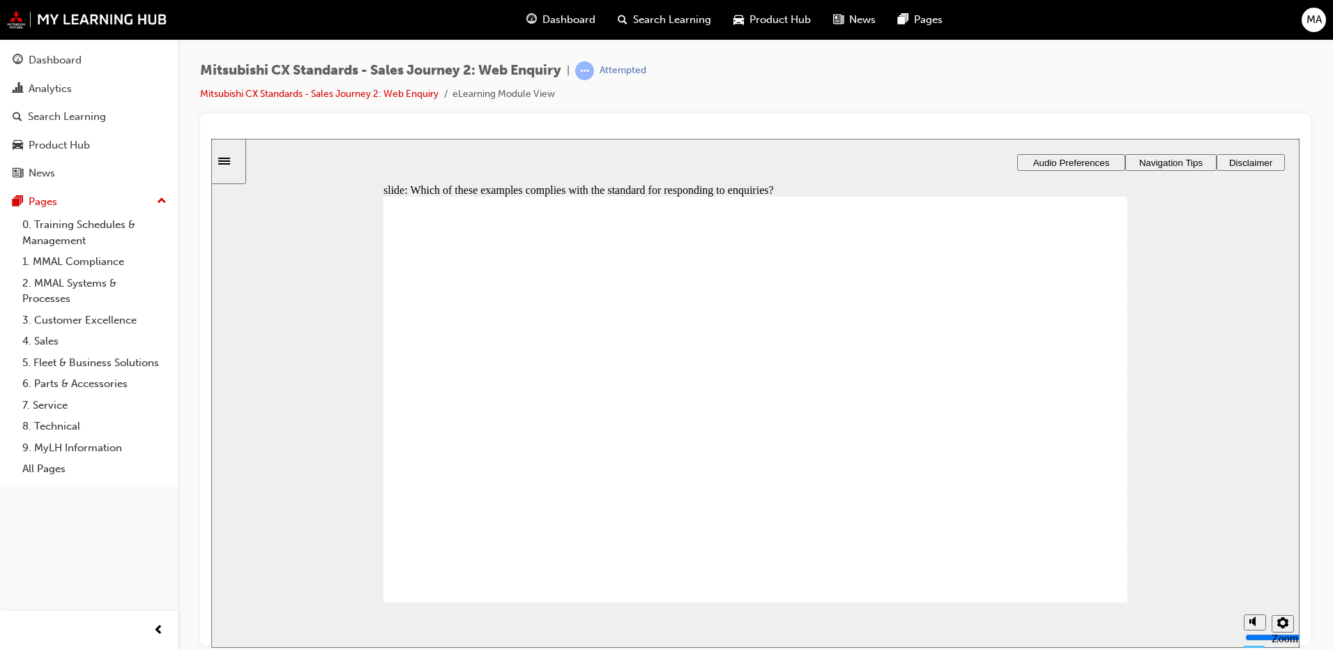
radio input "true"
checkbox input "true"
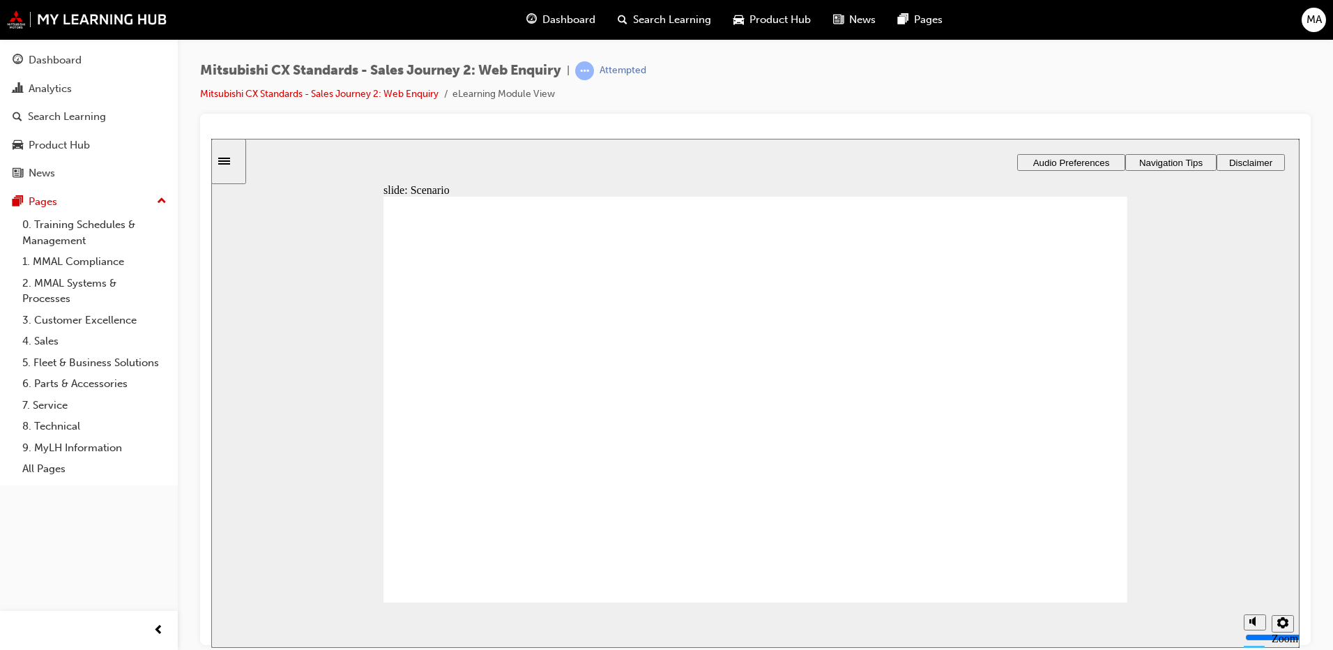
checkbox input "true"
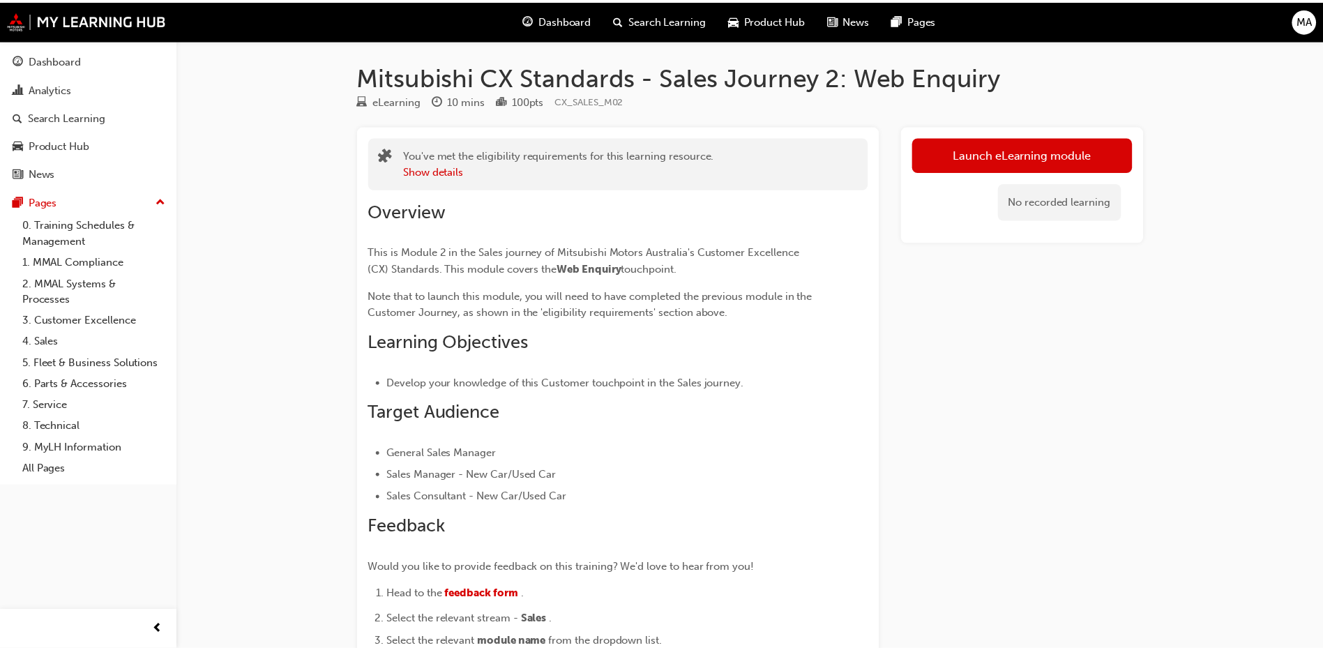
scroll to position [178, 0]
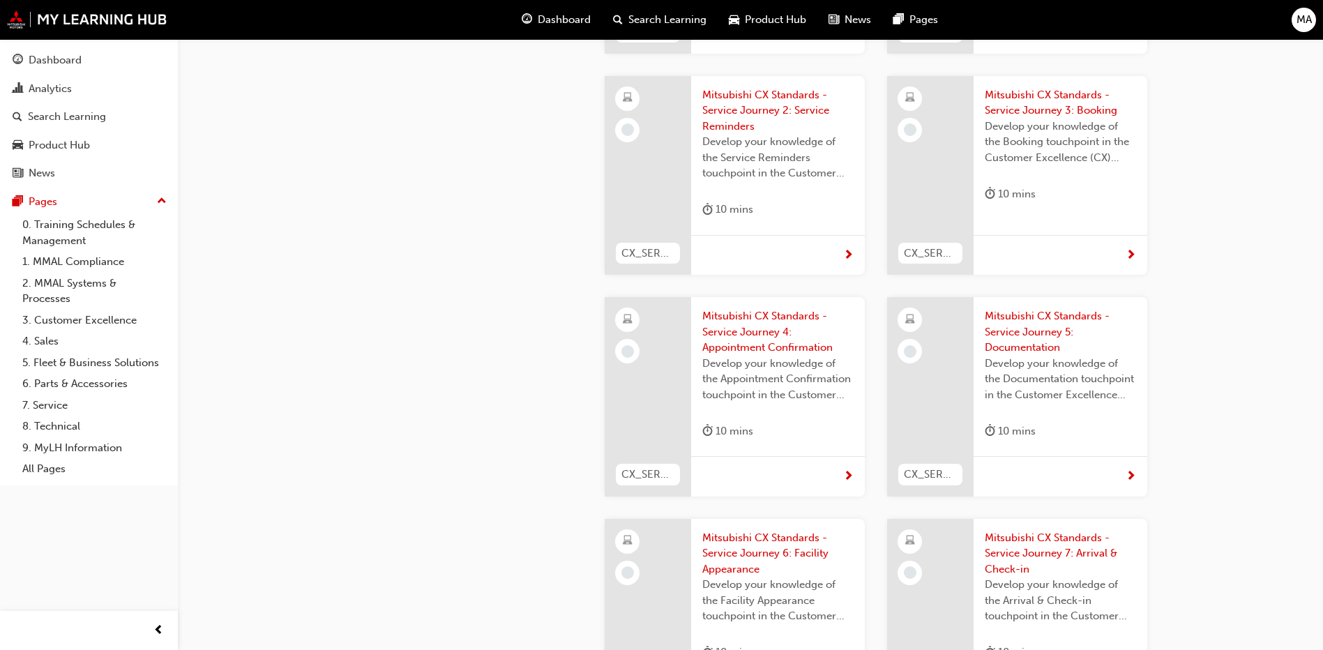
scroll to position [2719, 0]
